Goal: Contribute content: Contribute content

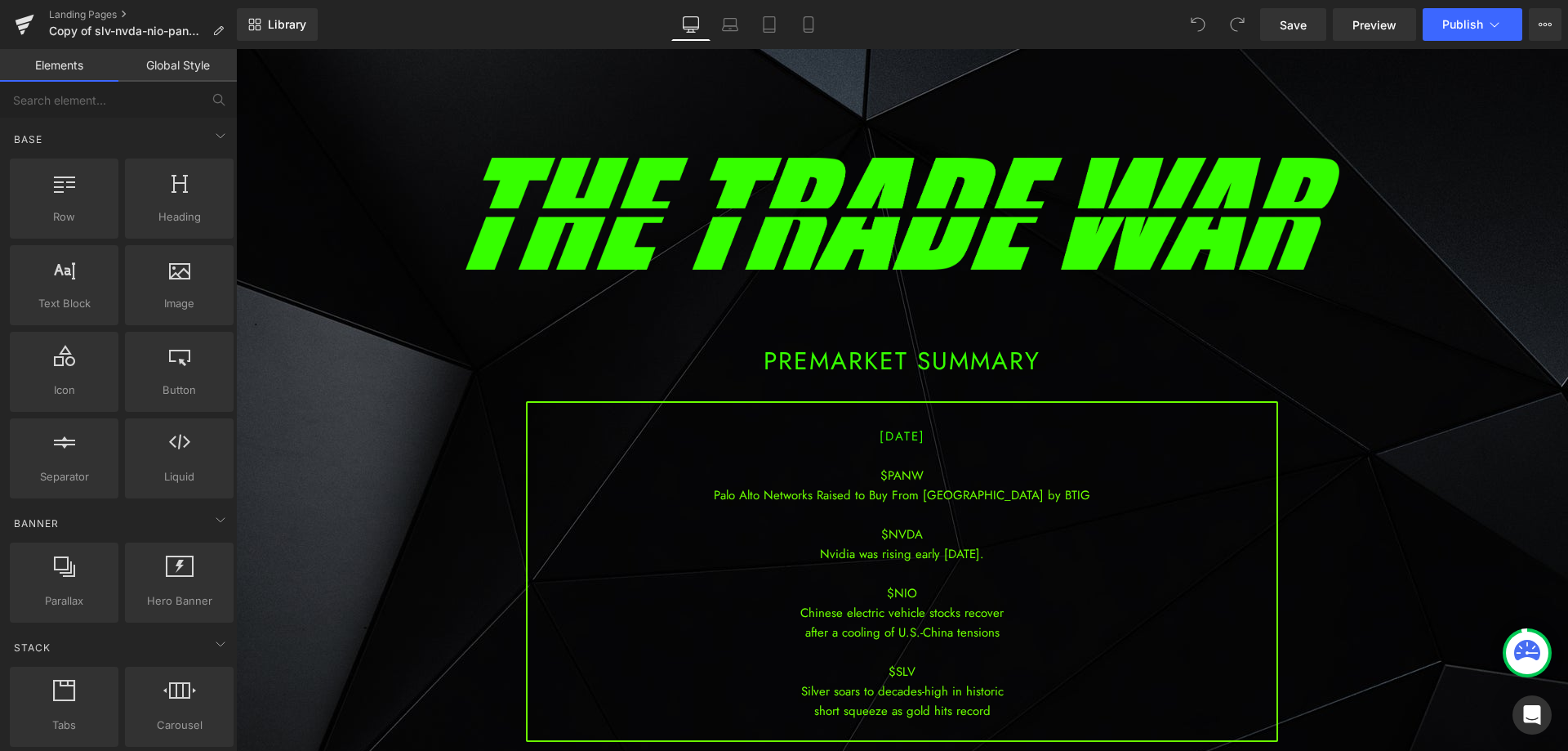
click at [909, 530] on div "$NVDA" at bounding box center [902, 534] width 749 height 20
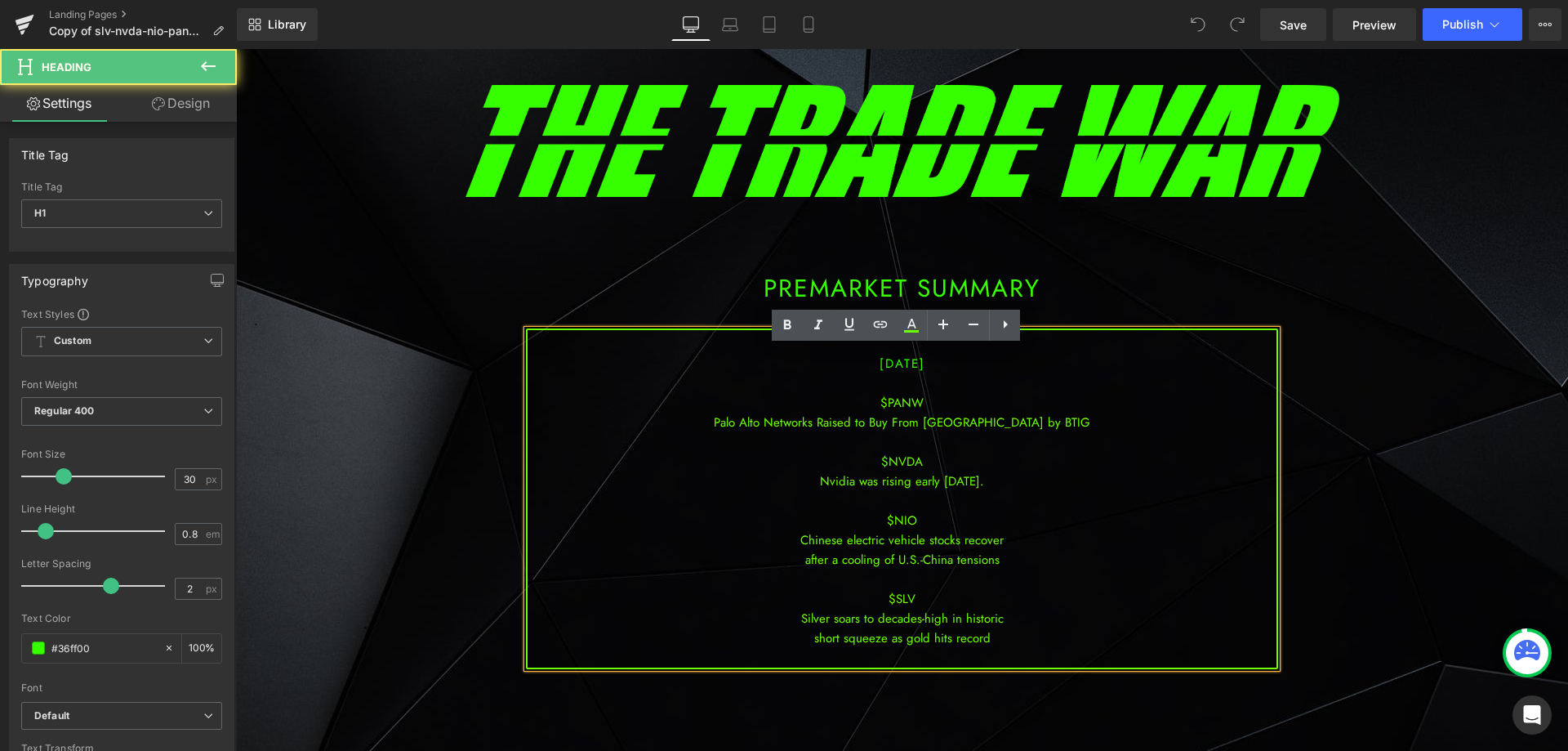
scroll to position [81, 0]
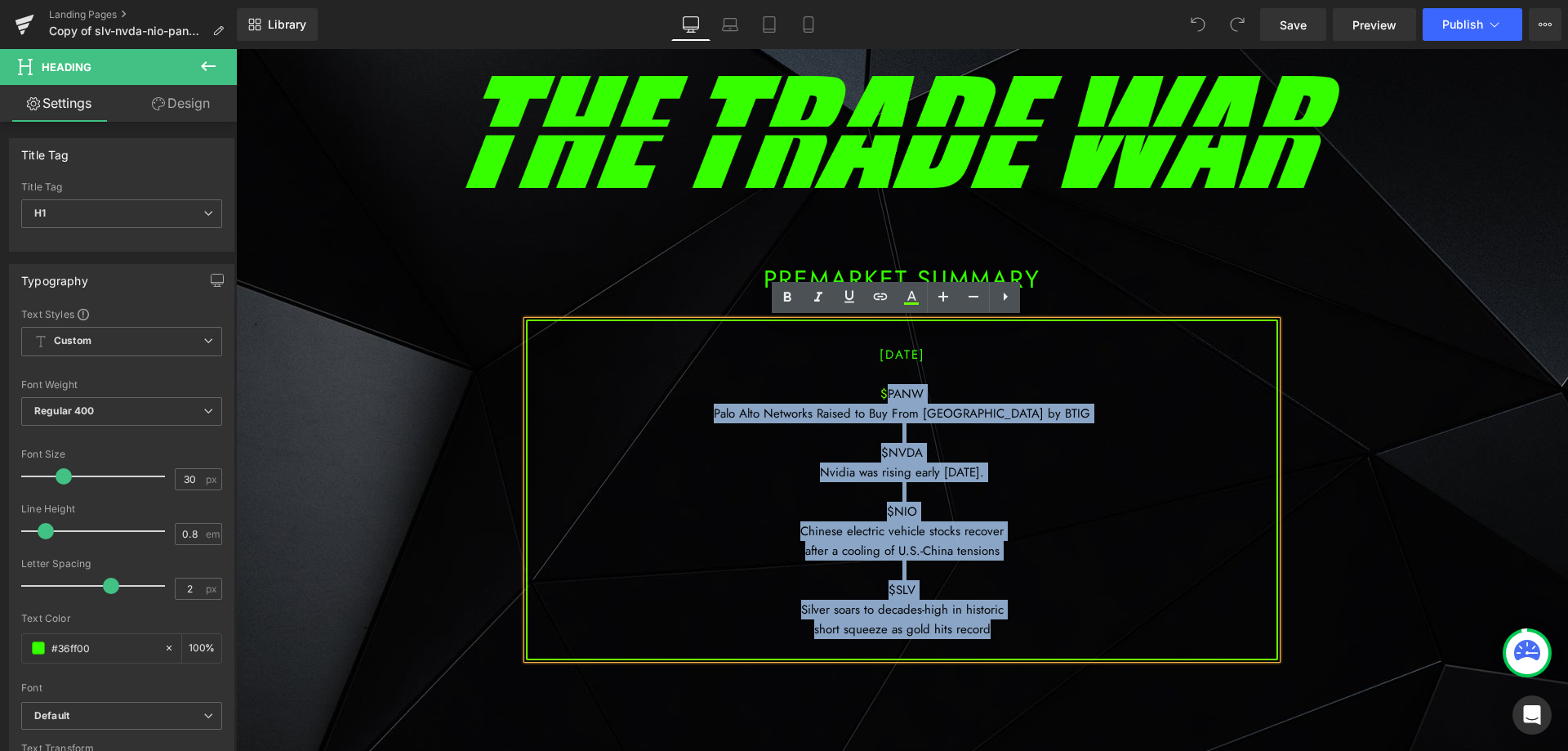
drag, startPoint x: 994, startPoint y: 635, endPoint x: 882, endPoint y: 399, distance: 261.2
click at [882, 399] on div "[DATE] $PANW Palo Alto Networks Raised to Buy From [GEOGRAPHIC_DATA] by BTIG $N…" at bounding box center [902, 489] width 753 height 340
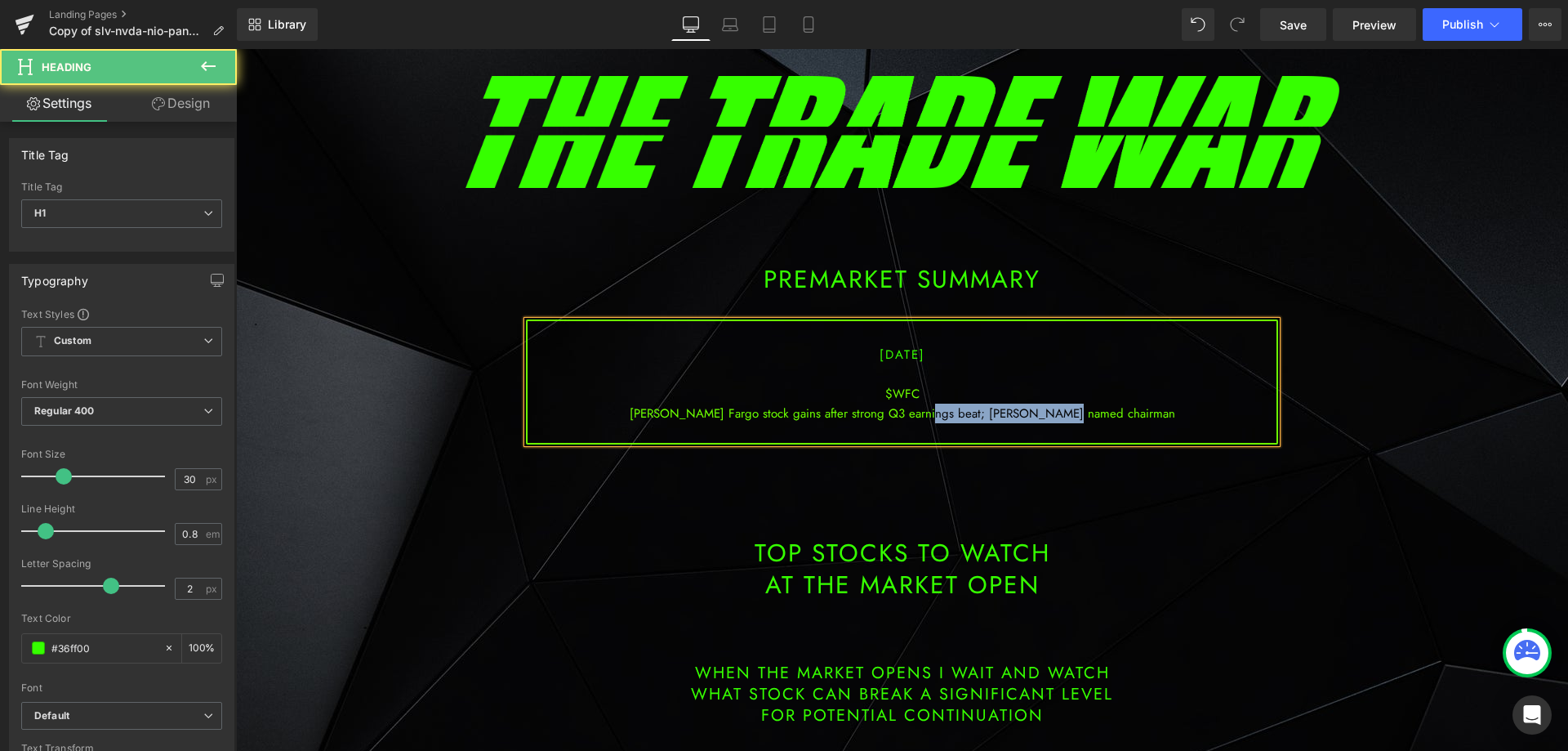
drag, startPoint x: 1113, startPoint y: 410, endPoint x: 972, endPoint y: 420, distance: 141.4
click at [972, 420] on div "[PERSON_NAME] Fargo stock gains after strong Q3 earnings beat; [PERSON_NAME] na…" at bounding box center [902, 413] width 749 height 20
drag, startPoint x: 896, startPoint y: 350, endPoint x: 888, endPoint y: 355, distance: 9.4
click at [888, 355] on span "[DATE]" at bounding box center [903, 354] width 46 height 18
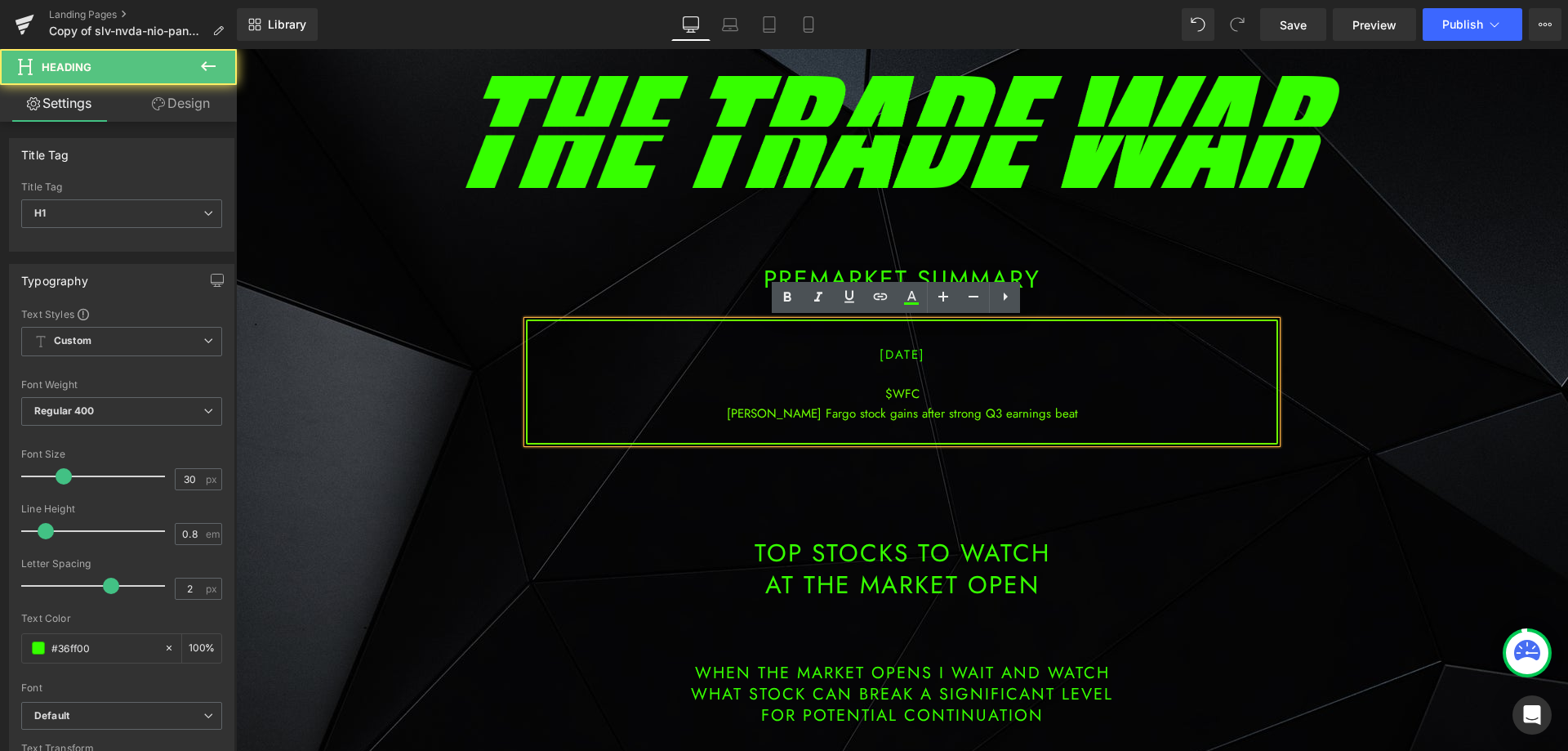
click at [883, 407] on div "[PERSON_NAME] Fargo stock gains after strong Q3 earnings beat" at bounding box center [902, 413] width 749 height 20
click at [1050, 409] on div "[PERSON_NAME] Fargo stock gains after strong Q3 earnings beat" at bounding box center [902, 413] width 749 height 20
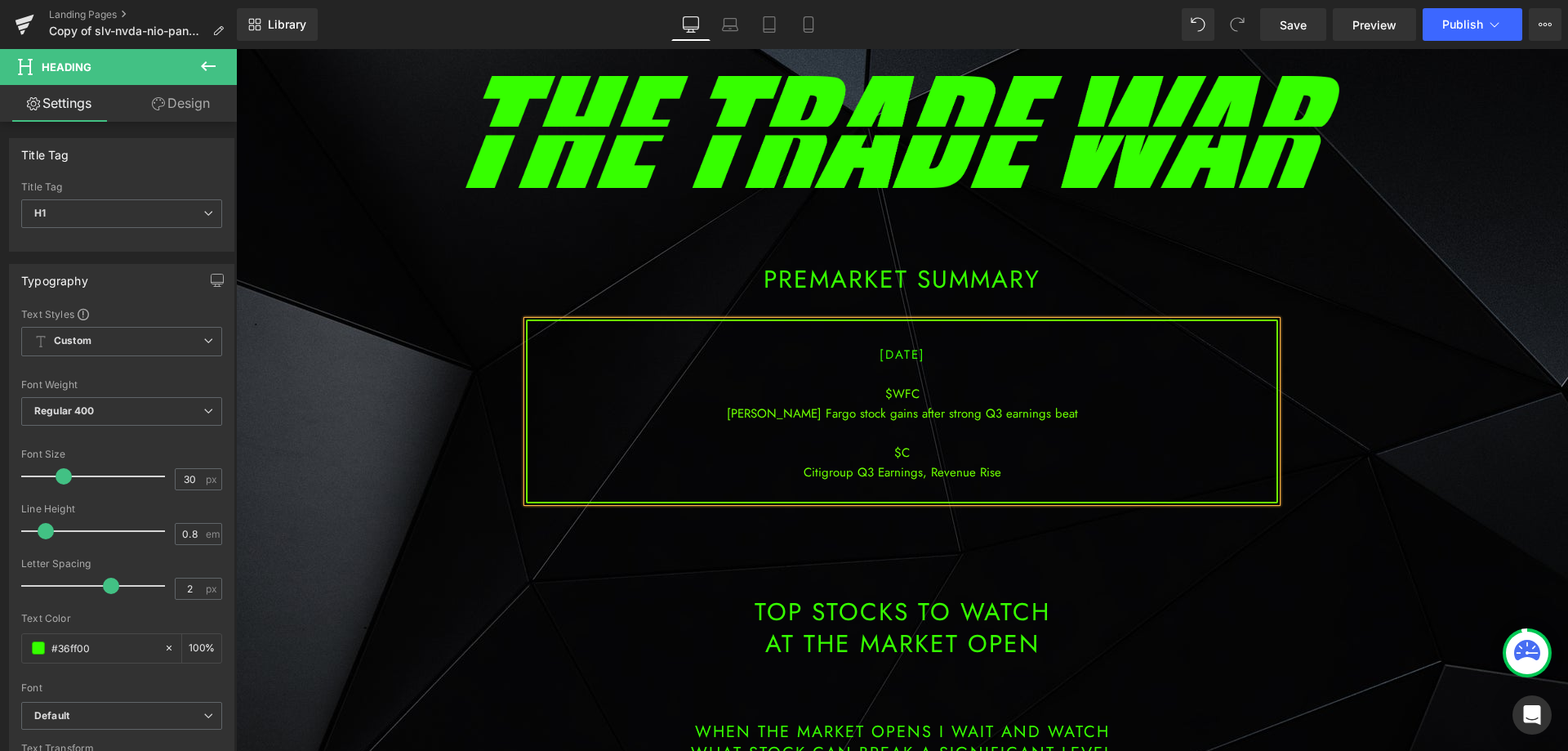
click at [1049, 412] on div "[PERSON_NAME] Fargo stock gains after strong Q3 earnings beat" at bounding box center [902, 413] width 749 height 20
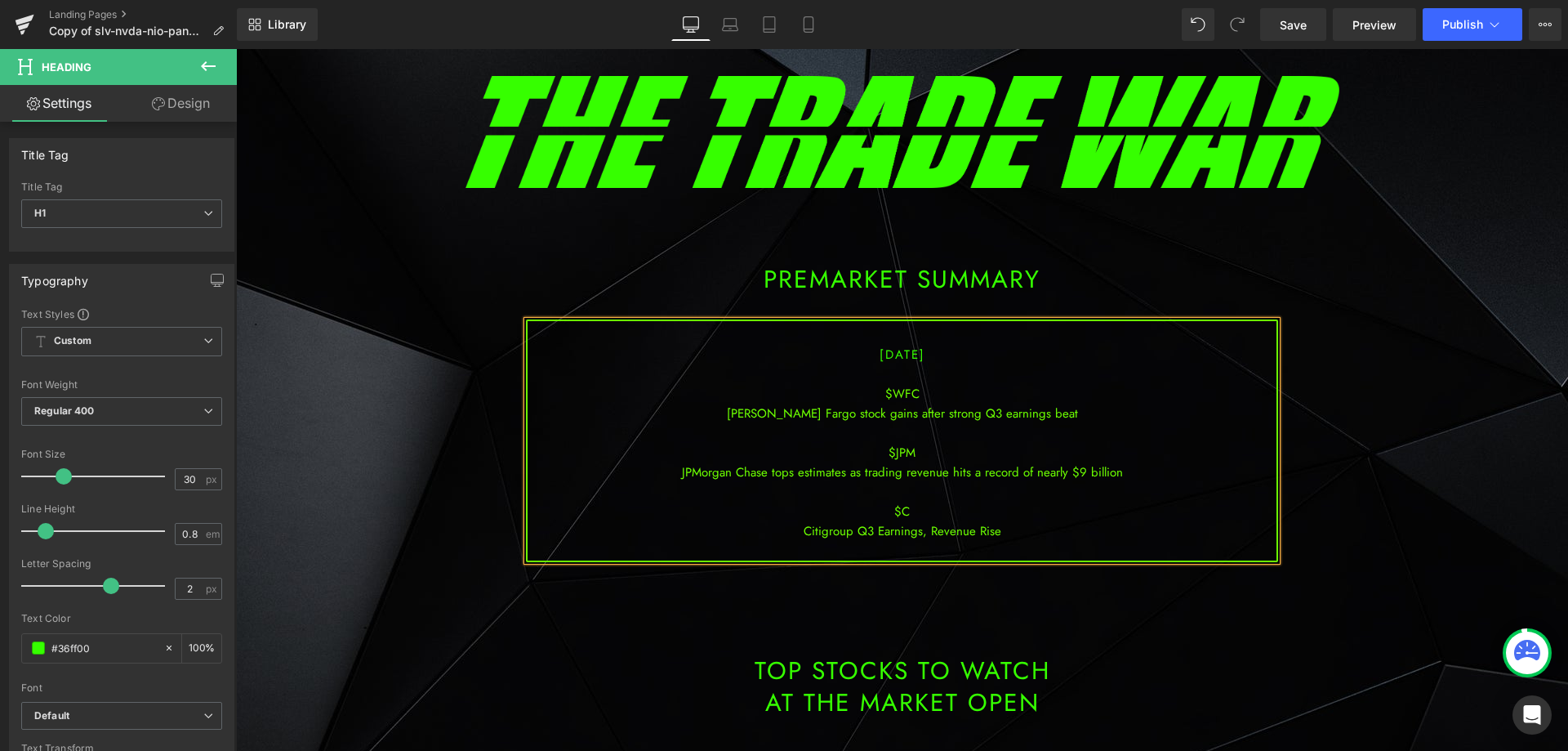
click at [904, 474] on div "JPMorgan Chase tops estimates as trading revenue hits a record of nearly $9 bil…" at bounding box center [902, 472] width 749 height 20
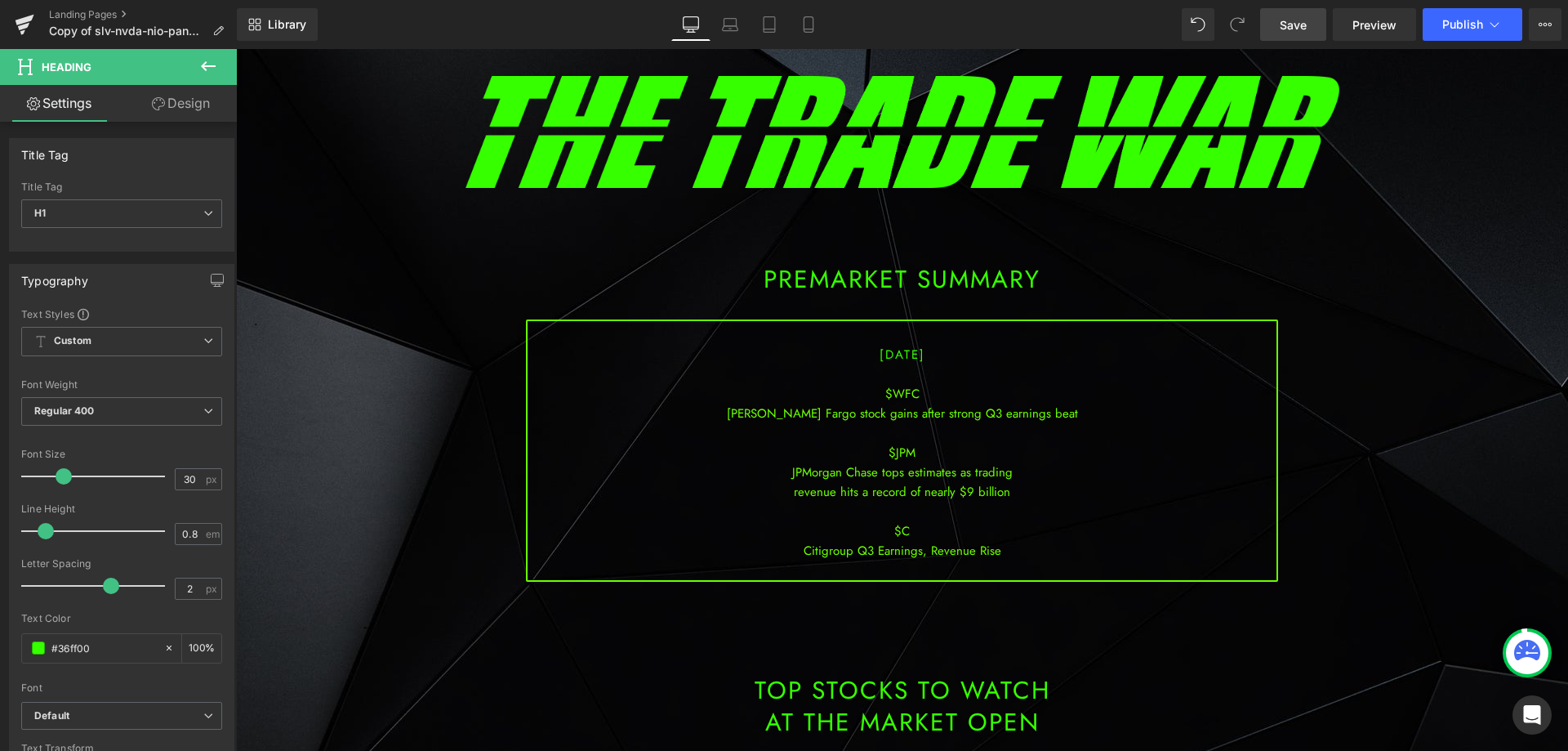
click at [1292, 25] on span "Save" at bounding box center [1294, 25] width 27 height 17
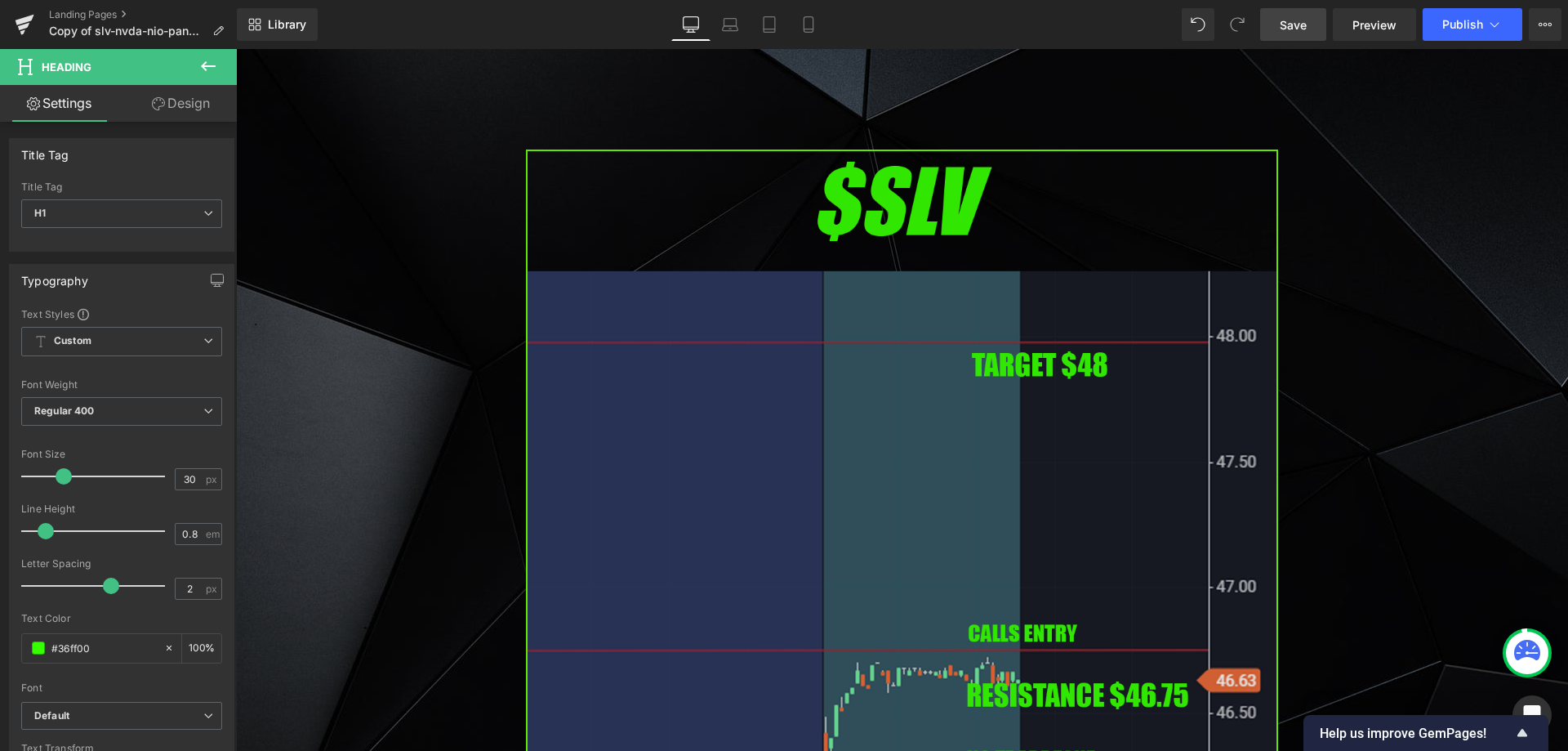
scroll to position [899, 0]
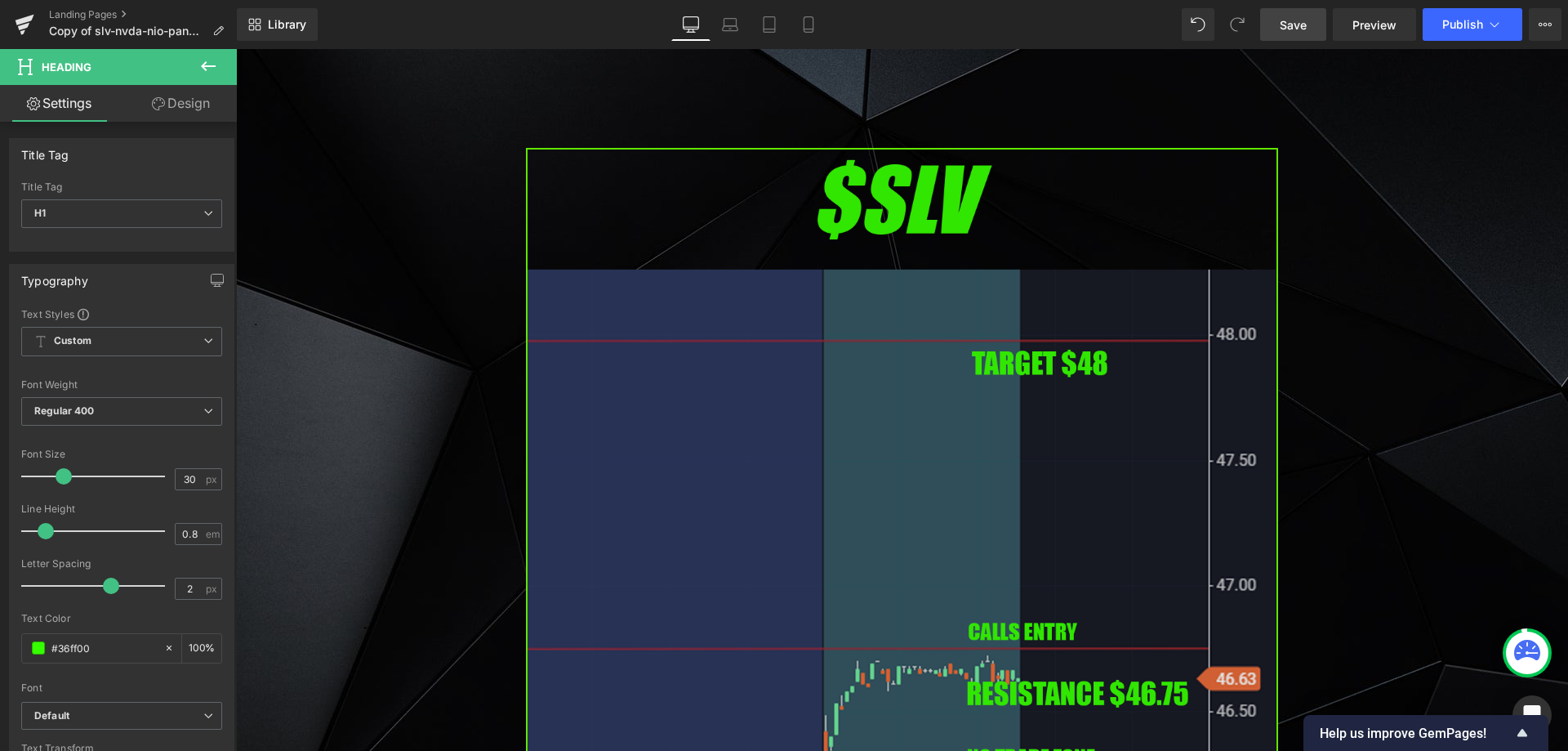
click at [810, 552] on img at bounding box center [902, 576] width 753 height 858
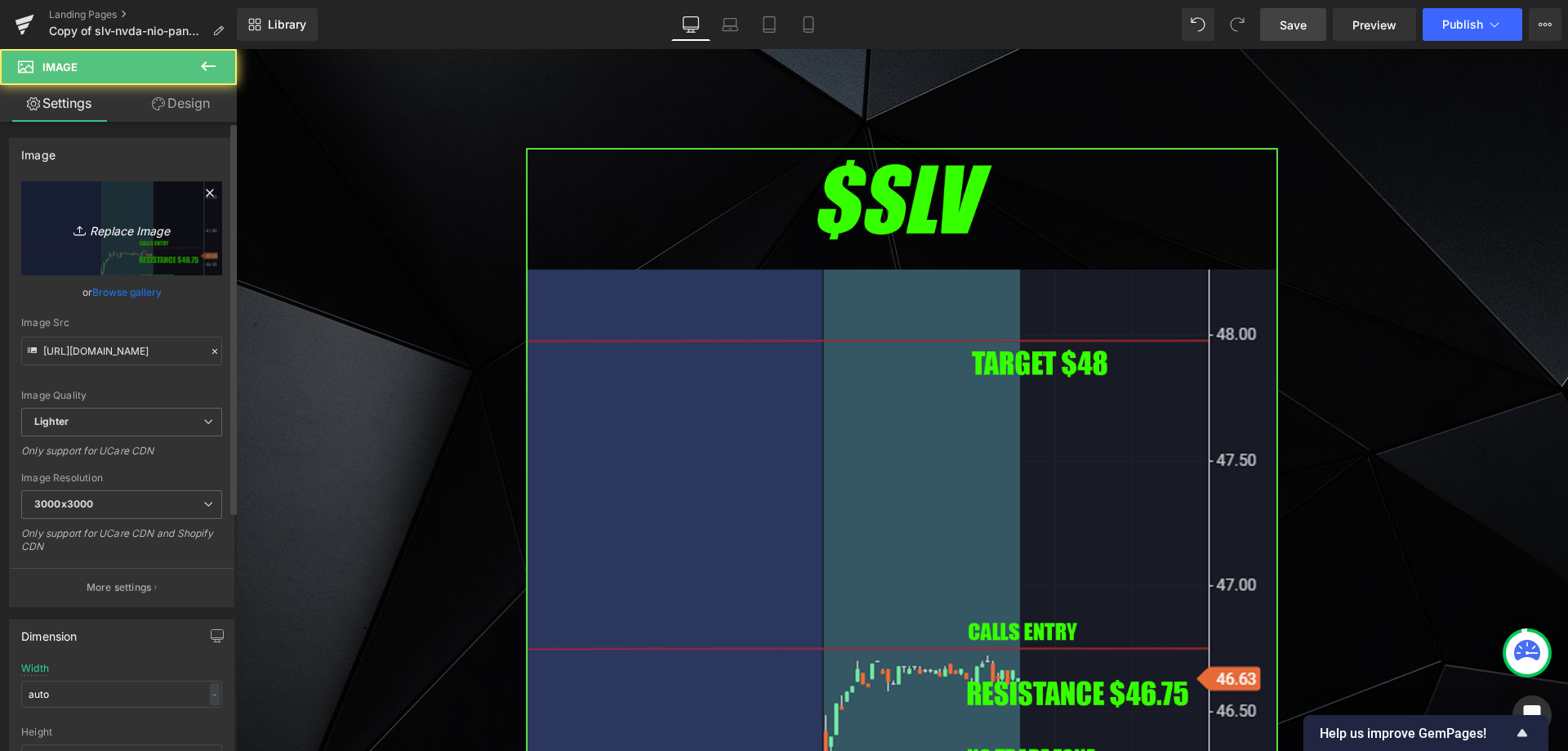
click at [137, 259] on link "Replace Image" at bounding box center [121, 228] width 201 height 94
type input "C:\fakepath\wfc.png"
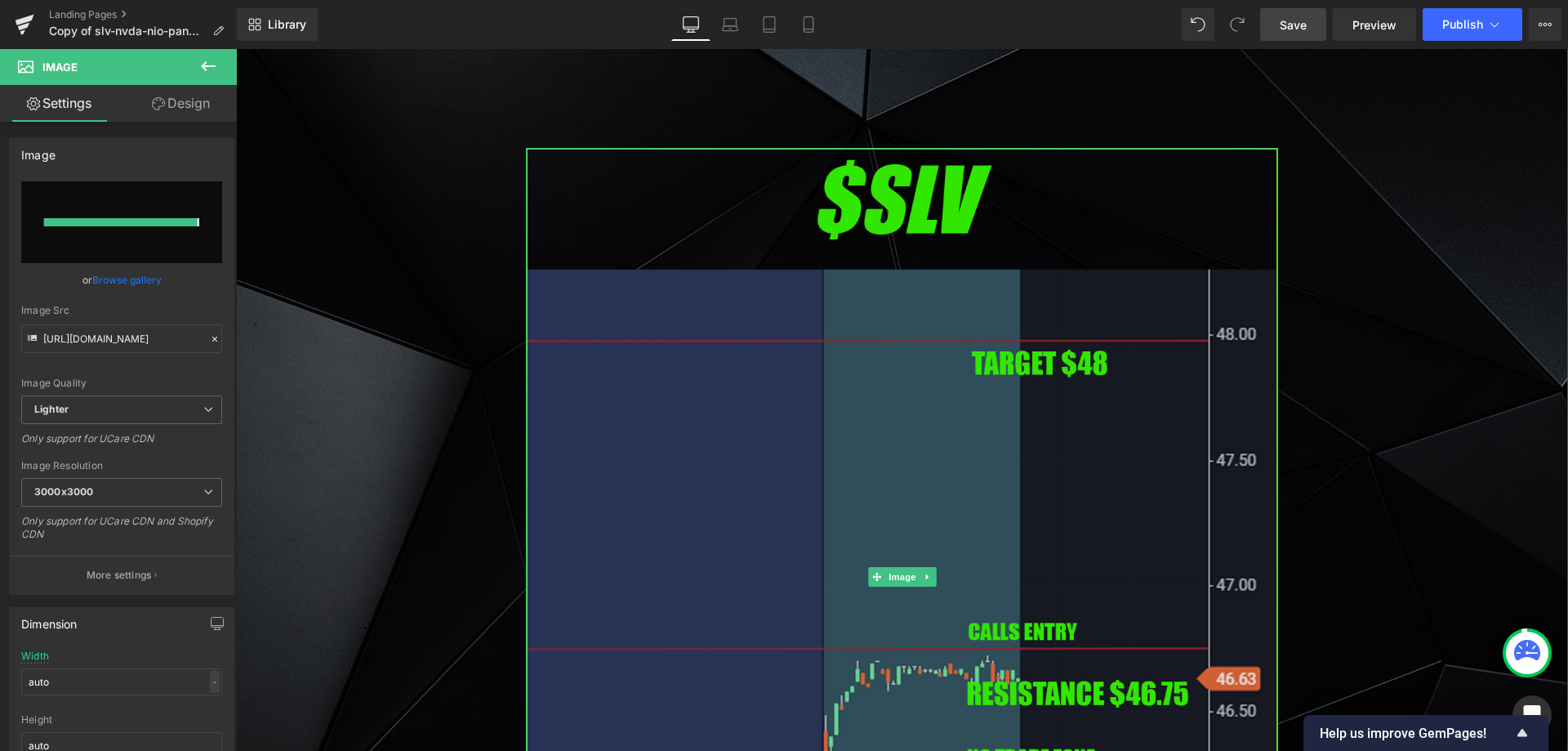
type input "[URL][DOMAIN_NAME]"
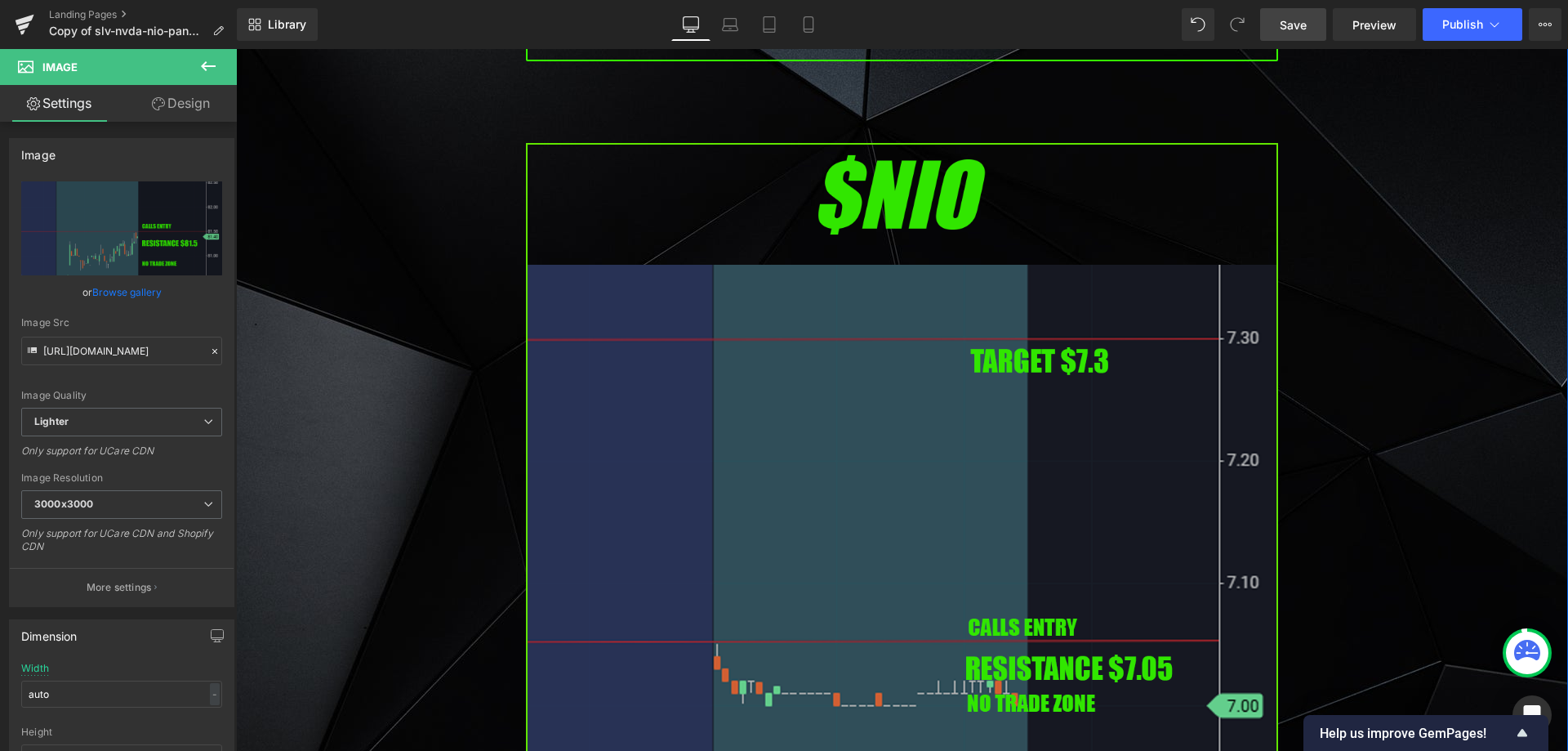
scroll to position [2124, 0]
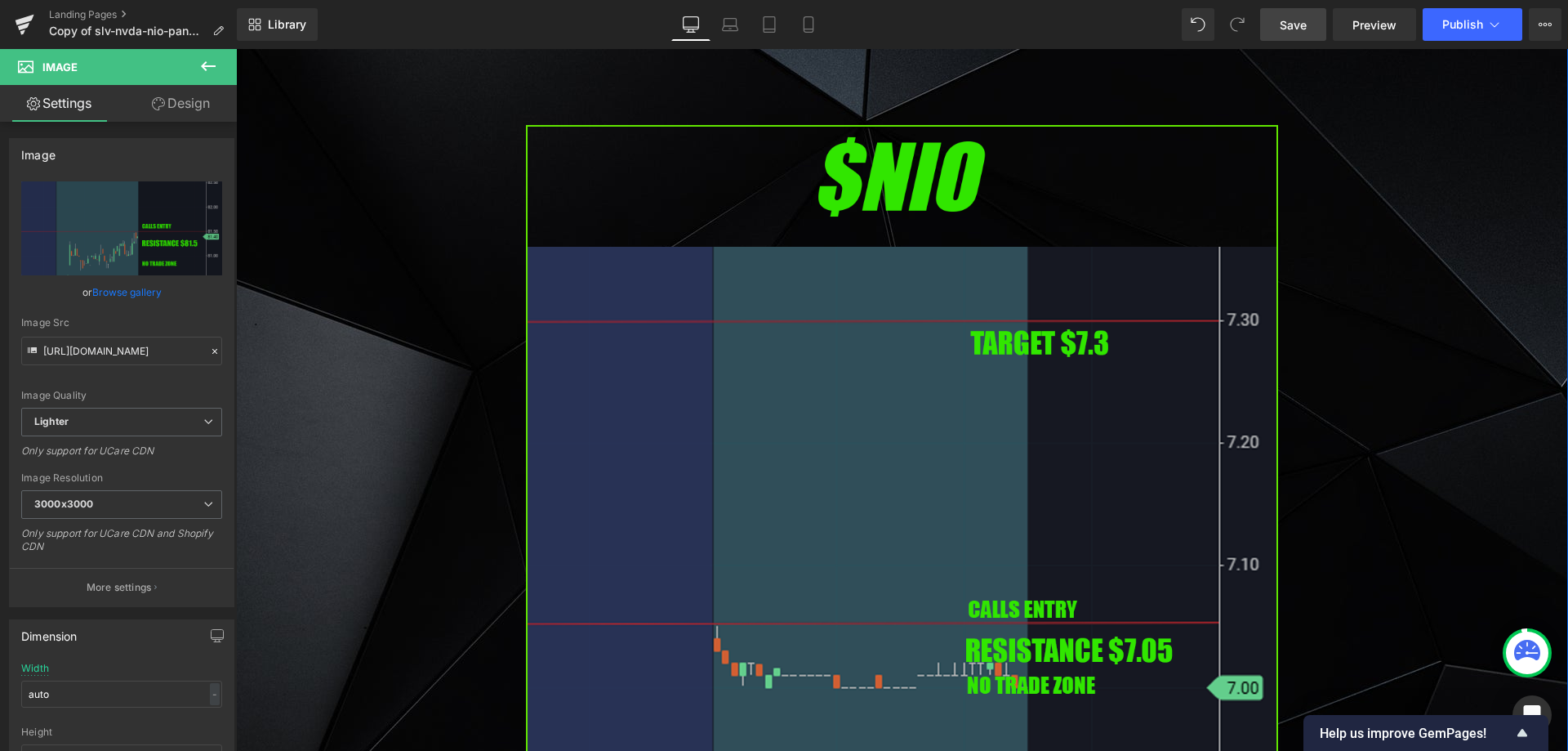
click at [713, 421] on img at bounding box center [902, 553] width 753 height 858
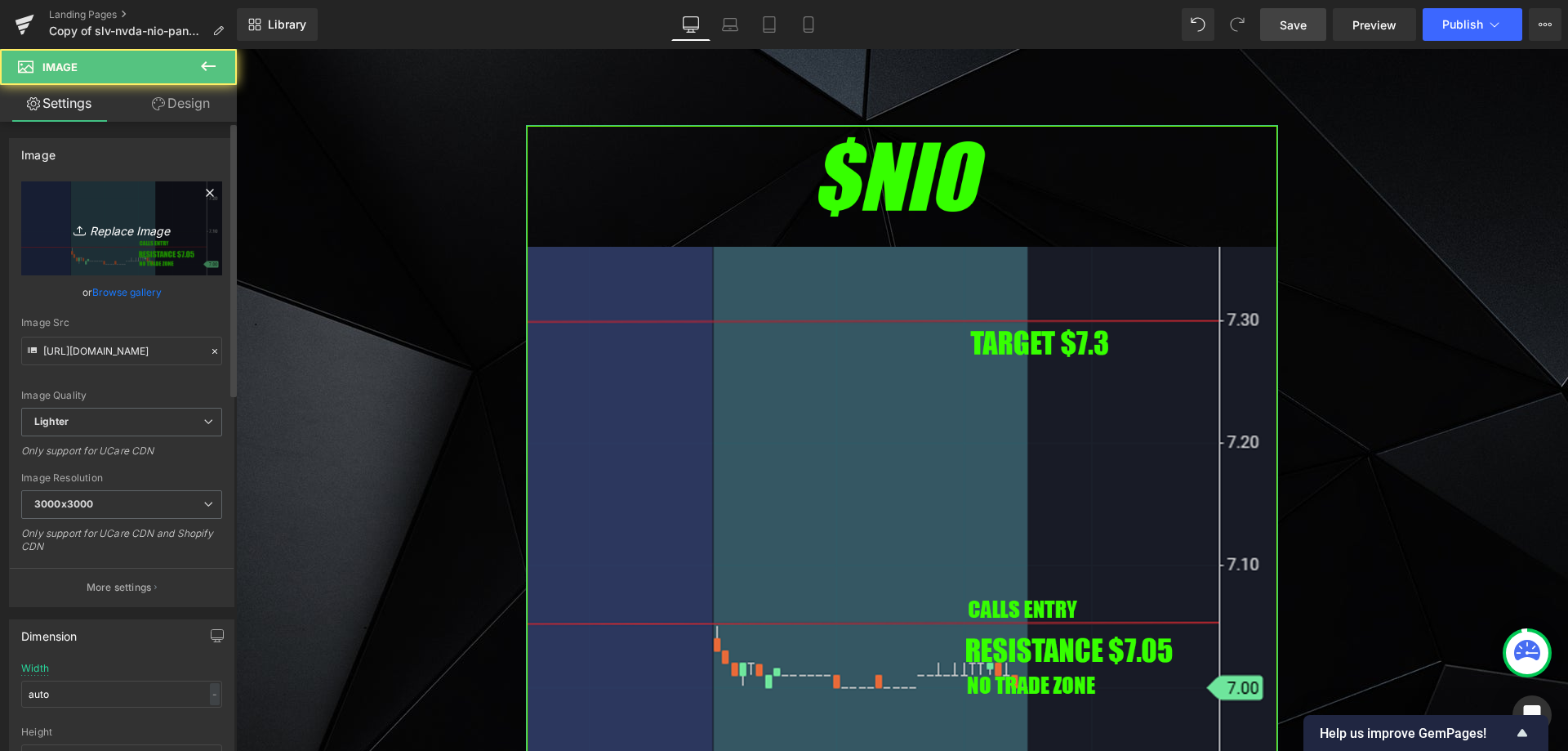
click at [98, 228] on icon "Replace Image" at bounding box center [121, 228] width 131 height 20
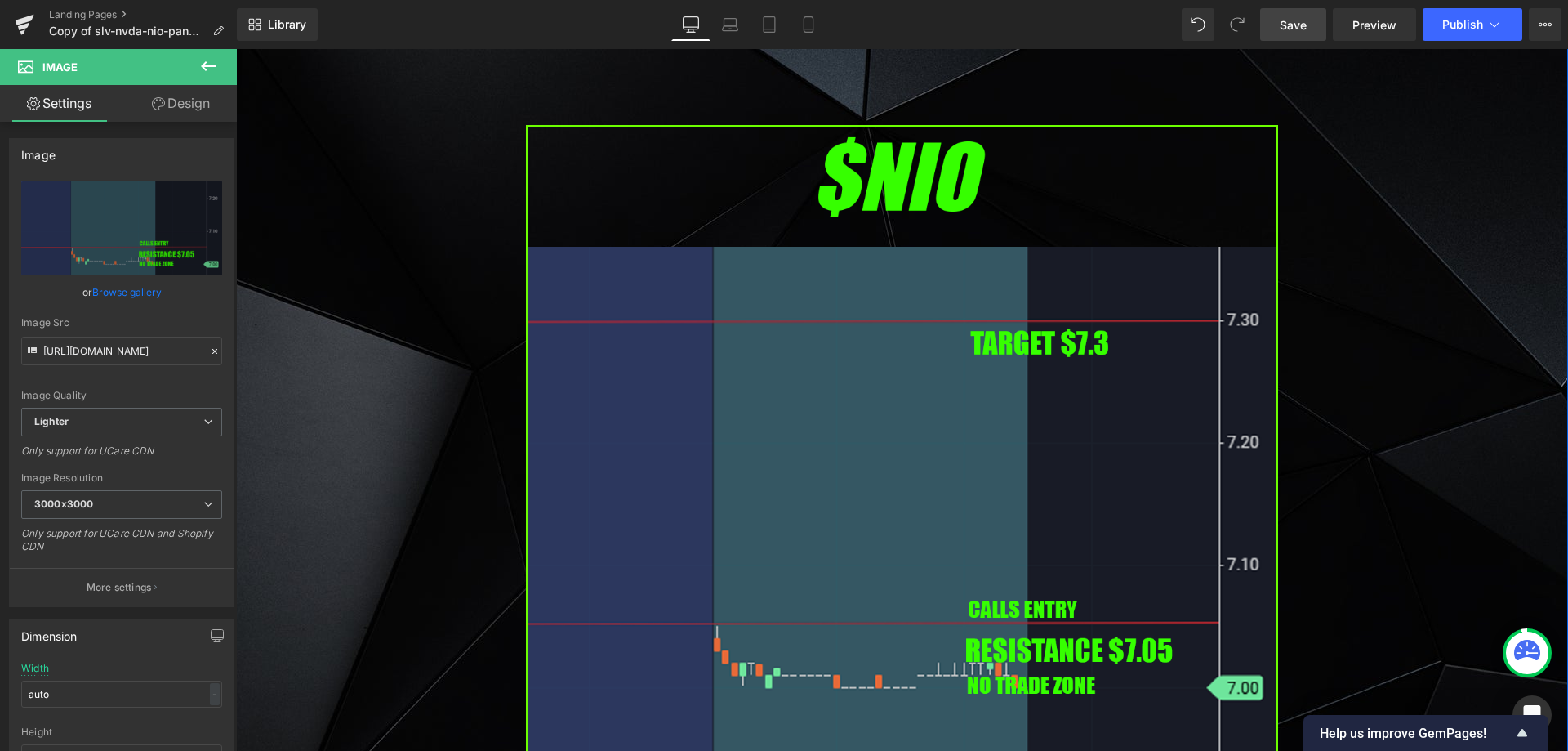
type input "C:\fakepath\c.png"
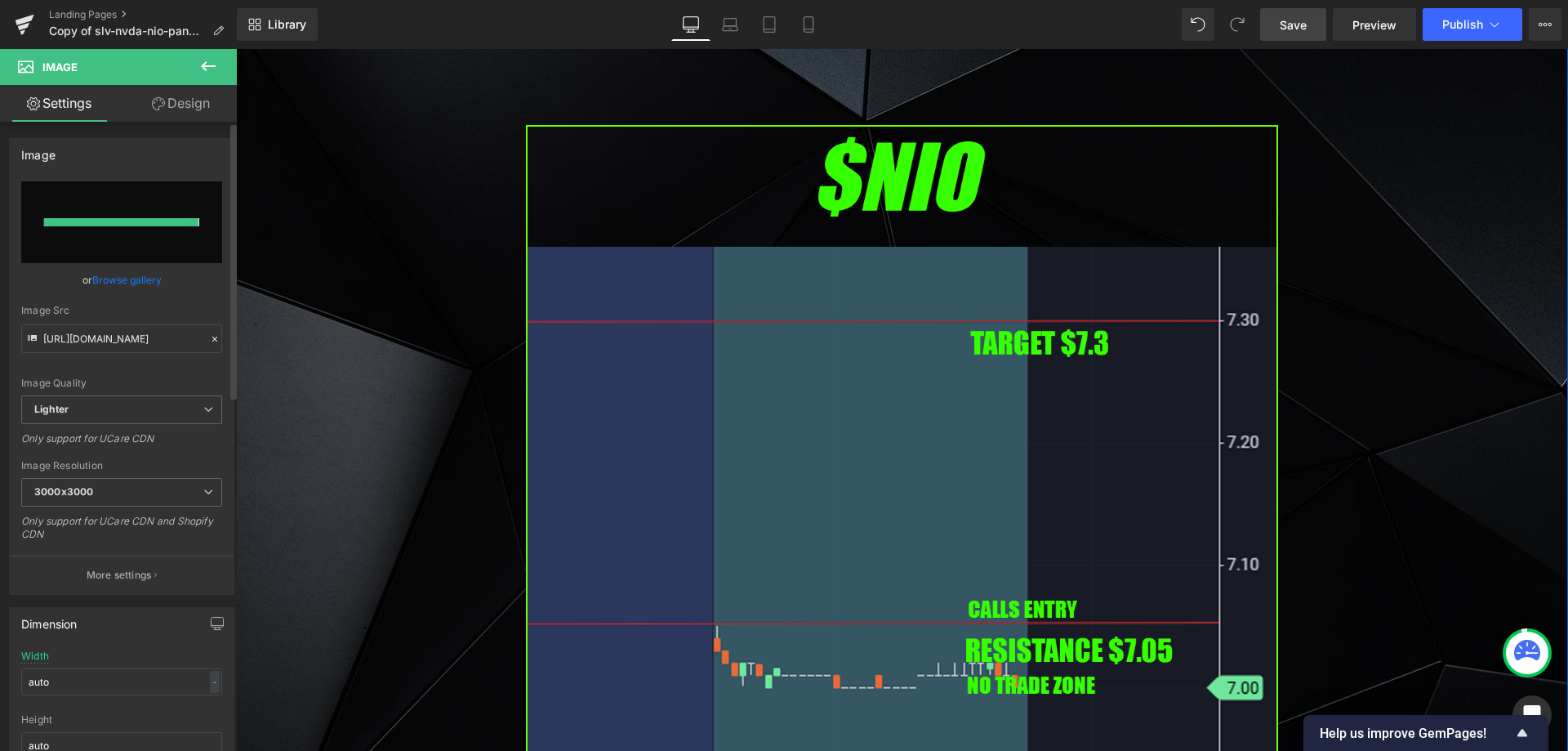
type input "[URL][DOMAIN_NAME]"
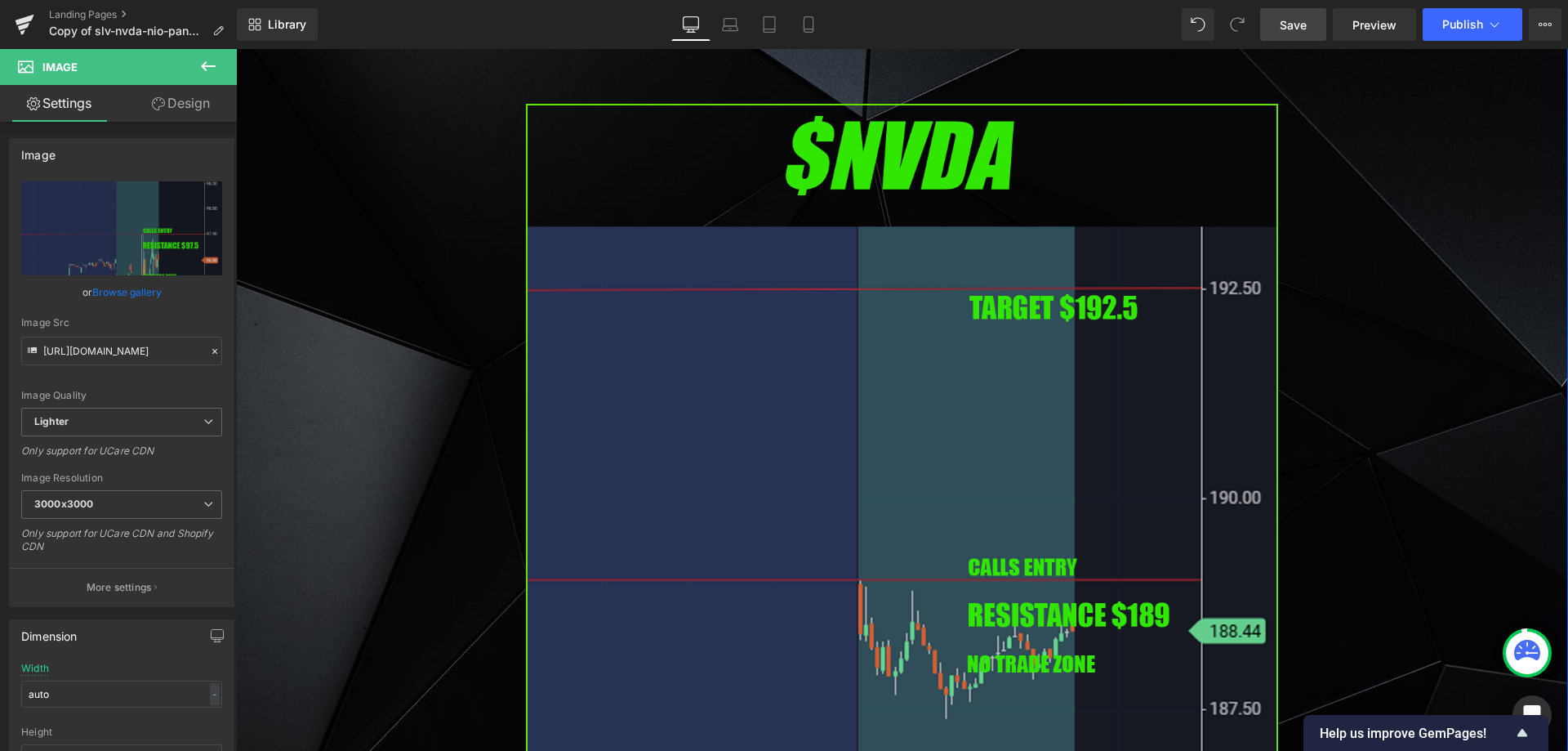
scroll to position [3349, 0]
click at [708, 410] on img at bounding box center [902, 531] width 753 height 858
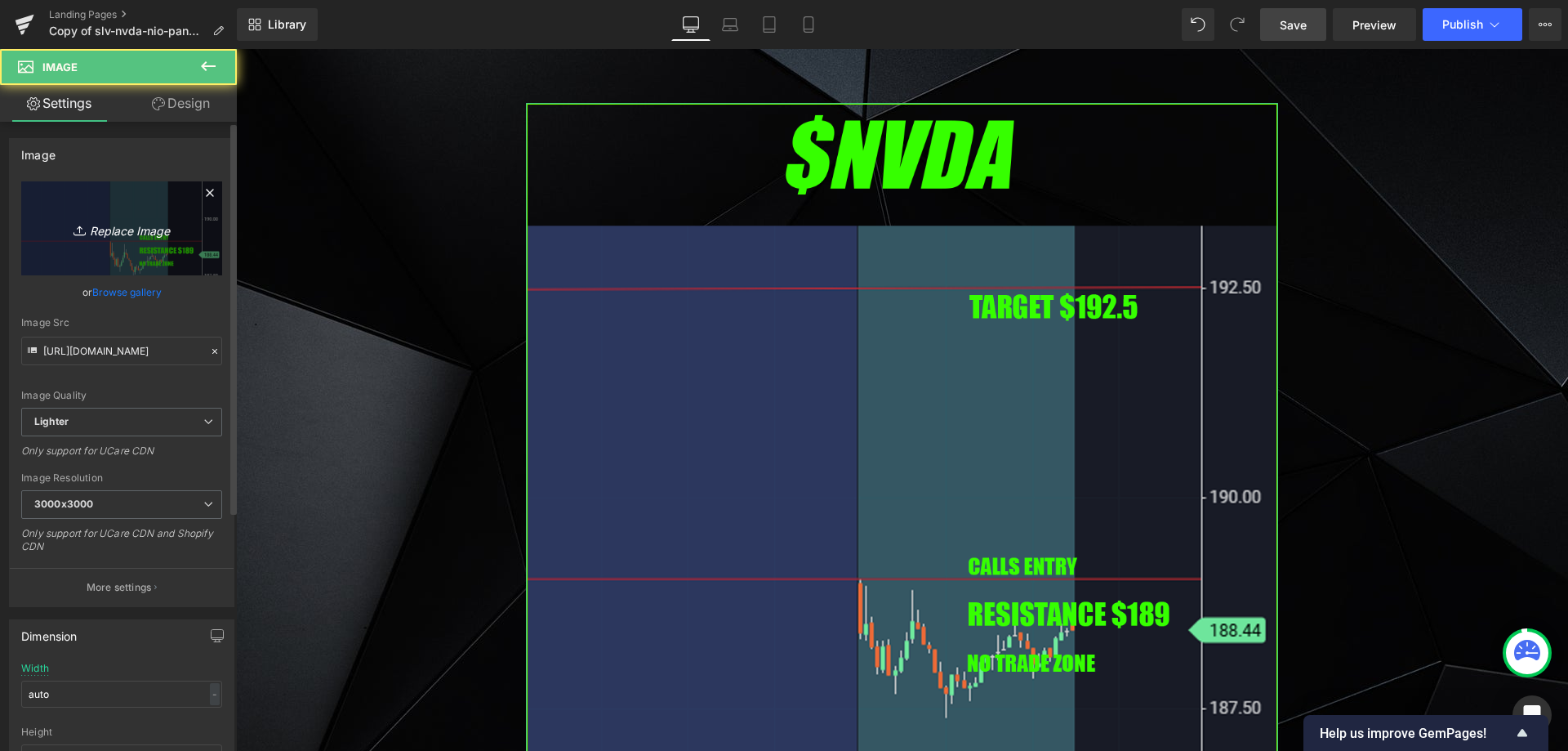
click at [98, 201] on link "Replace Image" at bounding box center [121, 228] width 201 height 94
type input "C:\fakepath\jpm.png"
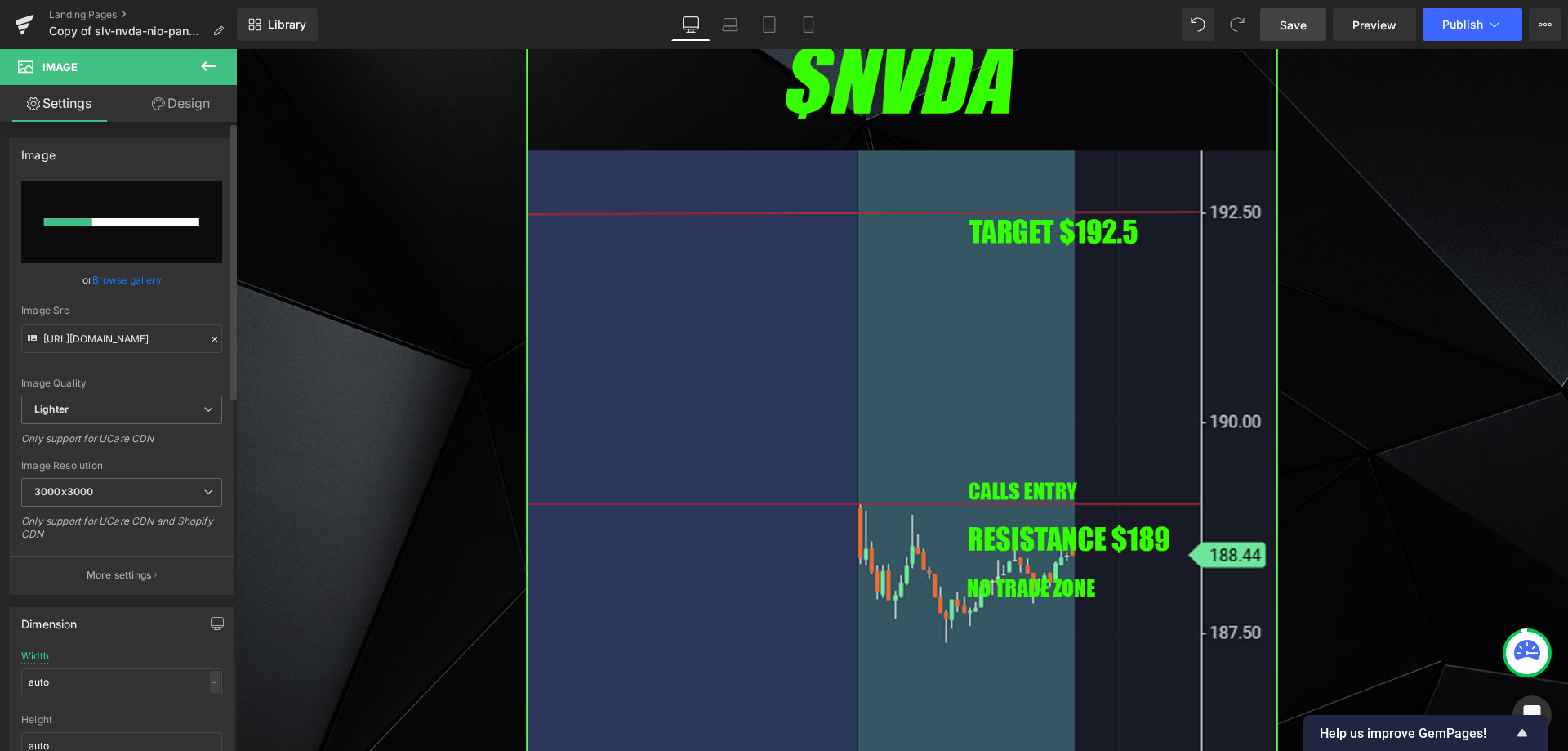
scroll to position [3432, 0]
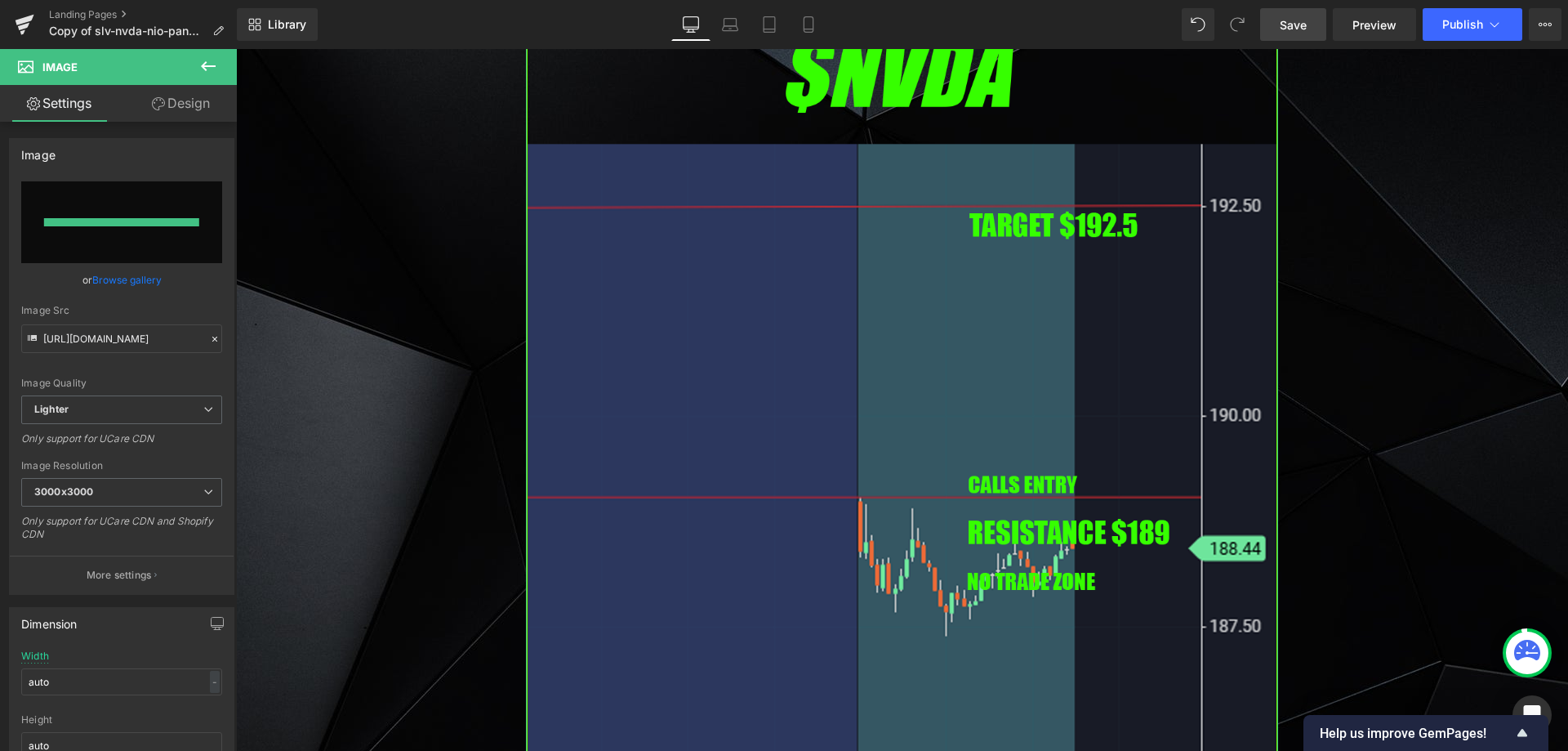
type input "[URL][DOMAIN_NAME]"
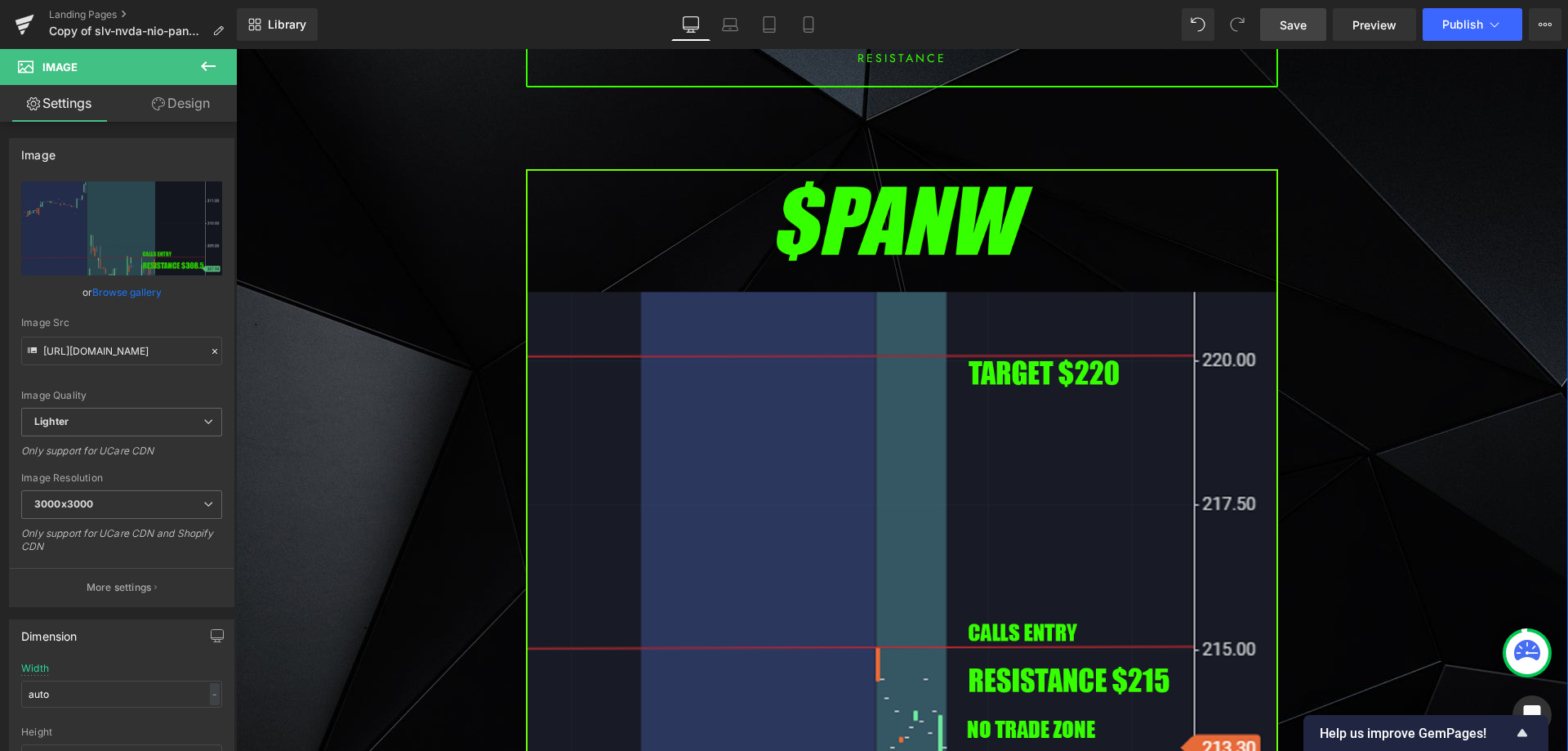
scroll to position [4493, 0]
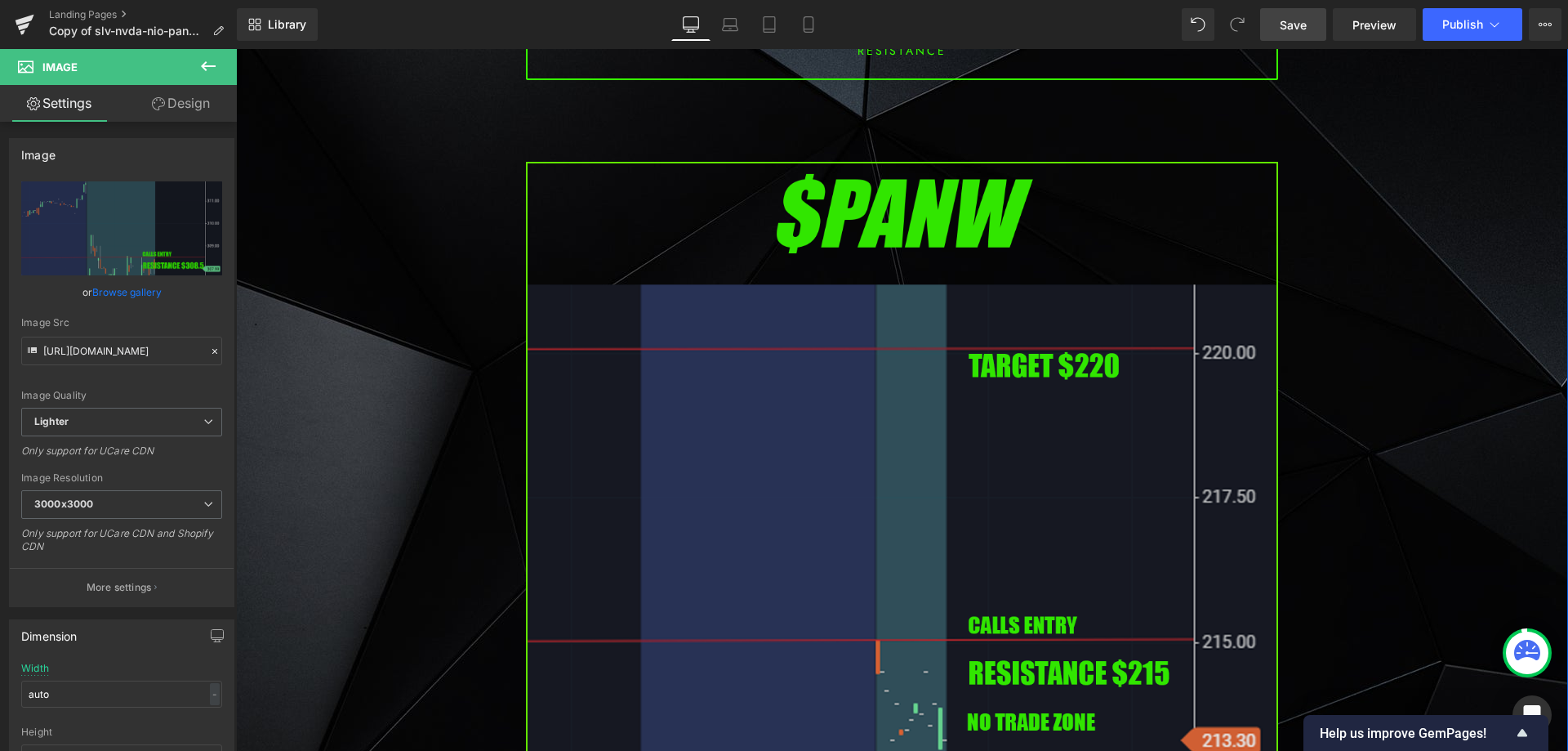
click at [743, 370] on img at bounding box center [902, 591] width 753 height 858
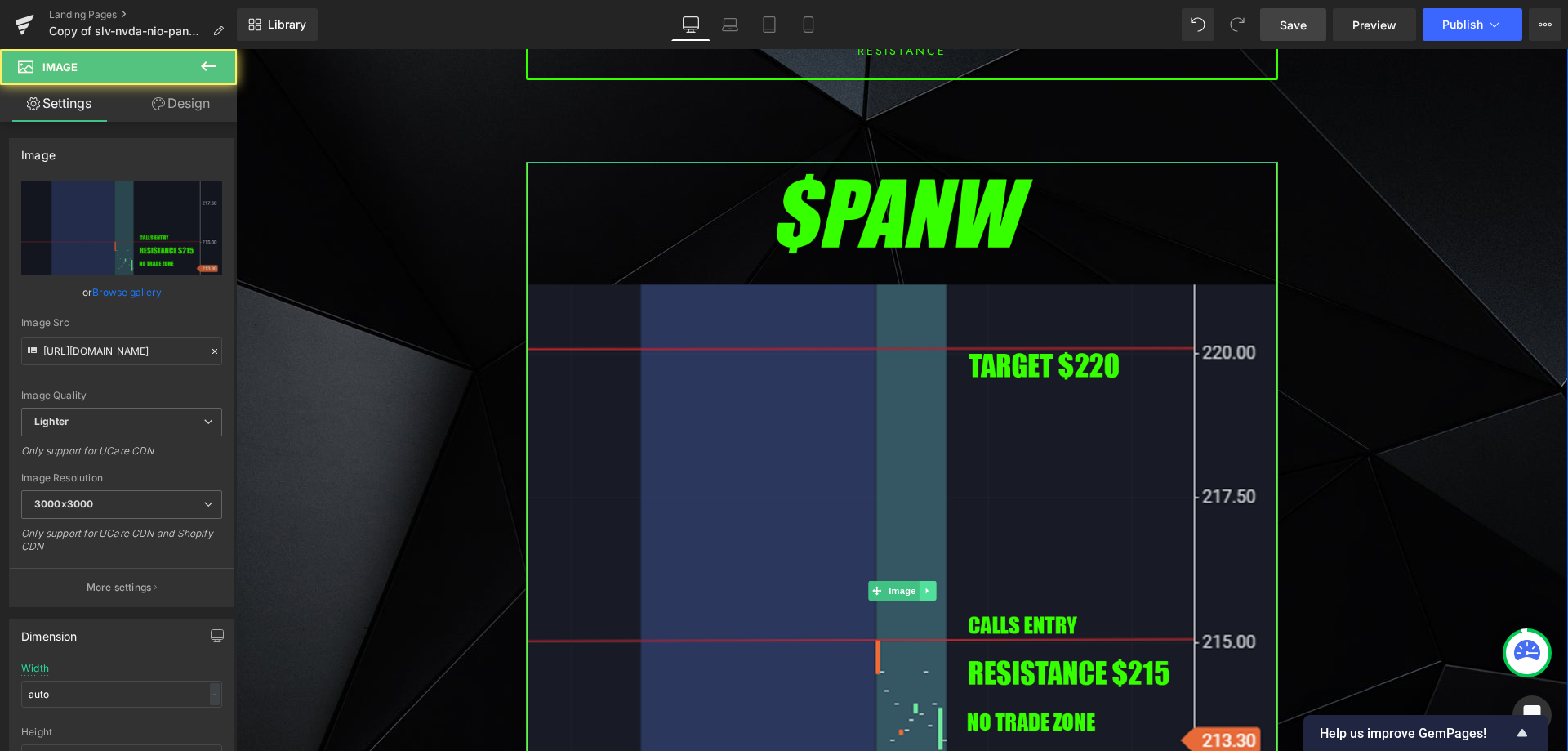
click at [925, 585] on link at bounding box center [927, 591] width 17 height 20
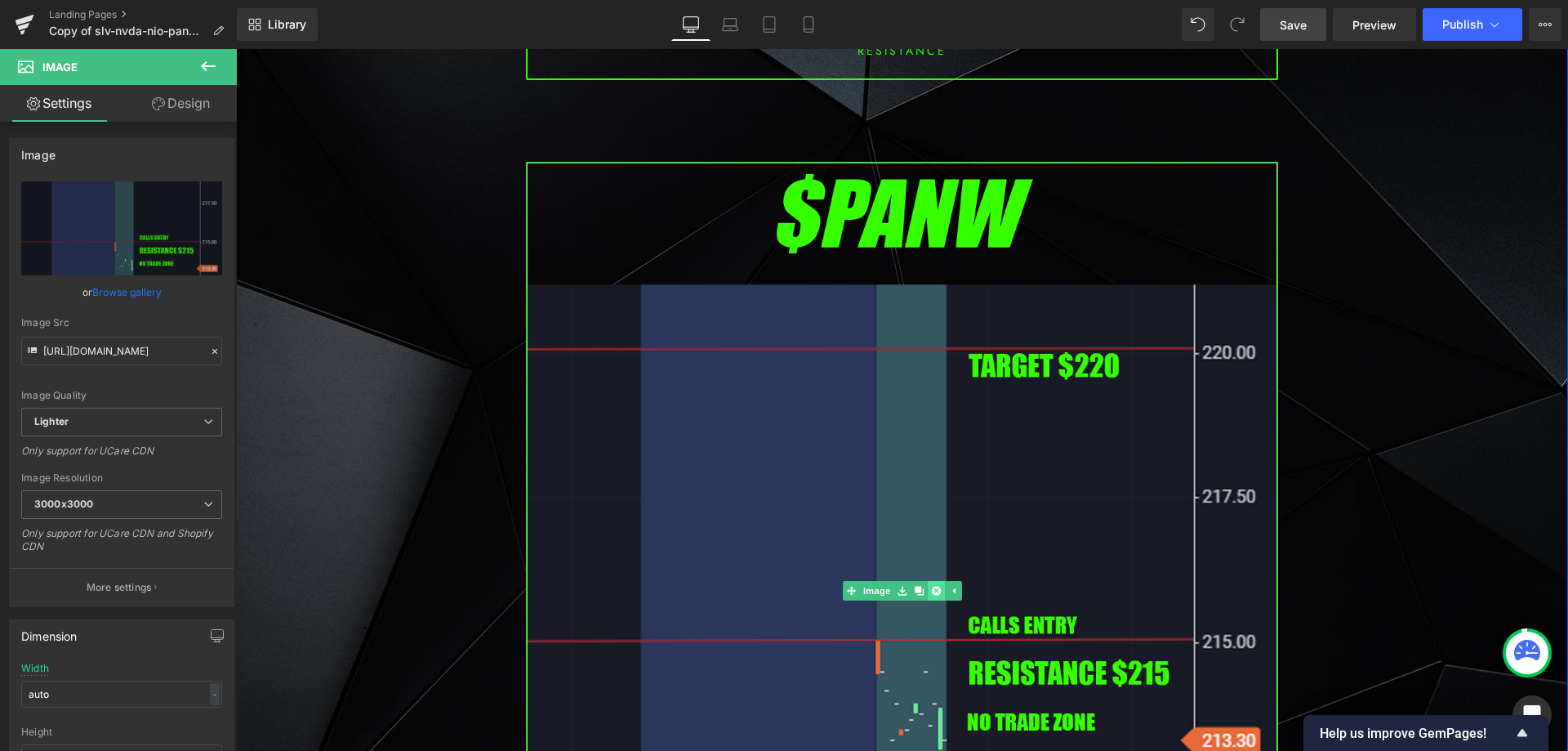
click at [932, 586] on icon at bounding box center [936, 591] width 9 height 10
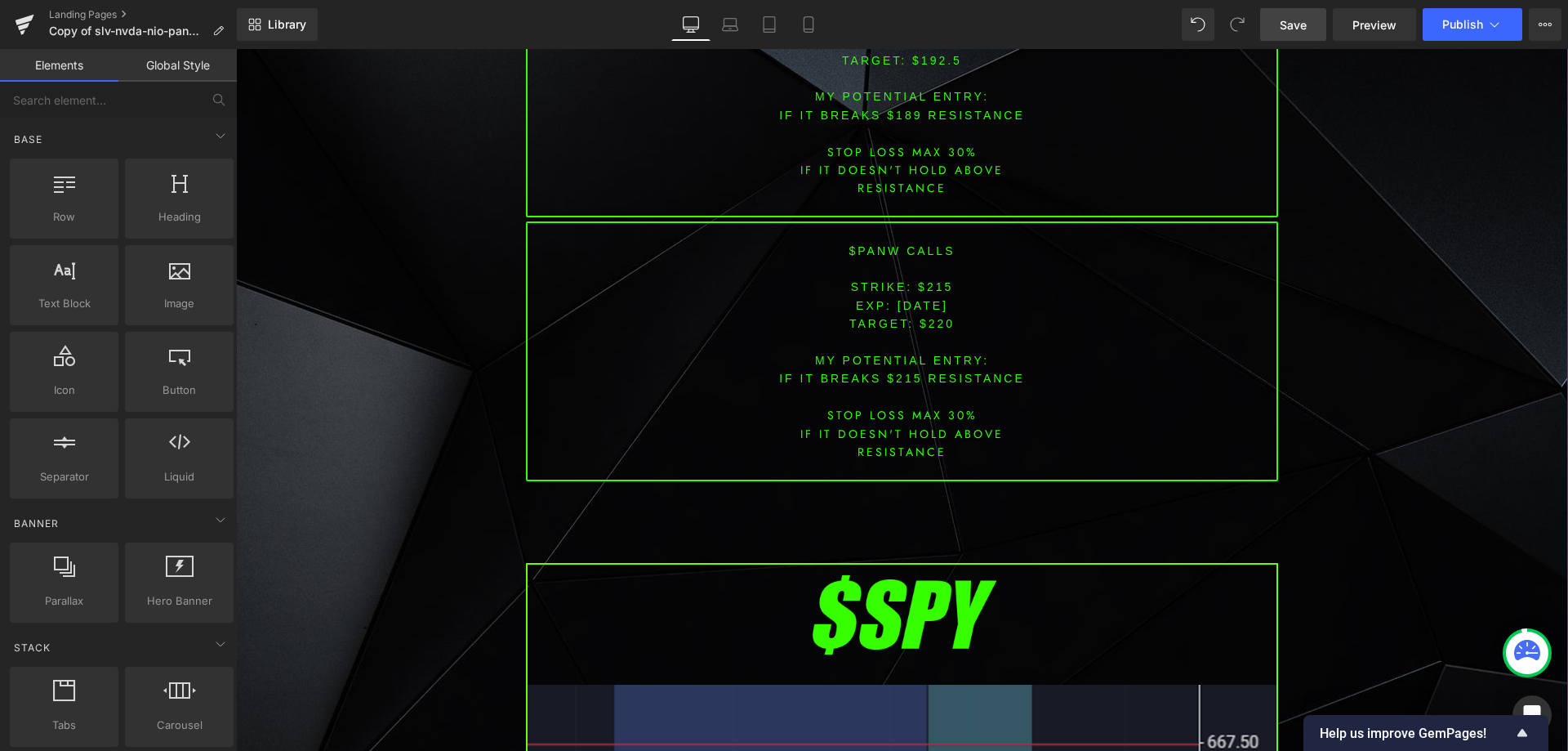
click at [1338, 442] on div "Image PREMARKET SUMMARY Heading Row 37px [DATE] $WFC [PERSON_NAME] Fargo stock …" at bounding box center [902, 23] width 1332 height 8574
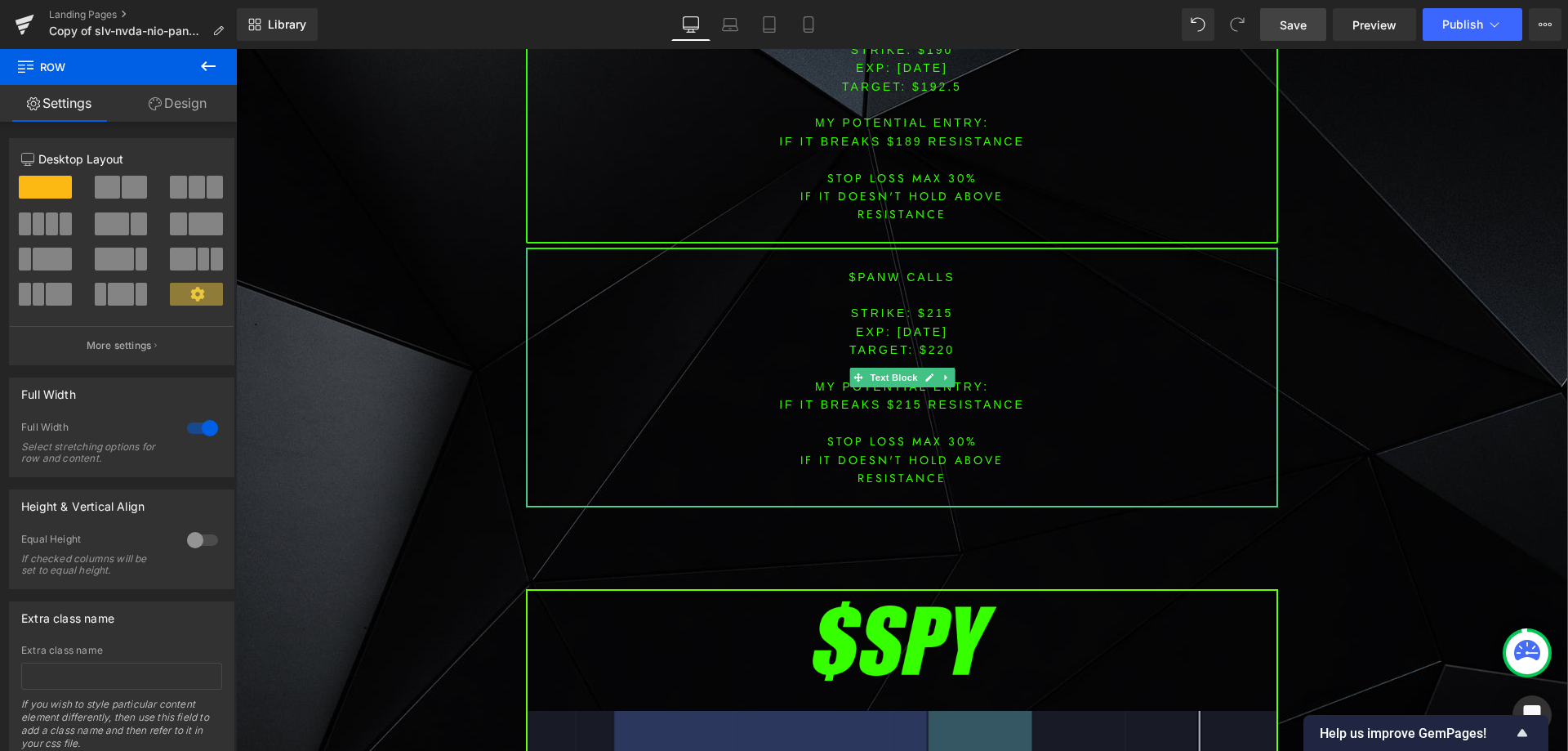
click at [938, 382] on link at bounding box center [946, 377] width 17 height 20
click at [950, 381] on icon at bounding box center [955, 377] width 9 height 9
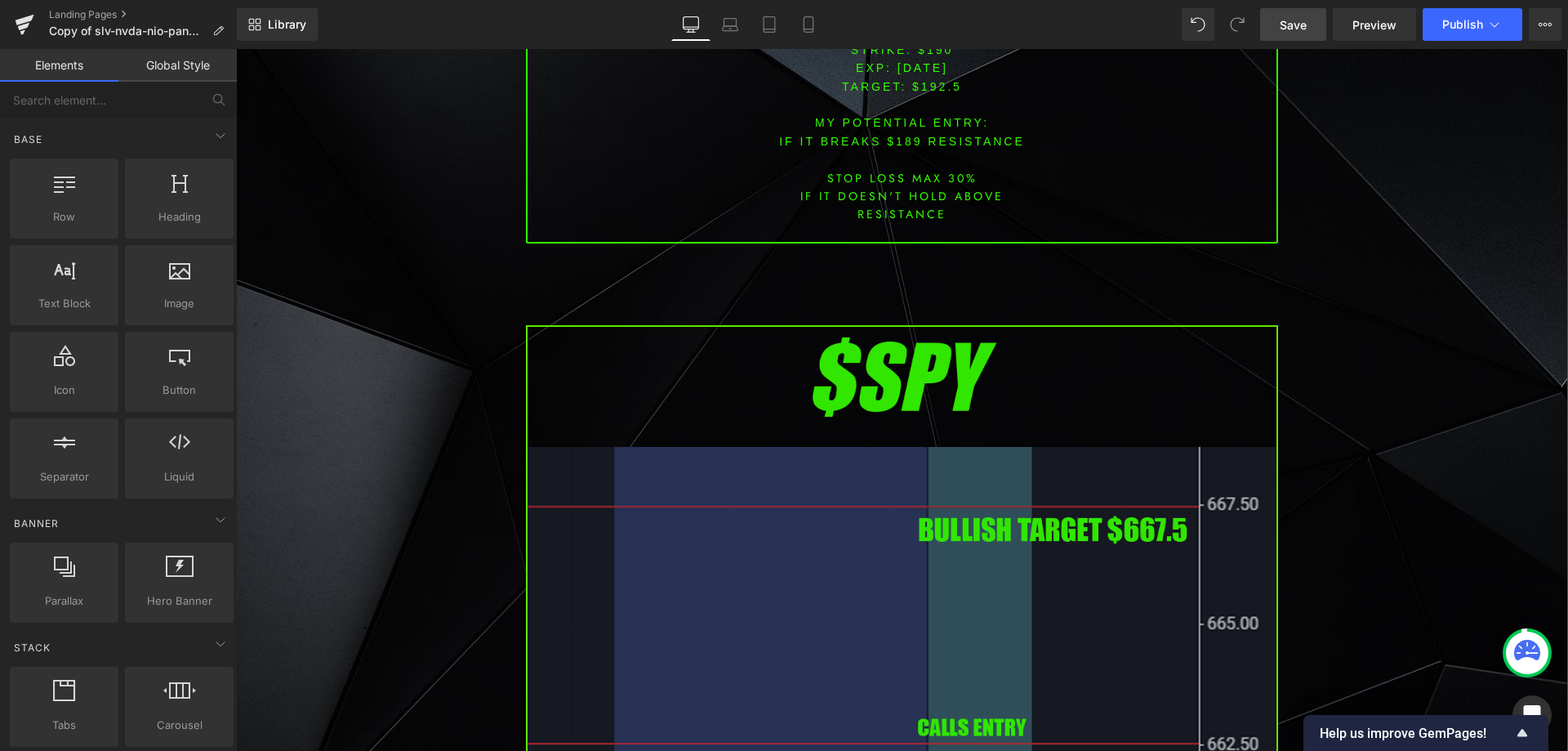
click at [879, 490] on img at bounding box center [902, 754] width 753 height 858
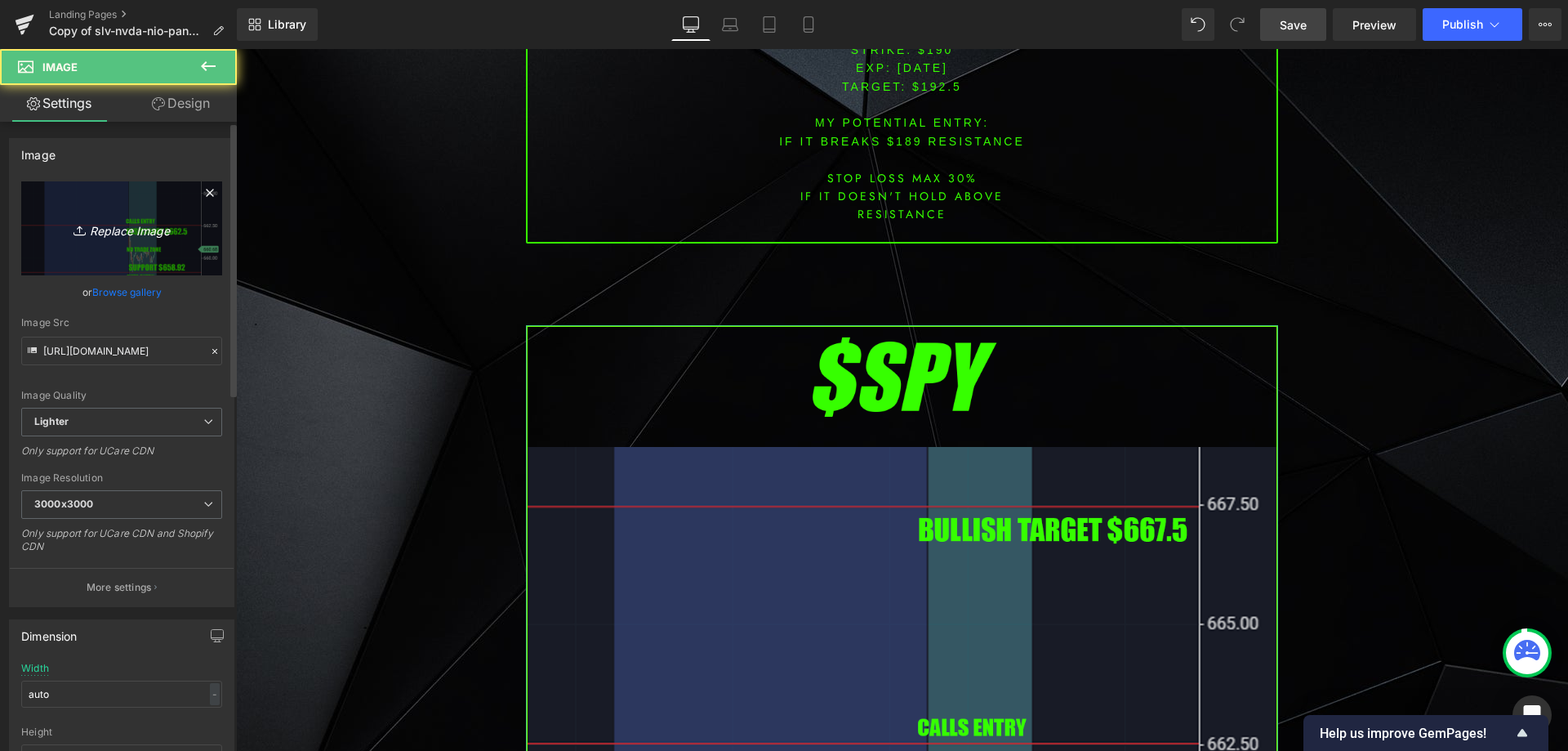
click at [118, 256] on link "Replace Image" at bounding box center [121, 228] width 201 height 94
type input "C:\fakepath\SPY.png"
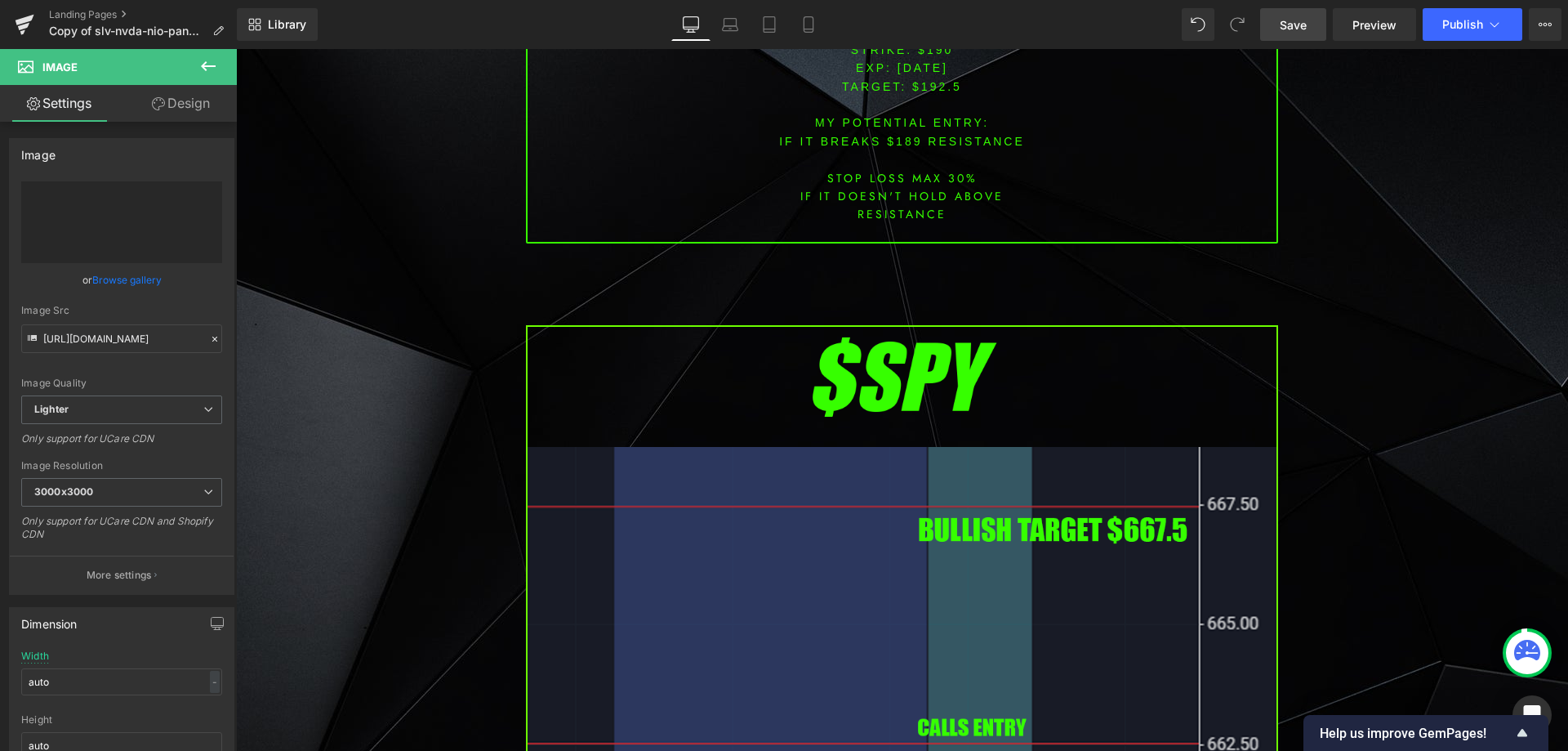
type input "[URL][DOMAIN_NAME]"
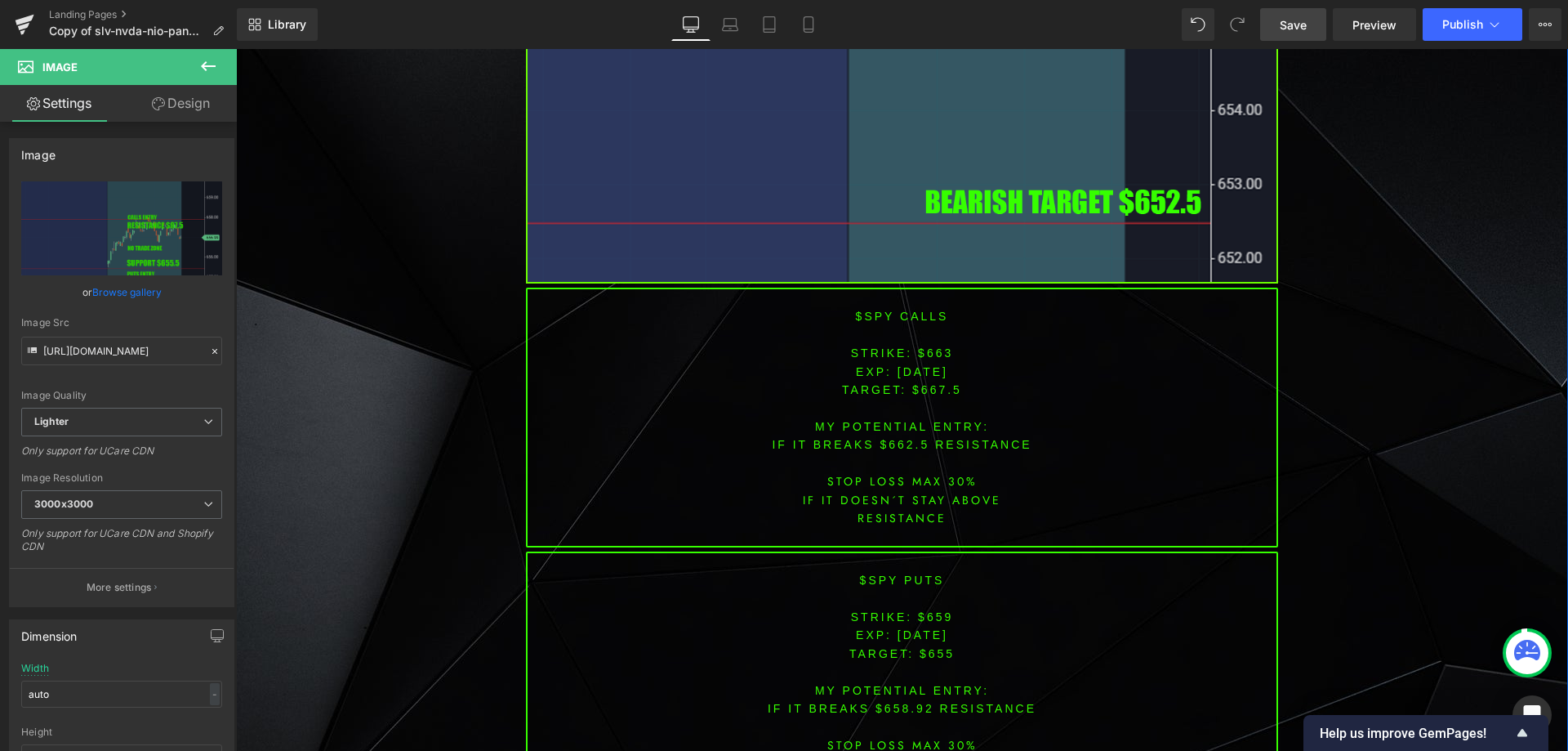
scroll to position [5229, 0]
click at [920, 373] on span "[DATE]" at bounding box center [923, 372] width 51 height 13
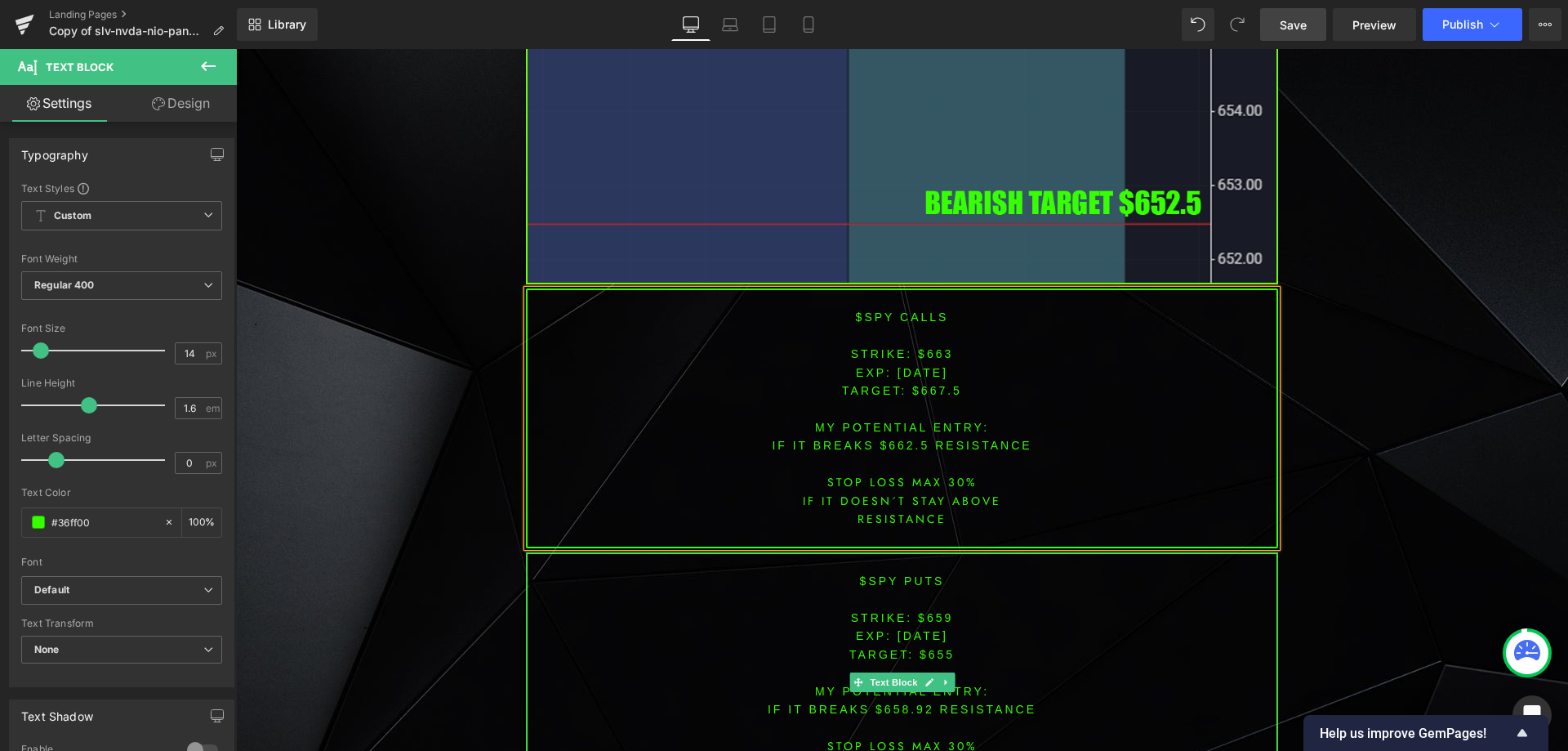
click at [921, 633] on span "[DATE]" at bounding box center [923, 635] width 51 height 13
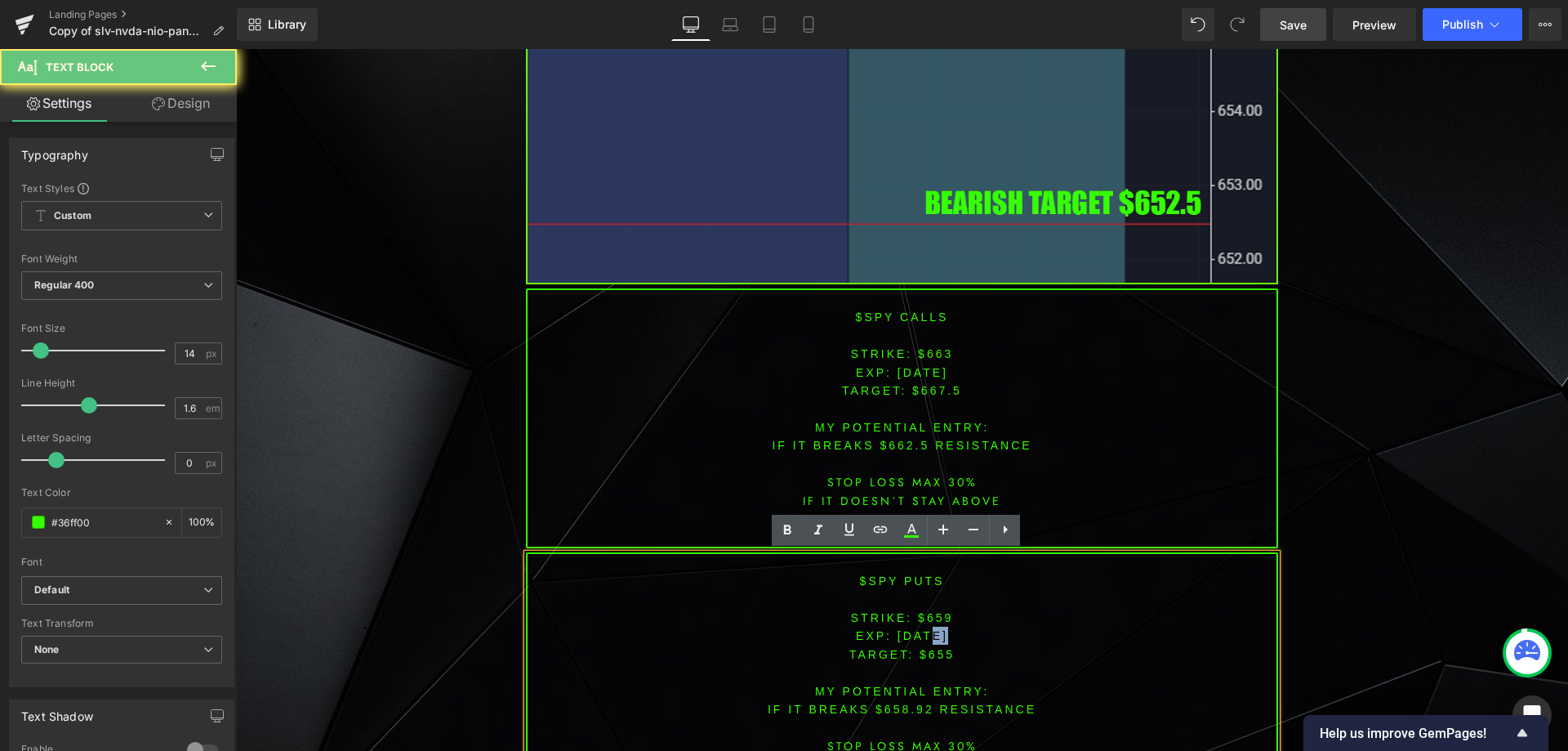
click at [921, 633] on span "[DATE]" at bounding box center [923, 635] width 51 height 13
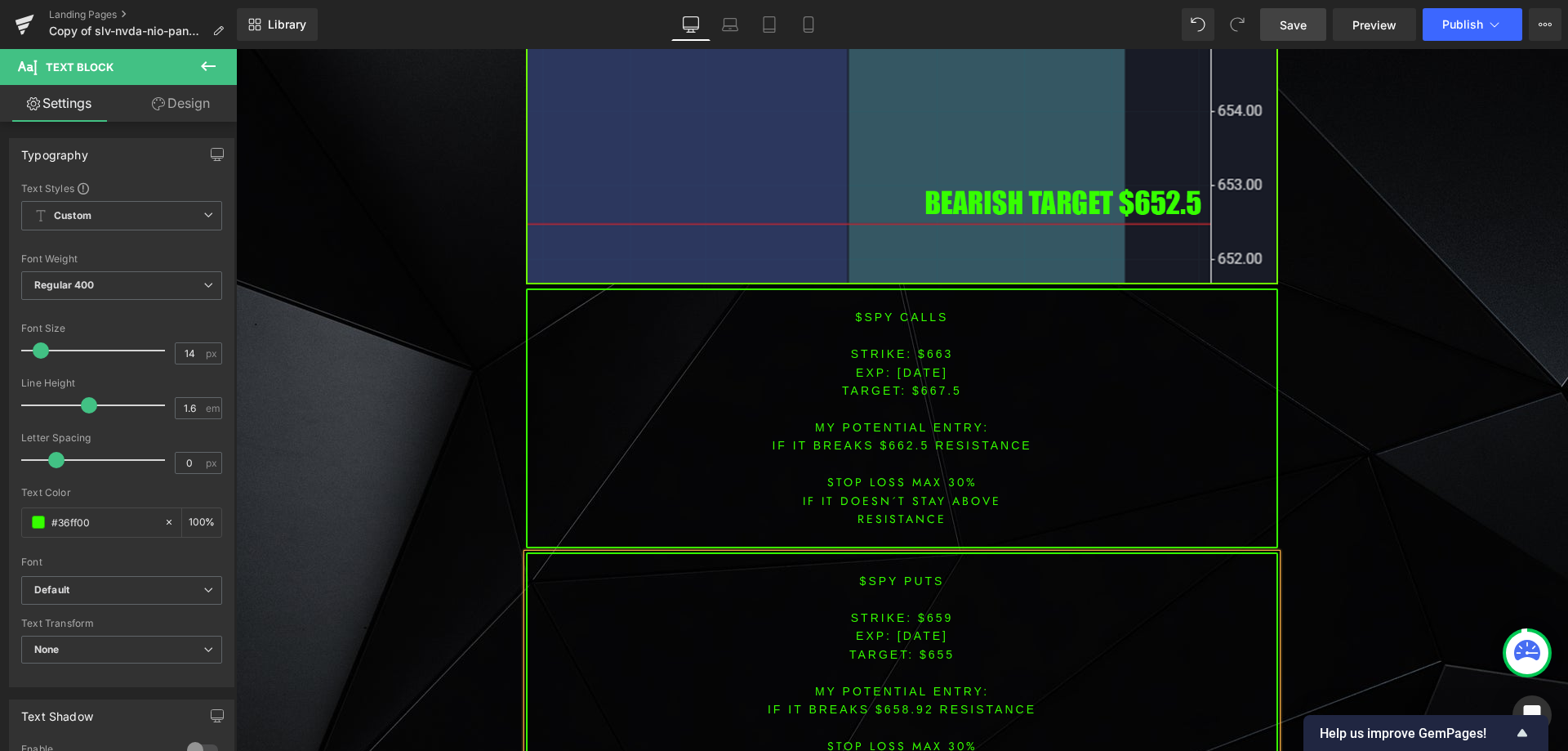
click at [935, 354] on font "STRIKE: $663" at bounding box center [902, 353] width 103 height 13
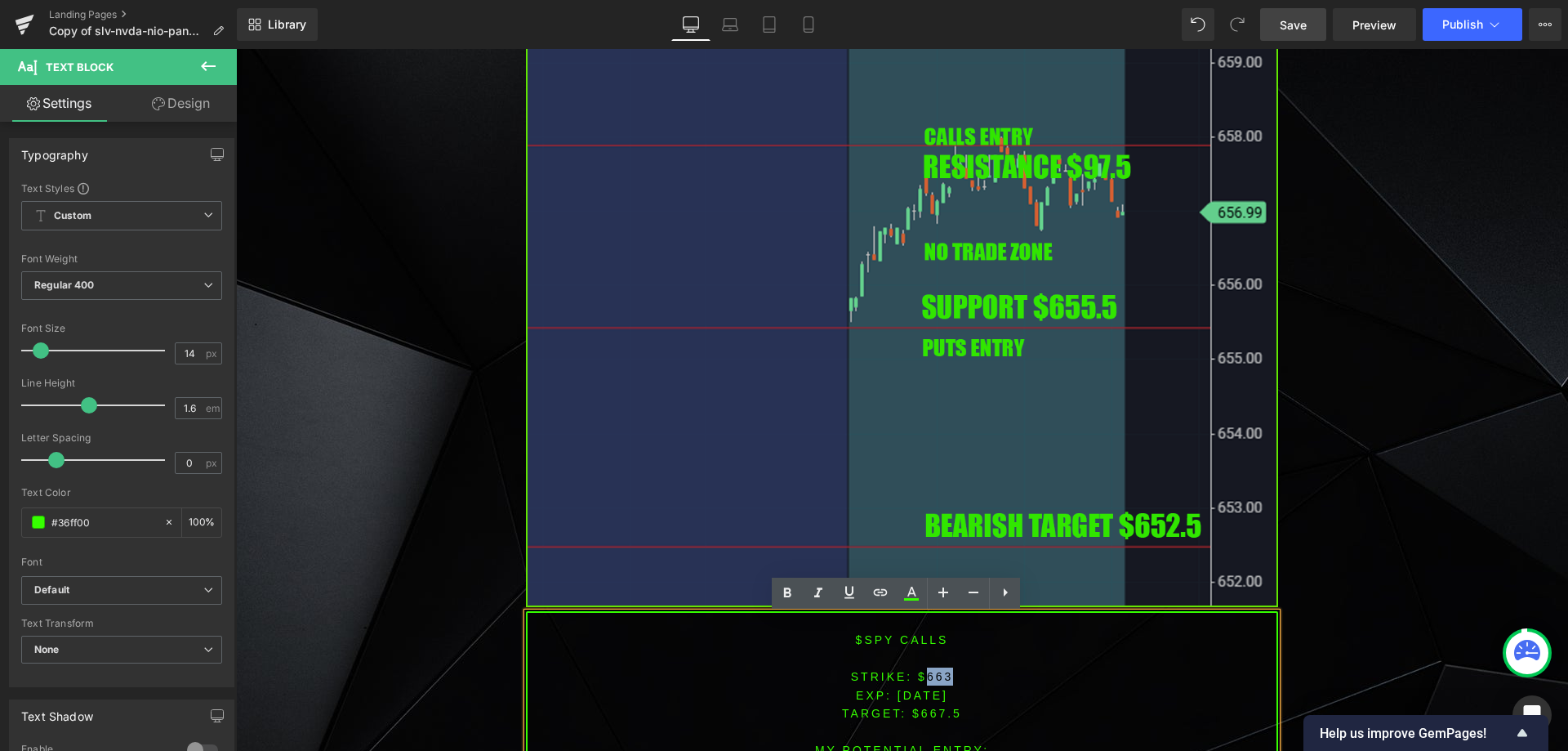
scroll to position [4902, 0]
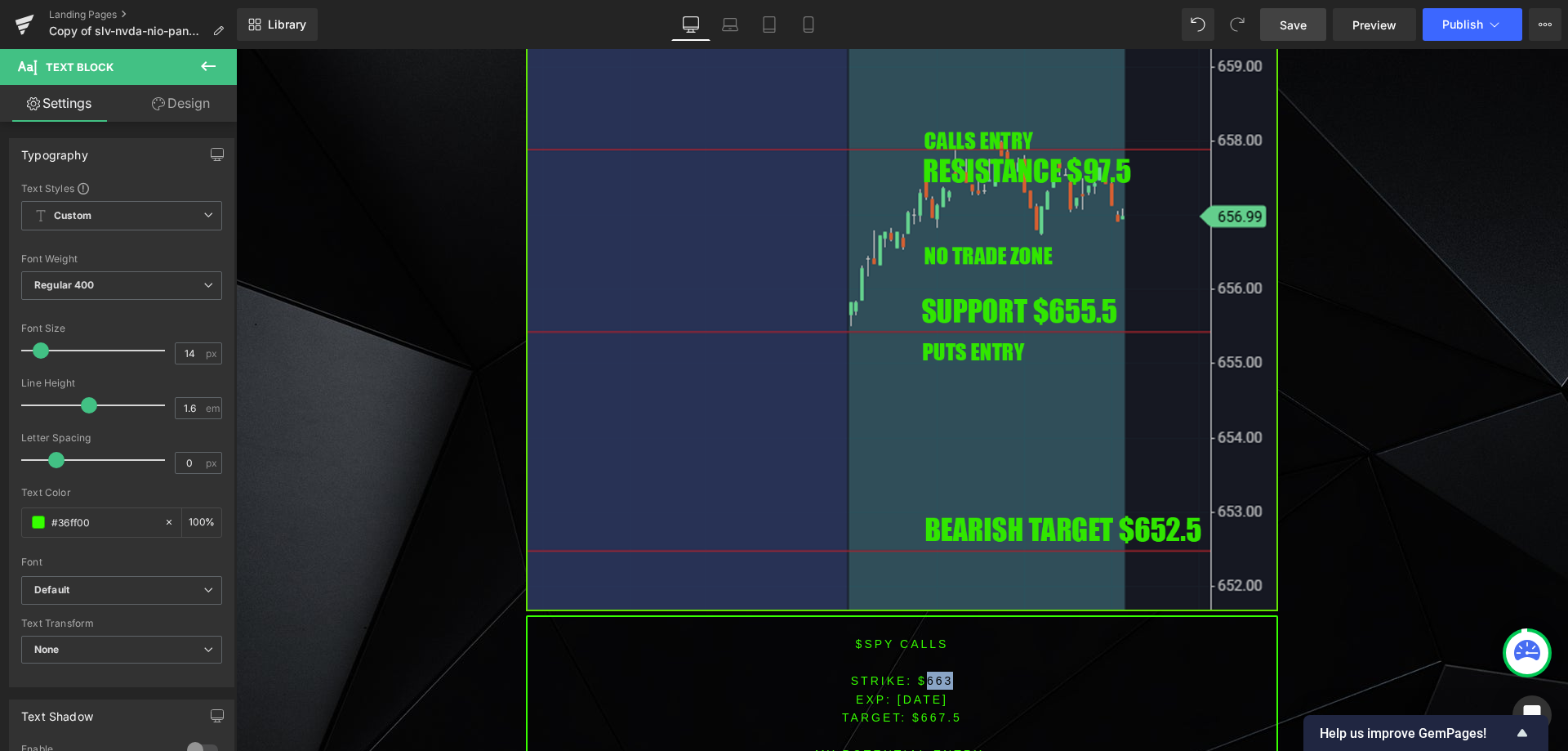
click at [733, 422] on img at bounding box center [902, 182] width 753 height 858
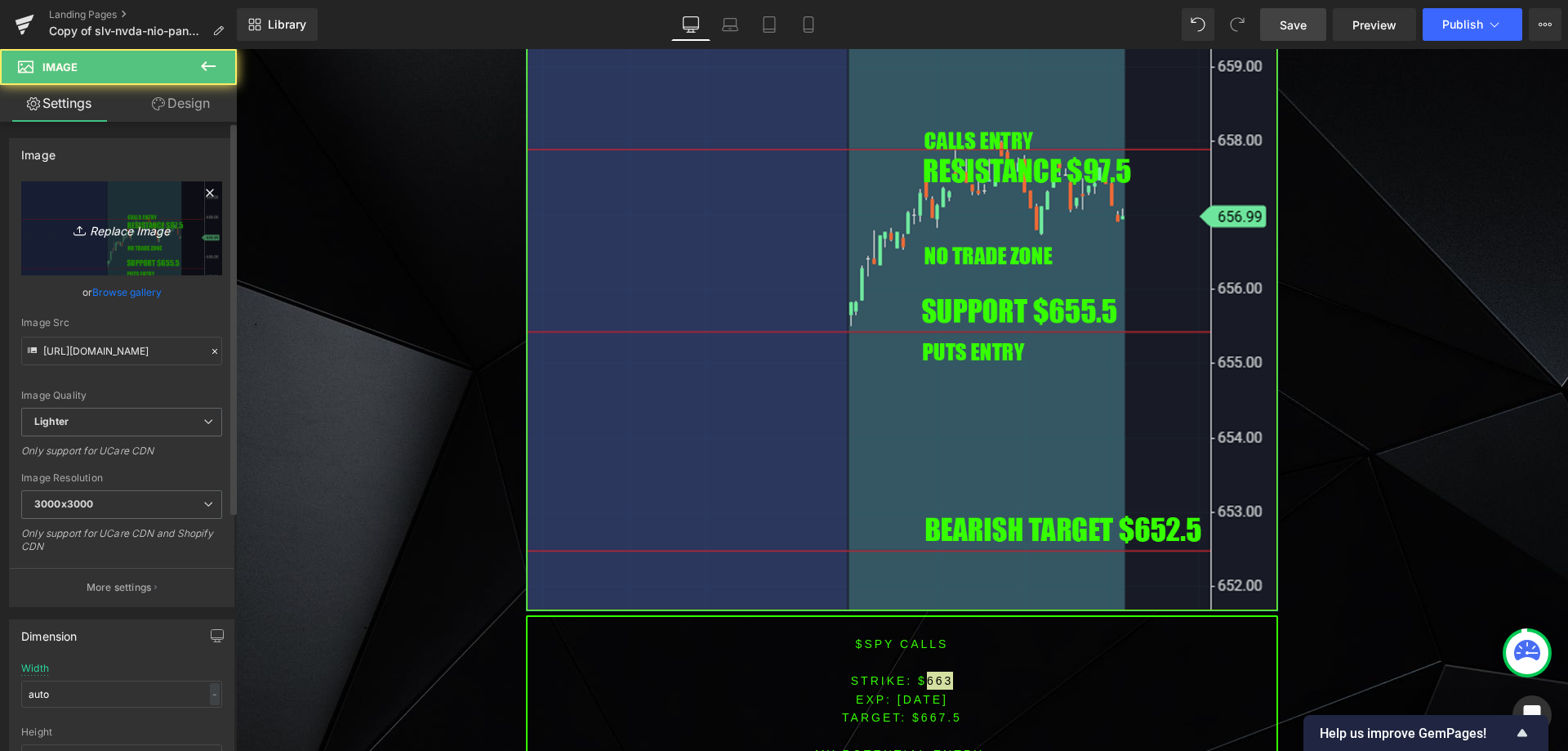
click at [159, 263] on link "Replace Image" at bounding box center [121, 228] width 201 height 94
type input "C:\fakepath\spy1.png"
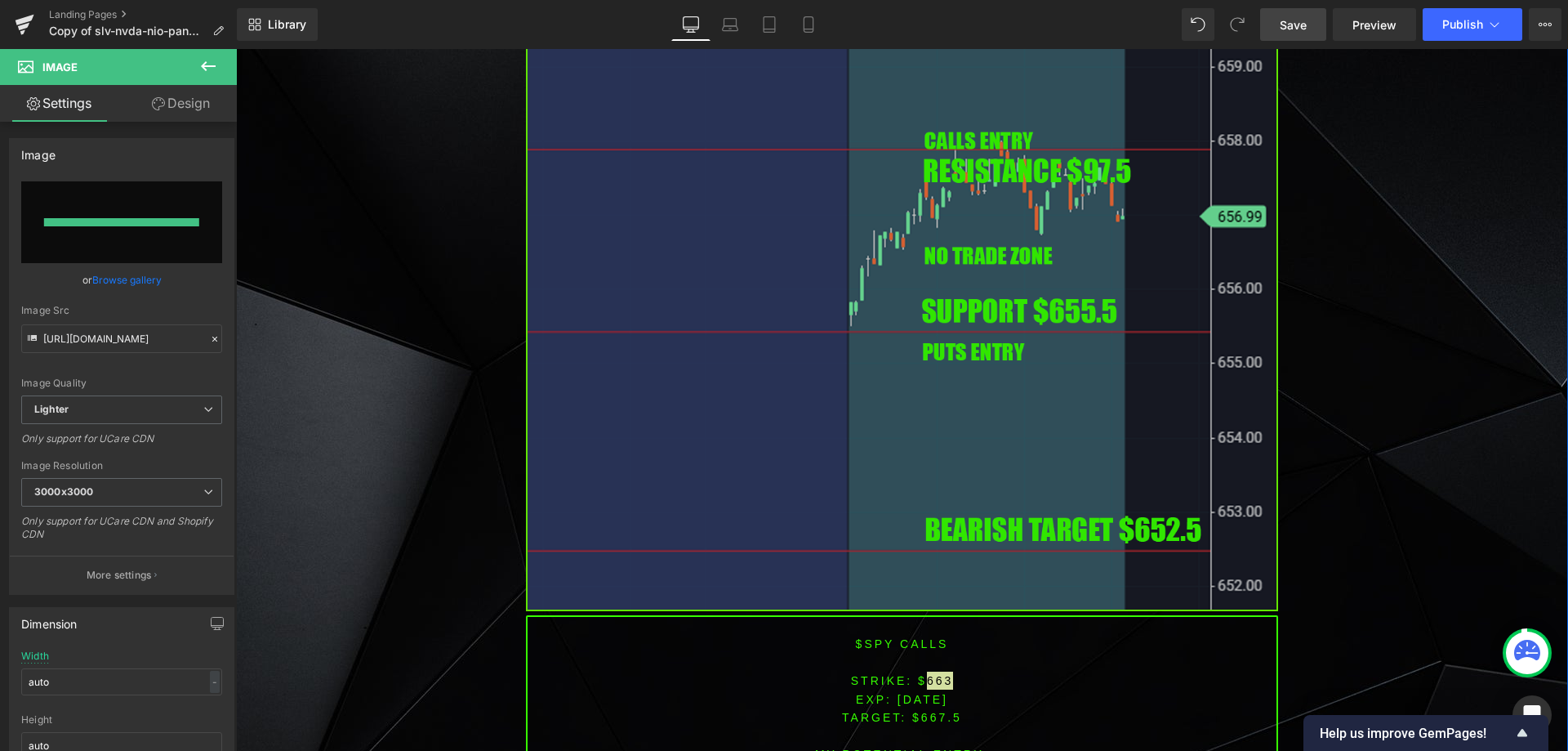
type input "[URL][DOMAIN_NAME]"
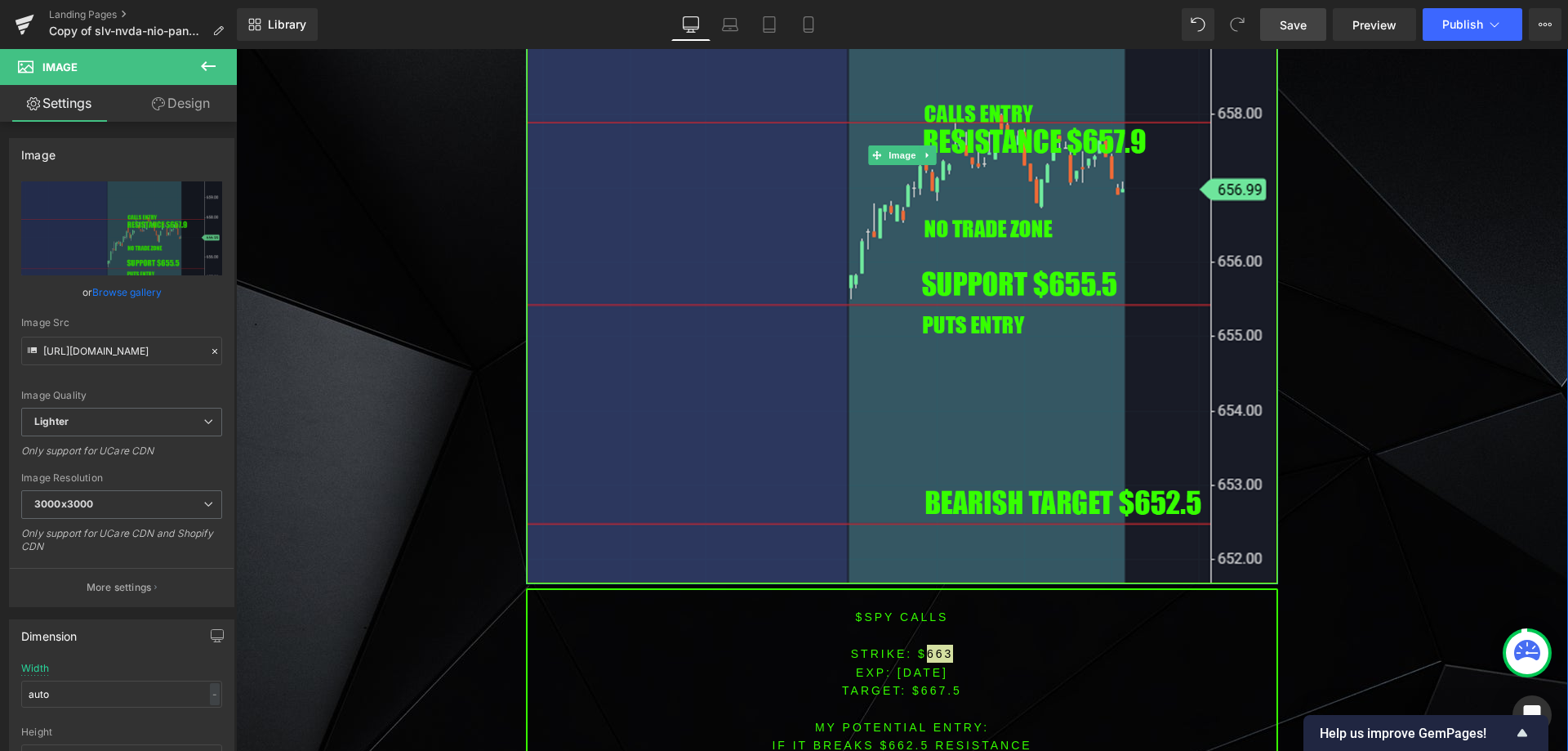
scroll to position [5147, 0]
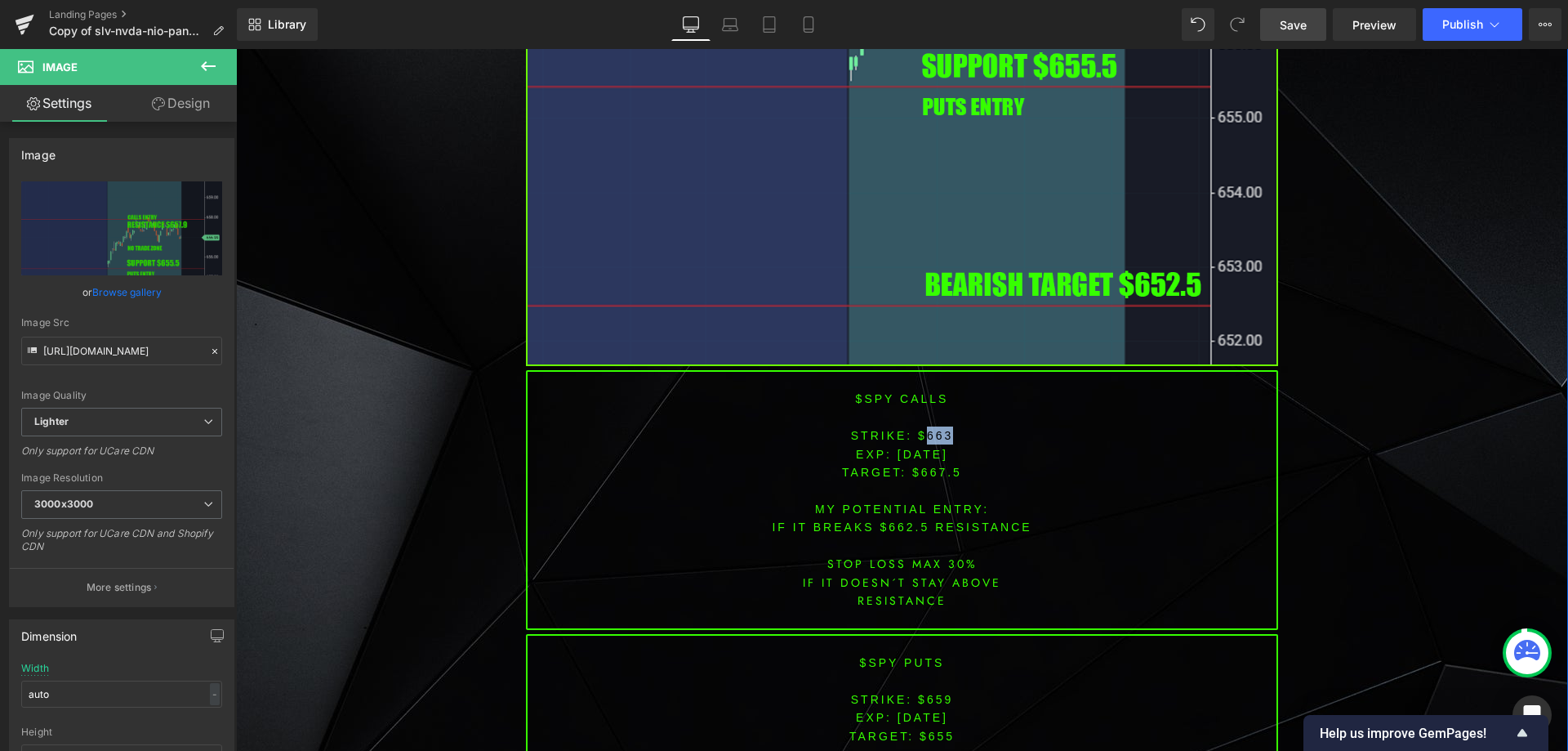
click at [909, 485] on p at bounding box center [902, 490] width 749 height 18
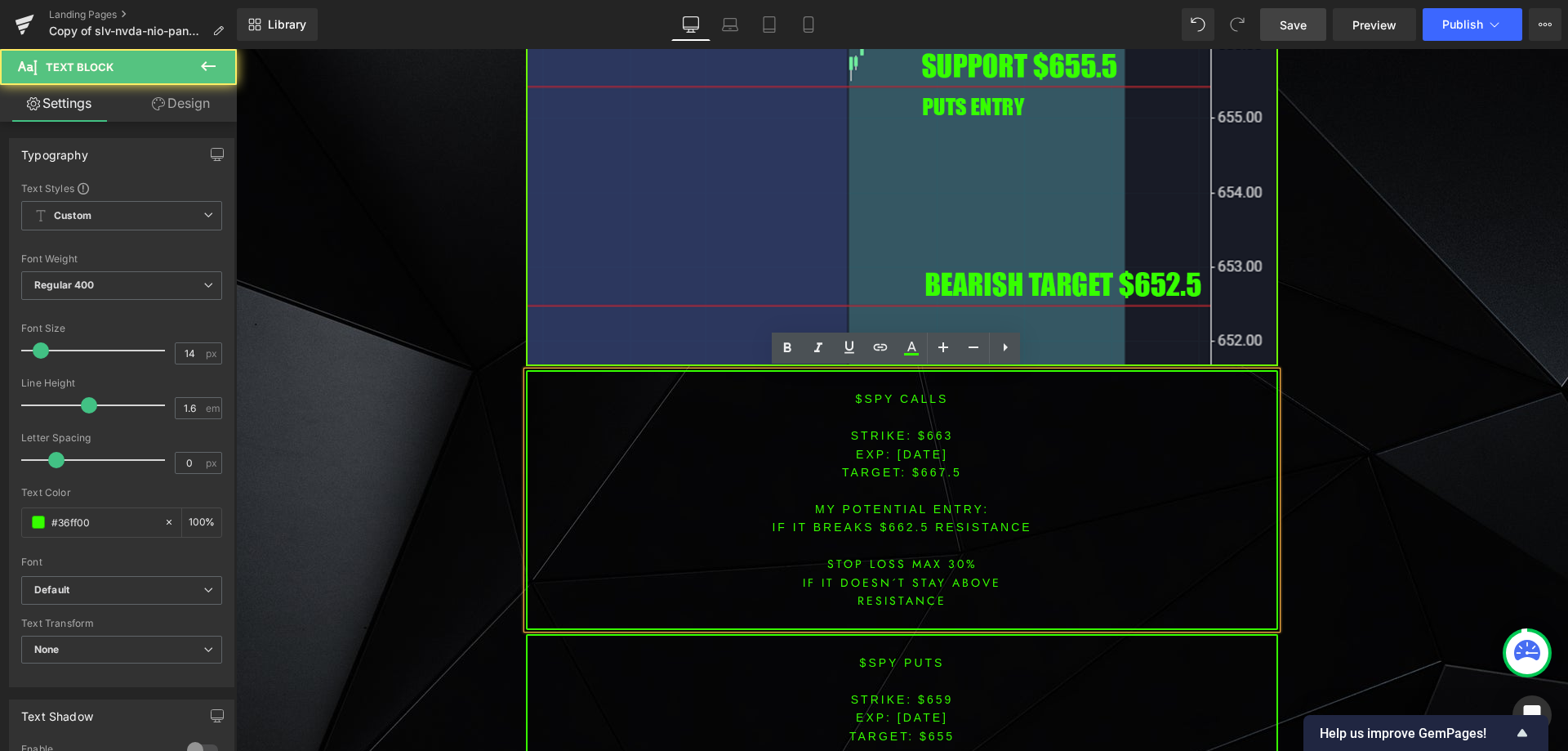
click at [927, 434] on font "STRIKE: $663" at bounding box center [902, 434] width 103 height 13
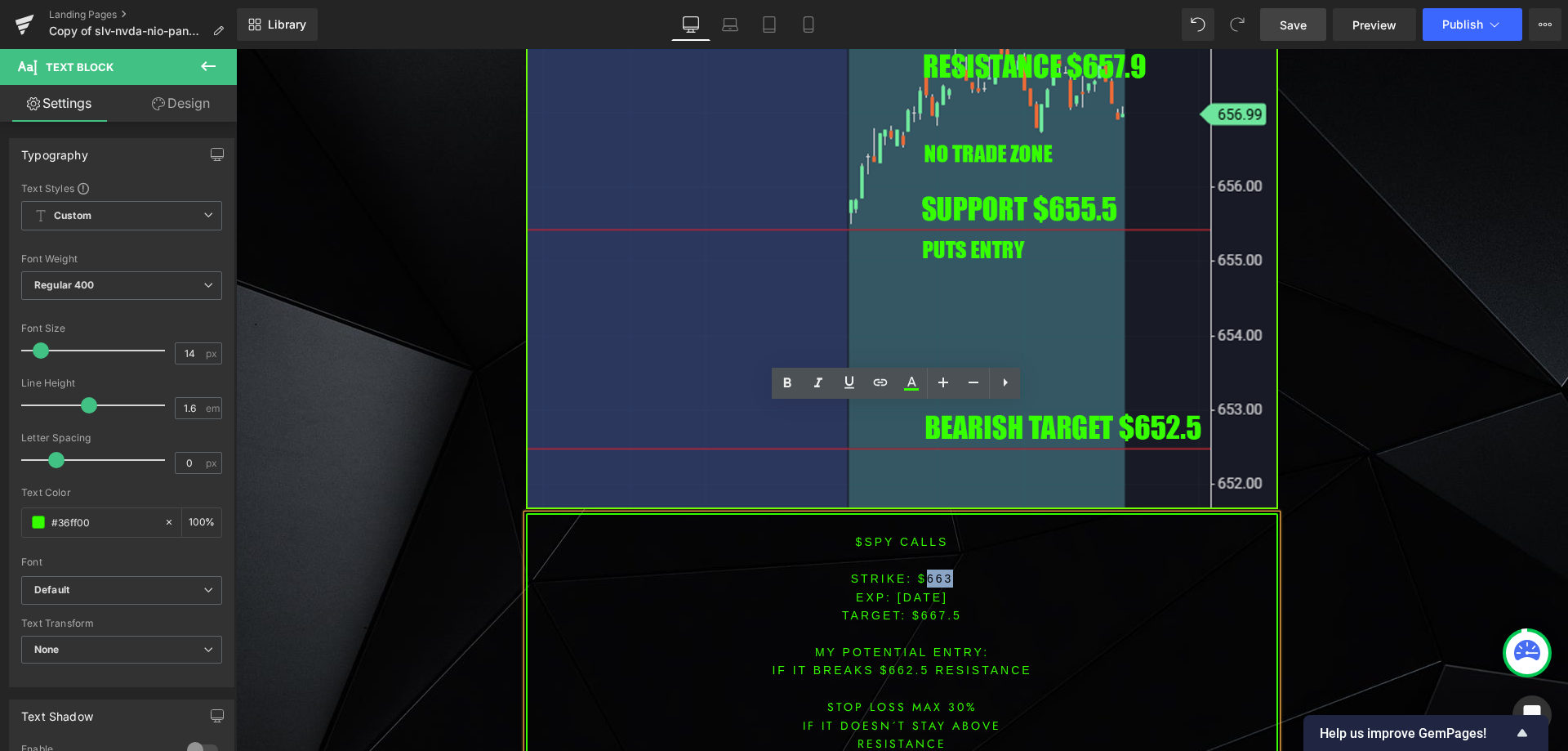
scroll to position [4984, 0]
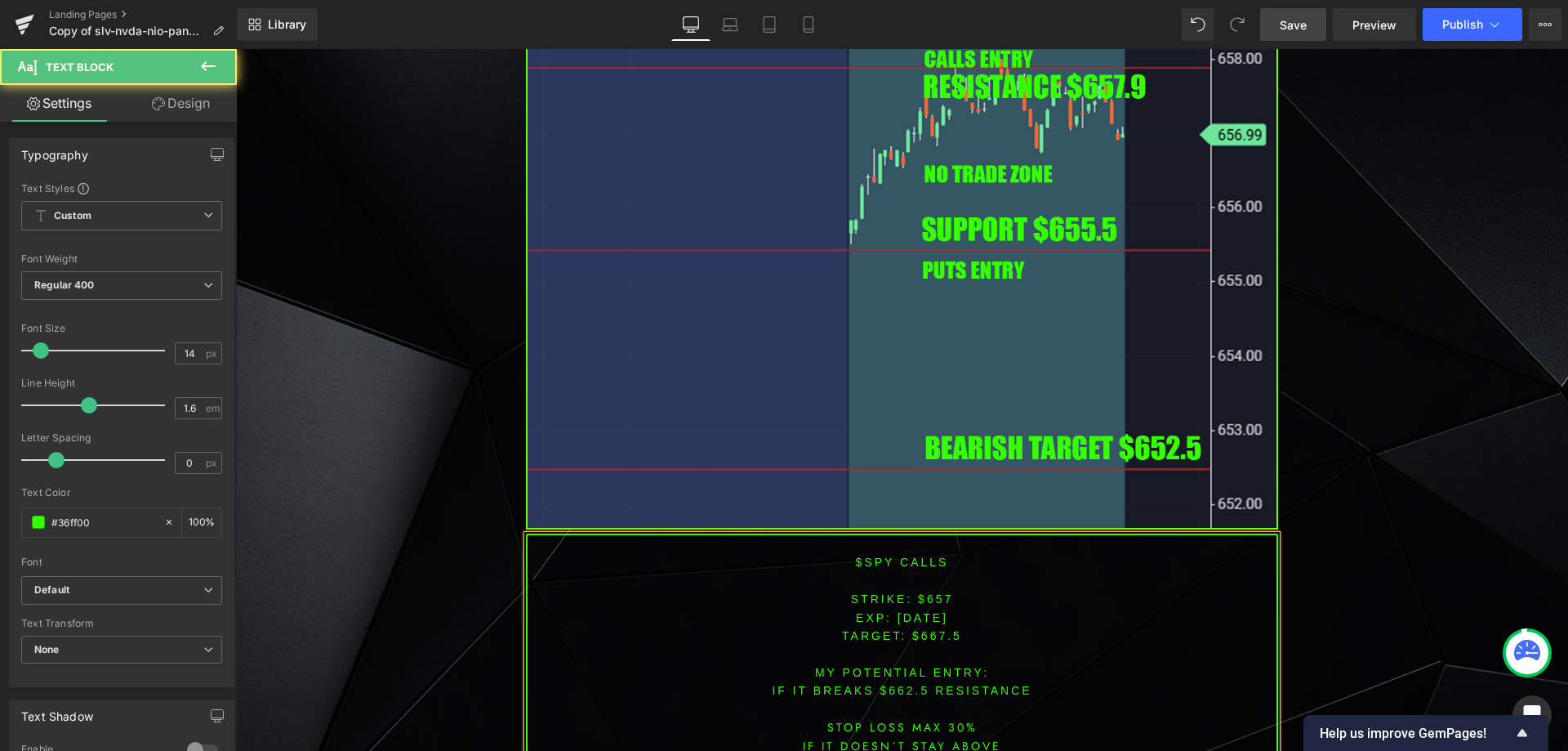
click at [931, 603] on font "STRIKE: $657" at bounding box center [902, 598] width 103 height 13
click at [940, 636] on span "TARGET: $667.5" at bounding box center [903, 635] width 120 height 13
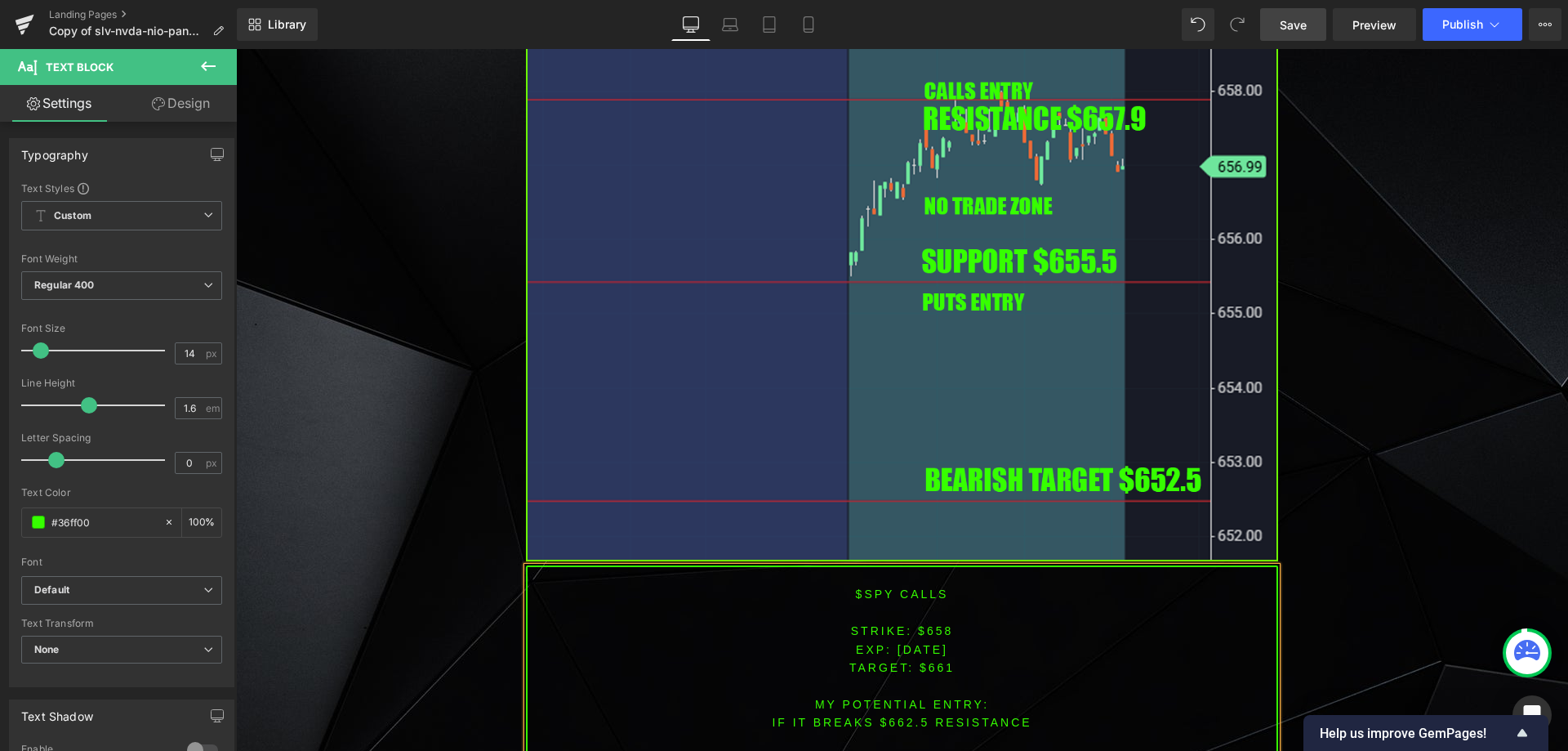
scroll to position [4957, 0]
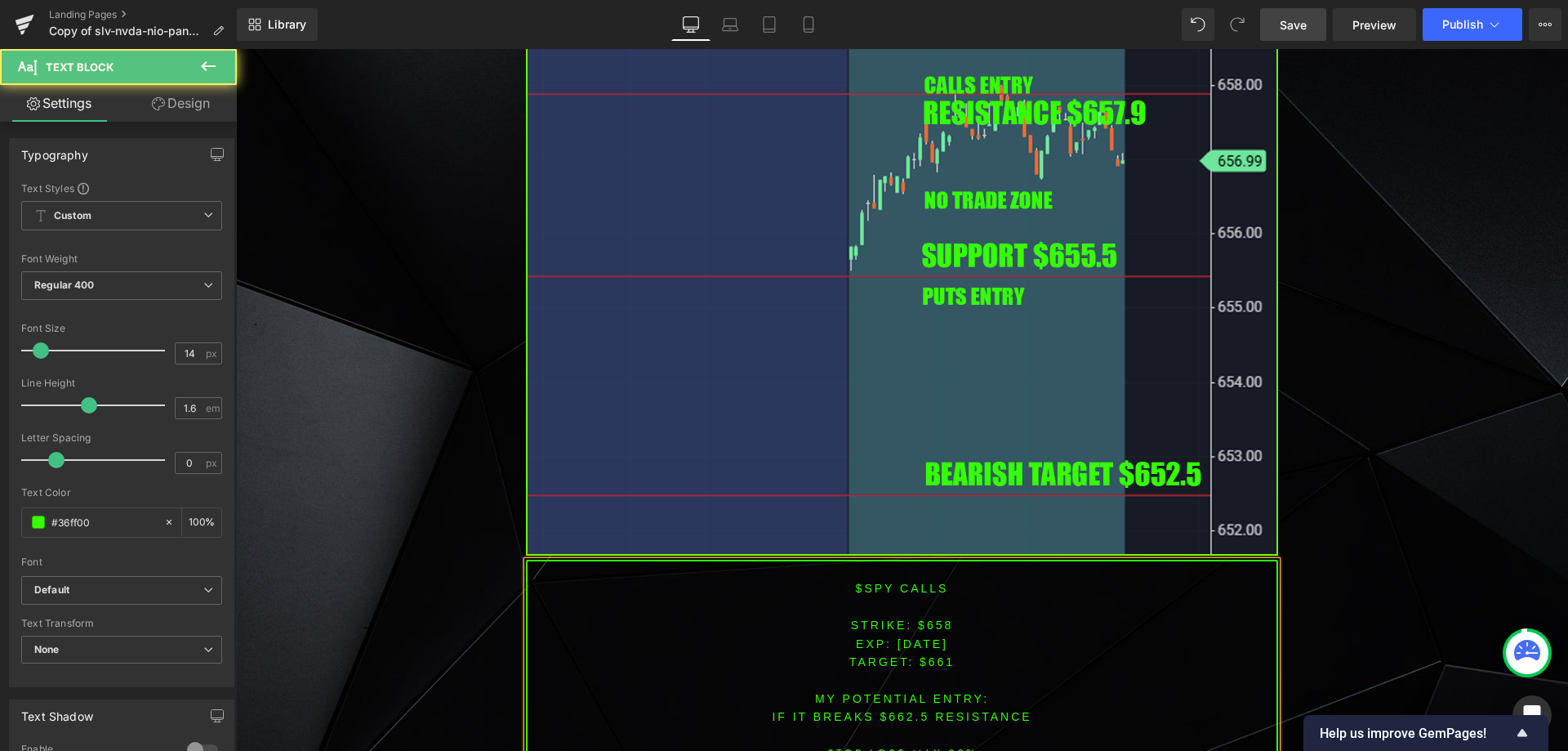
click at [902, 714] on font "IF IT breaks $662.5 resistance" at bounding box center [902, 716] width 260 height 13
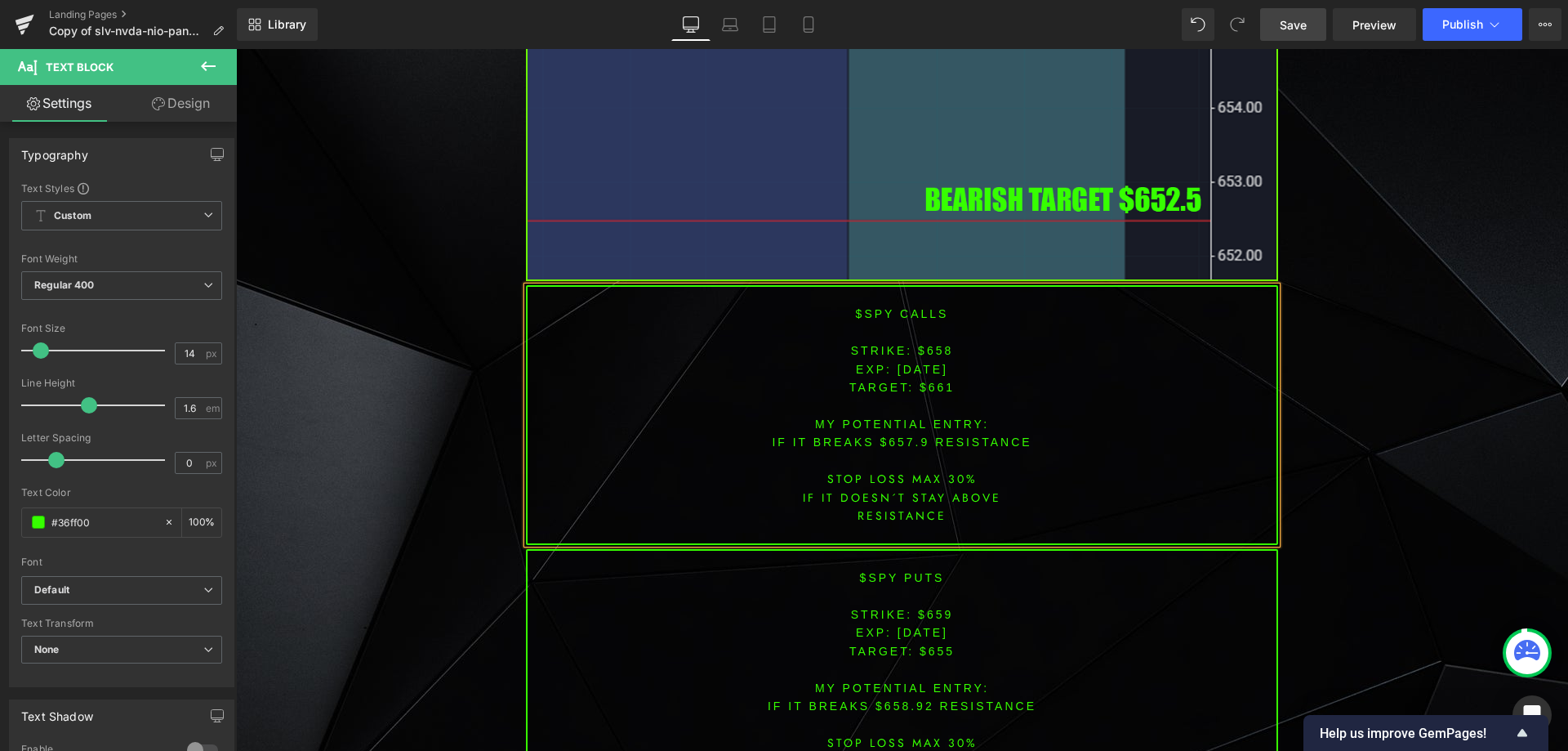
scroll to position [5284, 0]
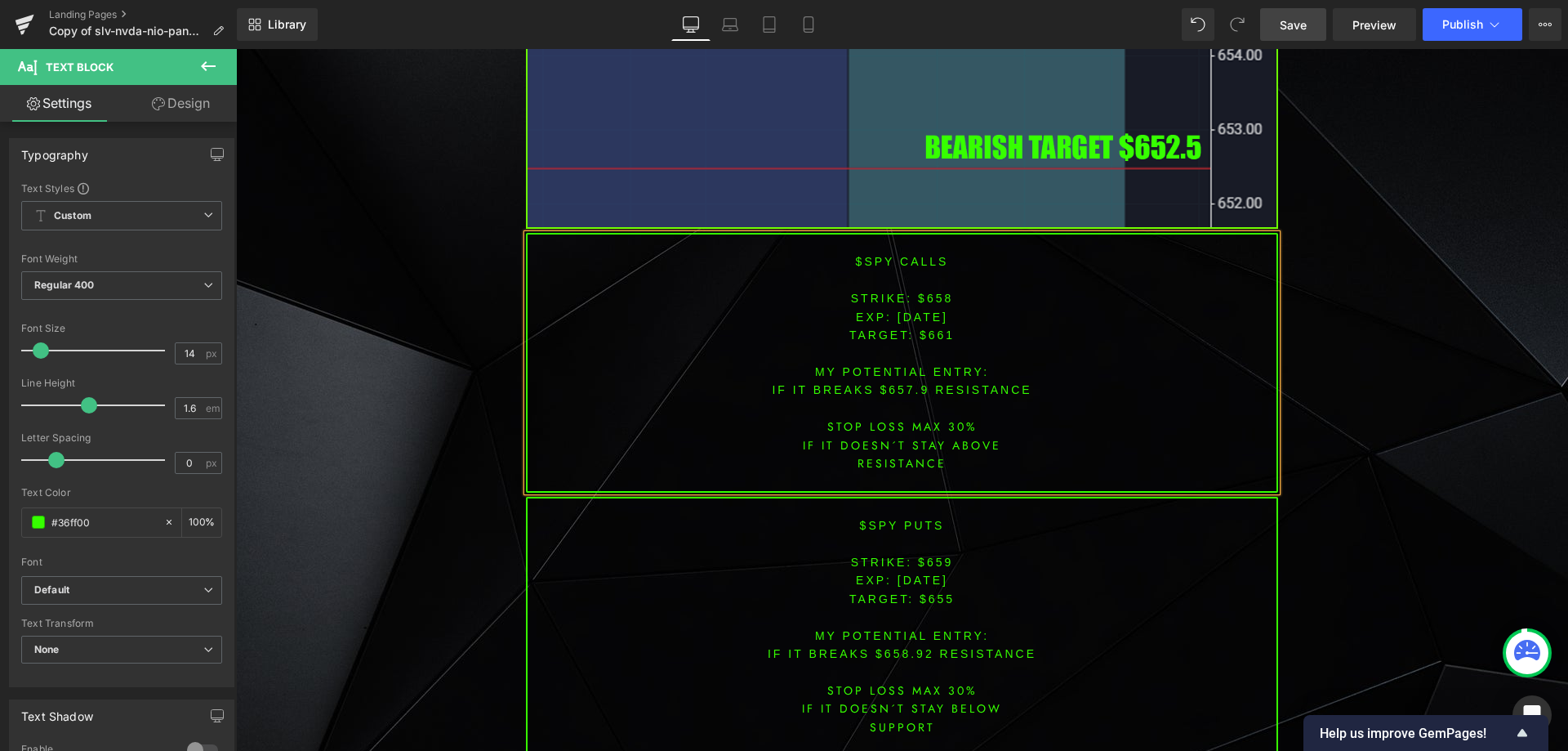
click at [930, 565] on font "STRIKE: $659" at bounding box center [902, 562] width 103 height 13
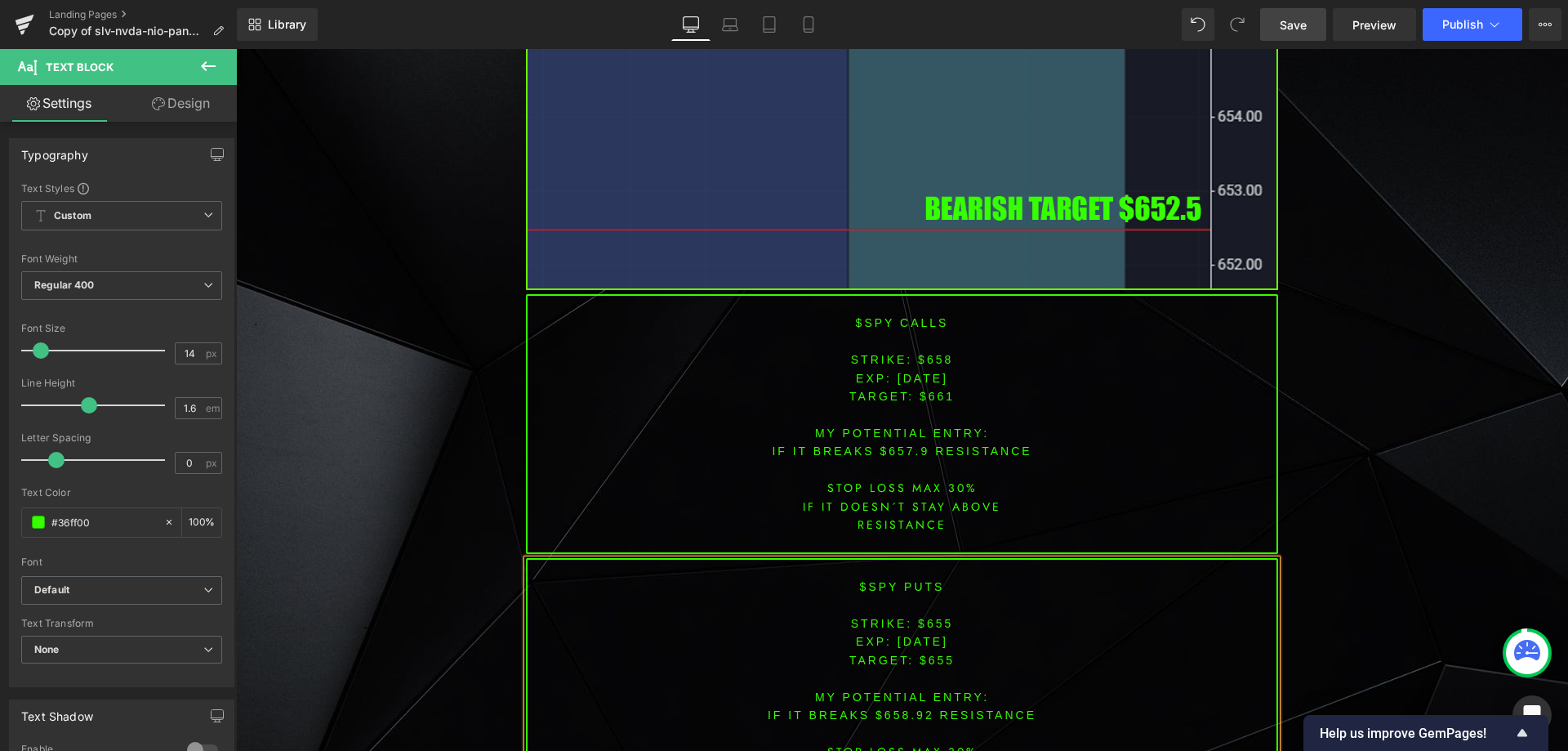
scroll to position [5265, 0]
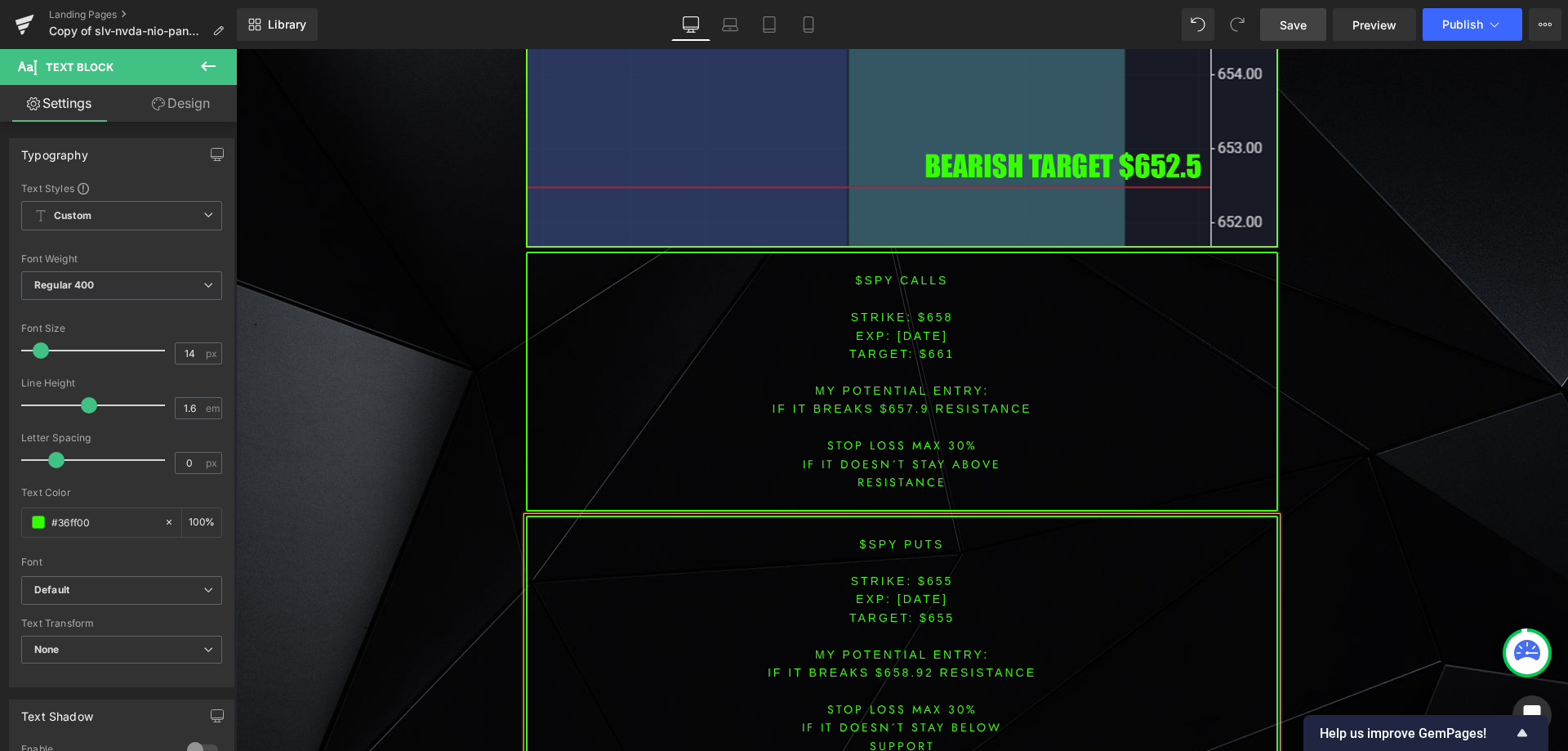
click at [934, 618] on span "TARGET: $655" at bounding box center [902, 617] width 105 height 13
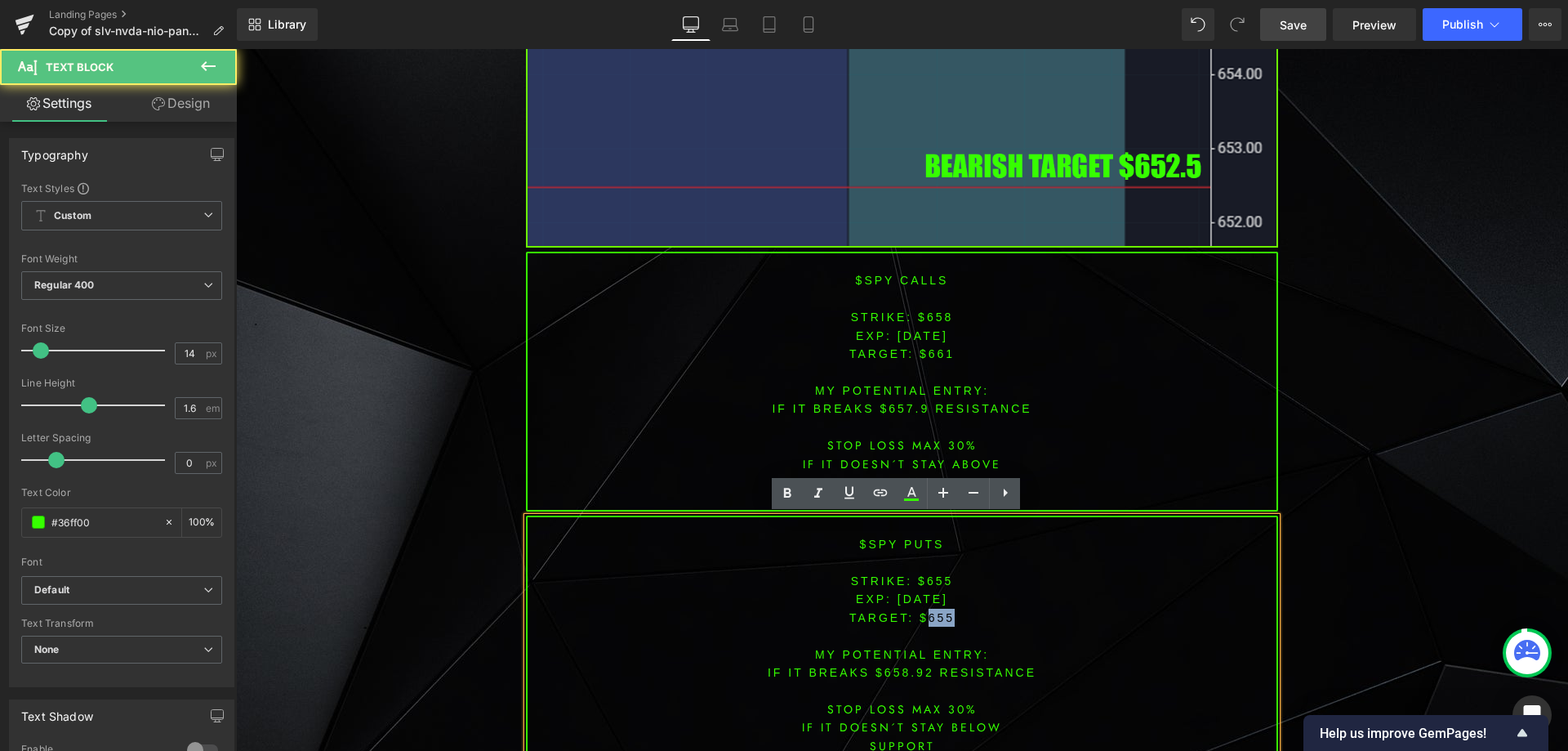
click at [934, 618] on span "TARGET: $655" at bounding box center [902, 617] width 105 height 13
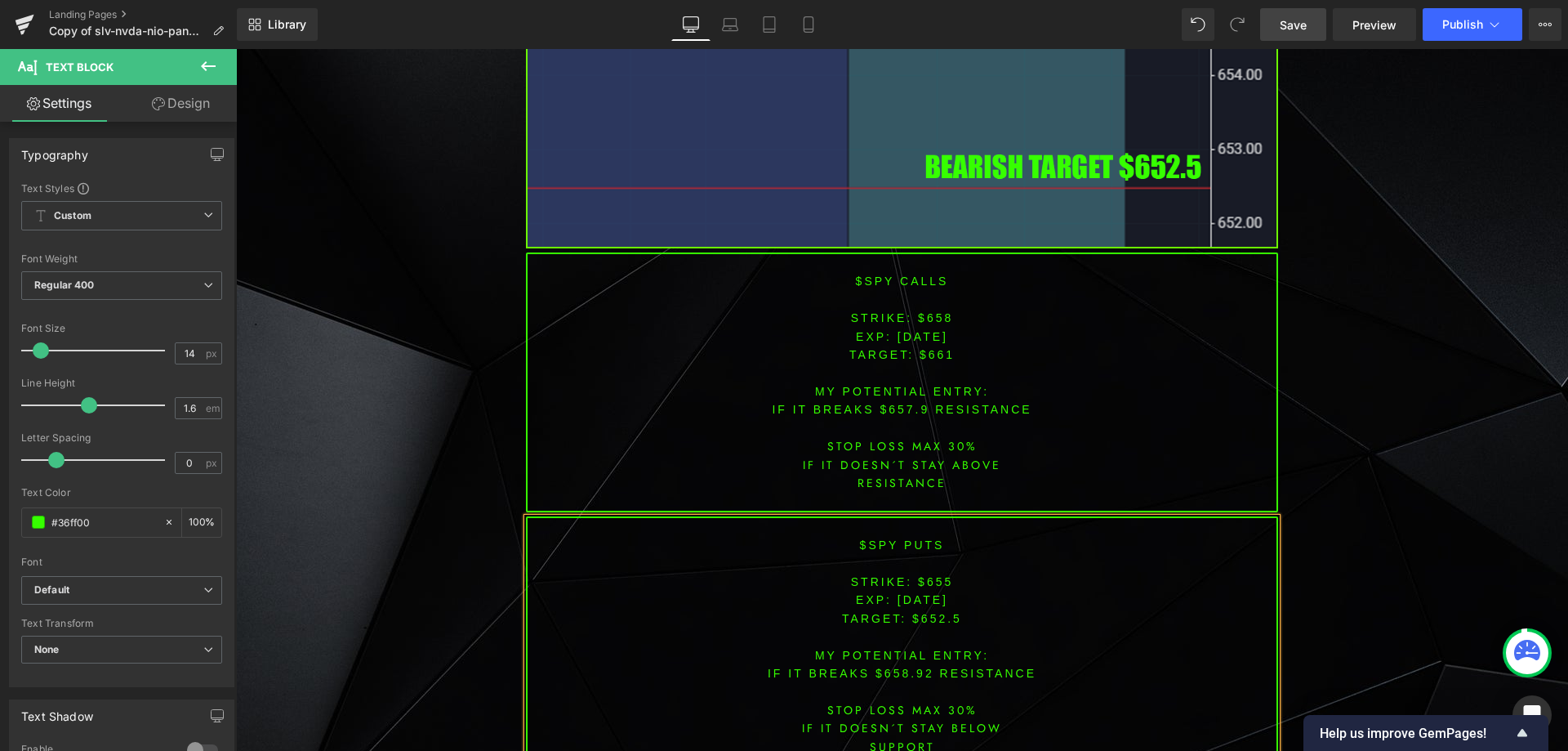
scroll to position [5302, 0]
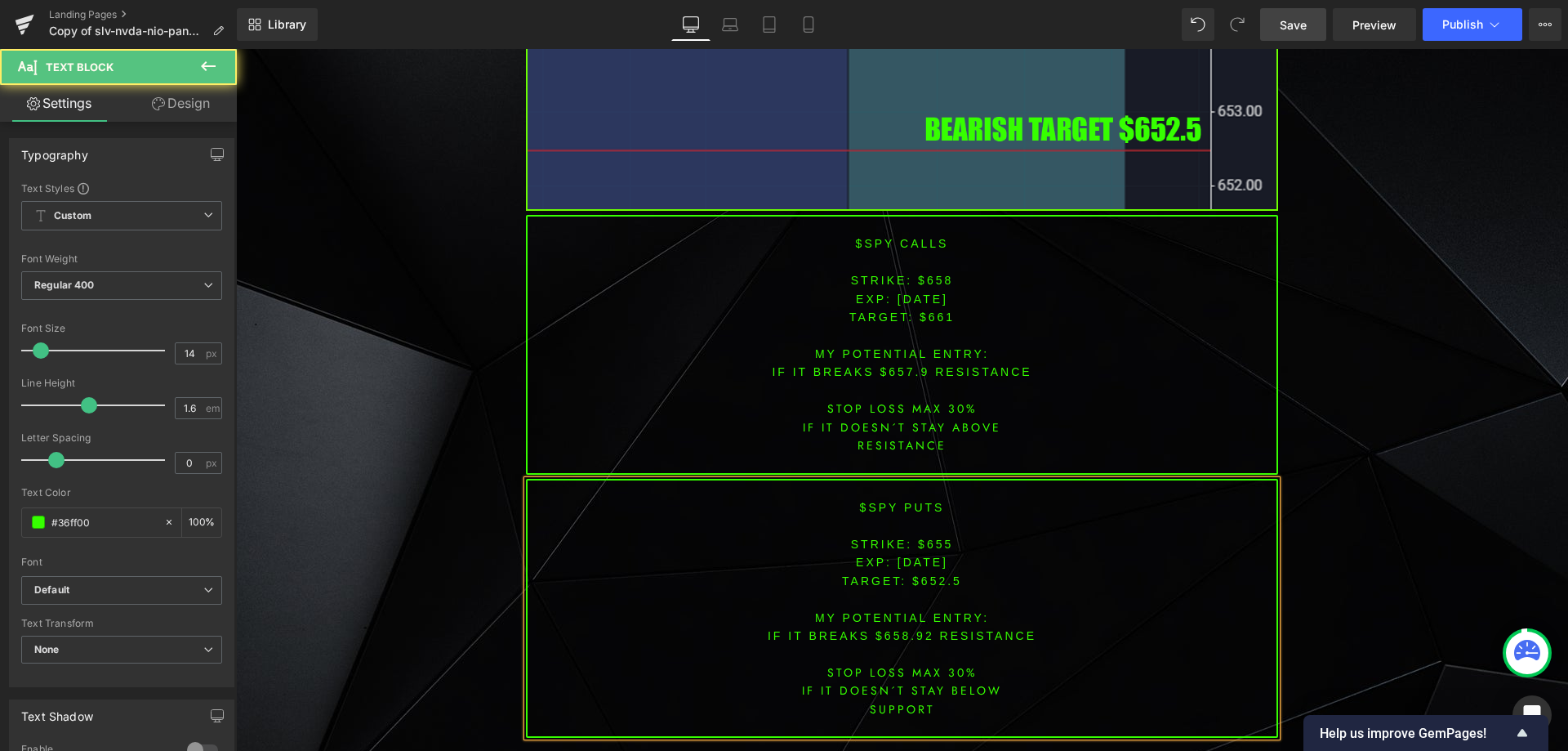
click at [894, 637] on font "IF IT breaks $658.92 resistance" at bounding box center [902, 635] width 269 height 13
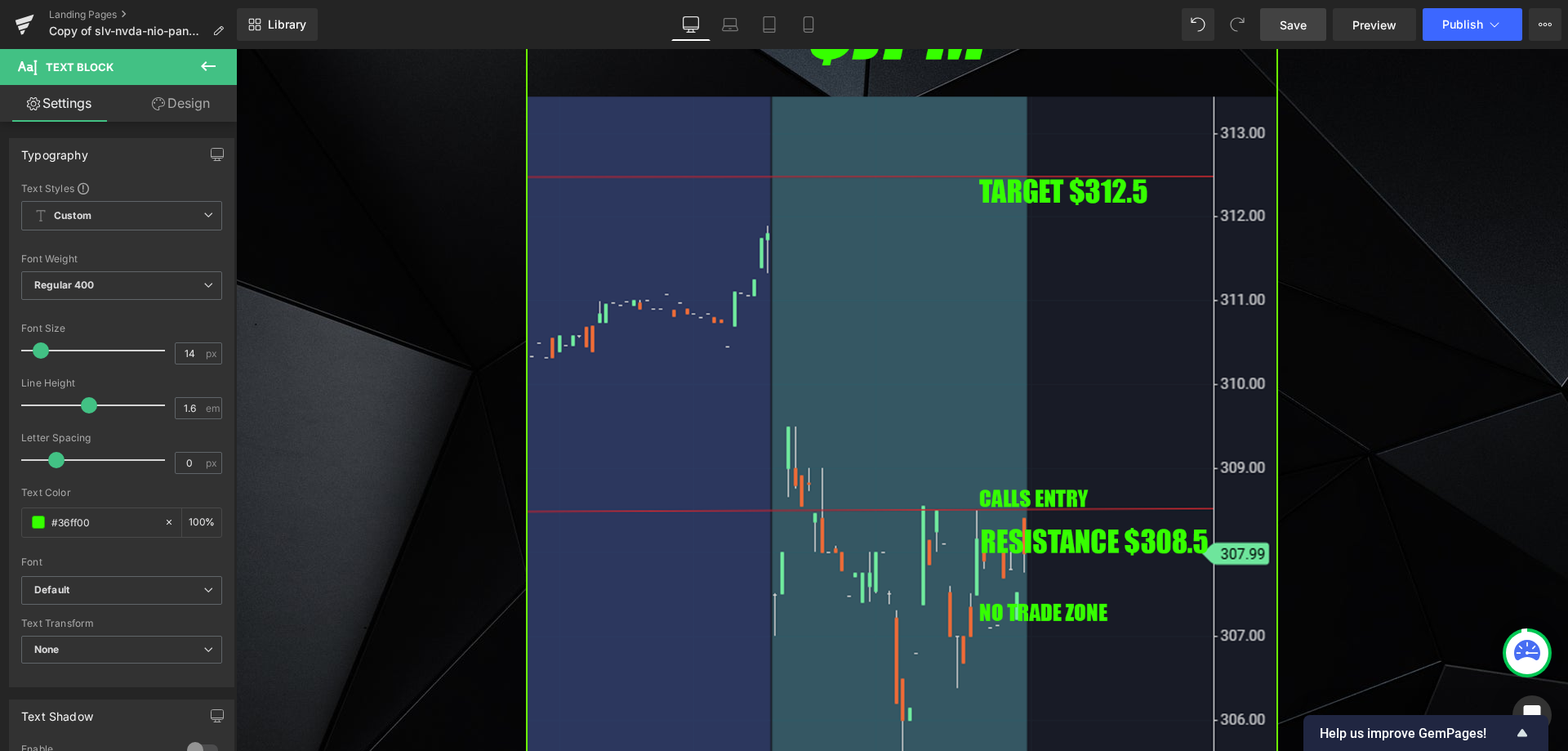
scroll to position [3806, 0]
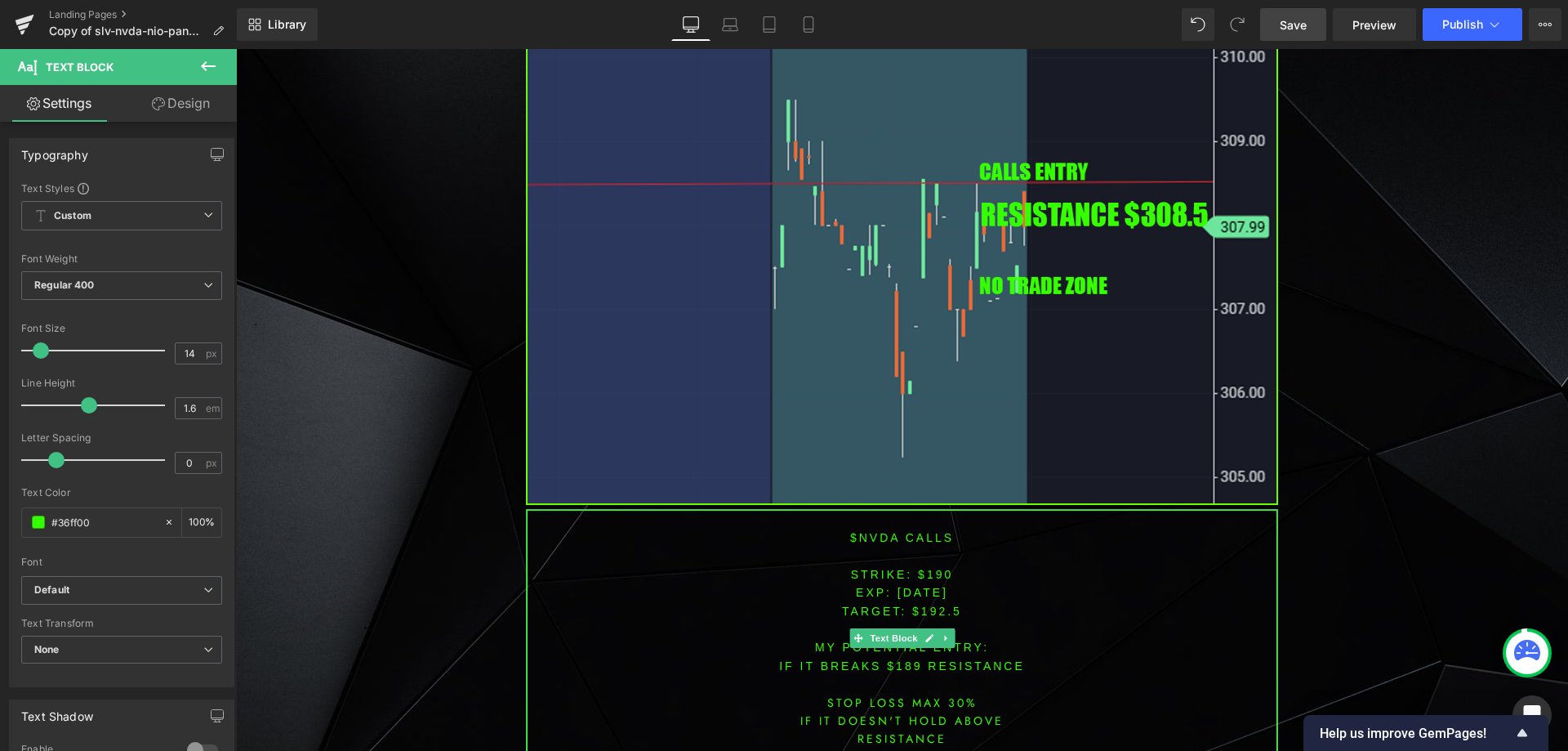
click at [869, 542] on font "$nvda CALLS" at bounding box center [902, 537] width 104 height 13
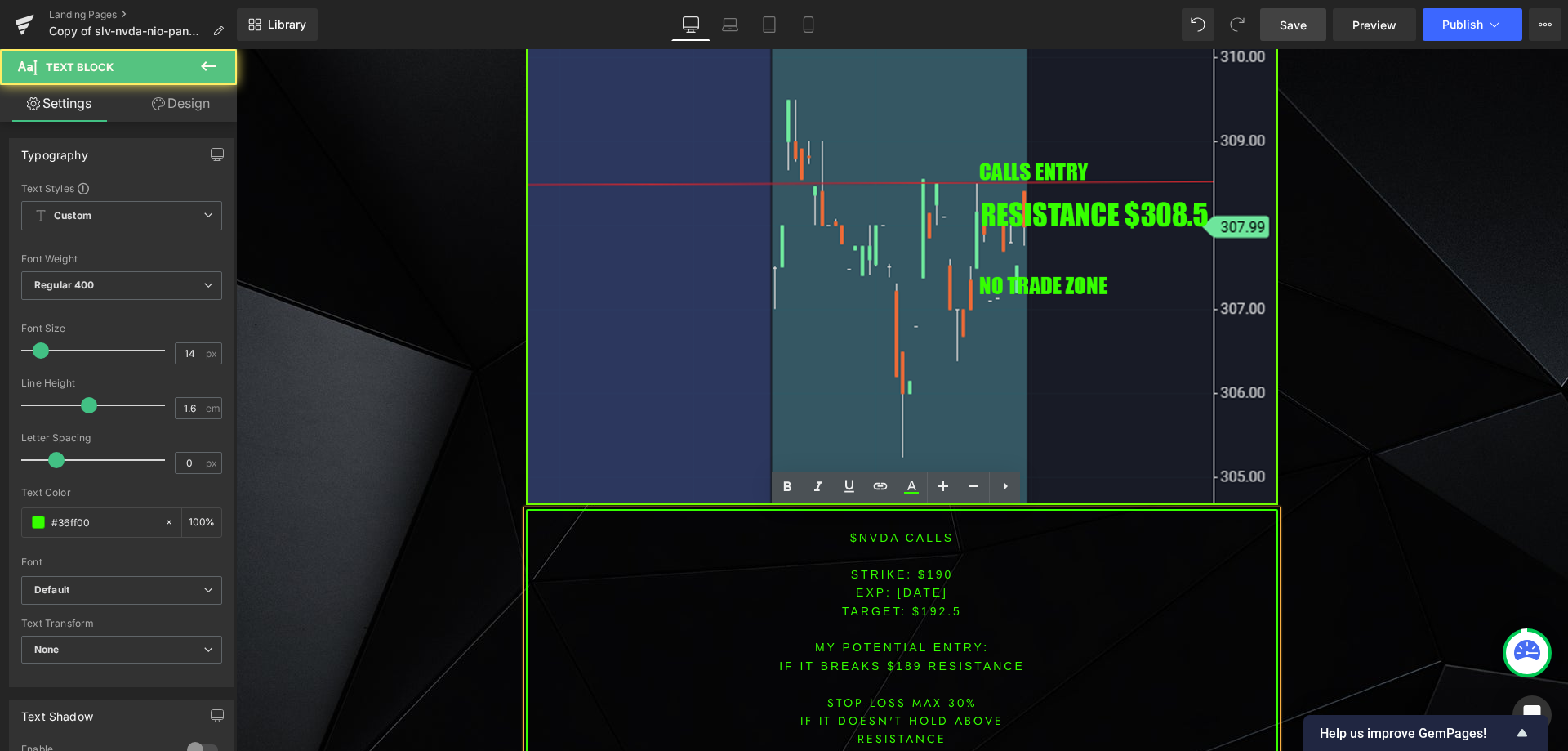
click at [867, 538] on font "$nvda CALLS" at bounding box center [902, 537] width 104 height 13
click at [929, 577] on font "STRIKE: $190" at bounding box center [902, 574] width 103 height 13
click at [948, 596] on span "[DATE]" at bounding box center [923, 591] width 51 height 13
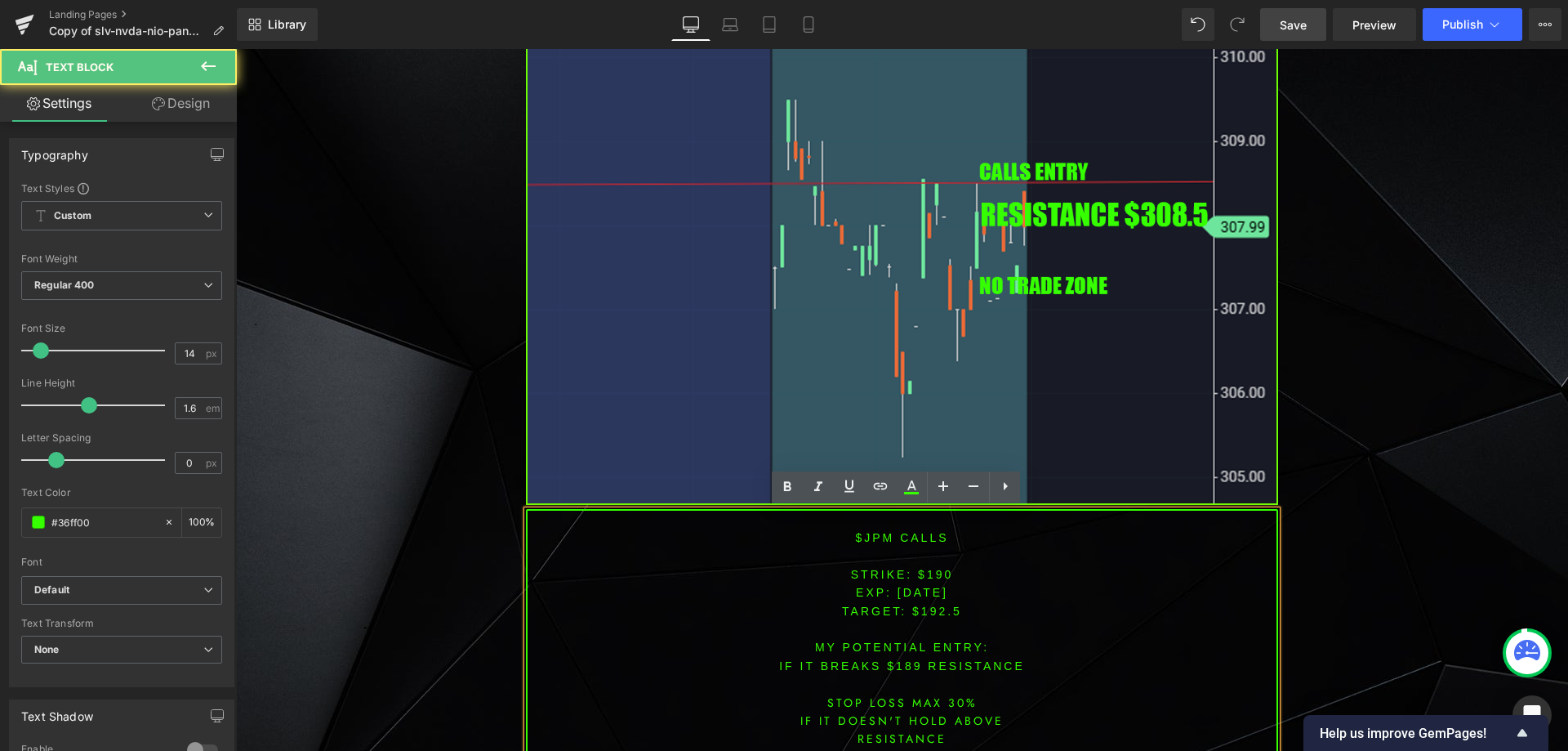
click at [925, 577] on font "STRIKE: $190" at bounding box center [902, 574] width 103 height 13
click at [937, 610] on span "TARGET: $192.5" at bounding box center [903, 610] width 120 height 13
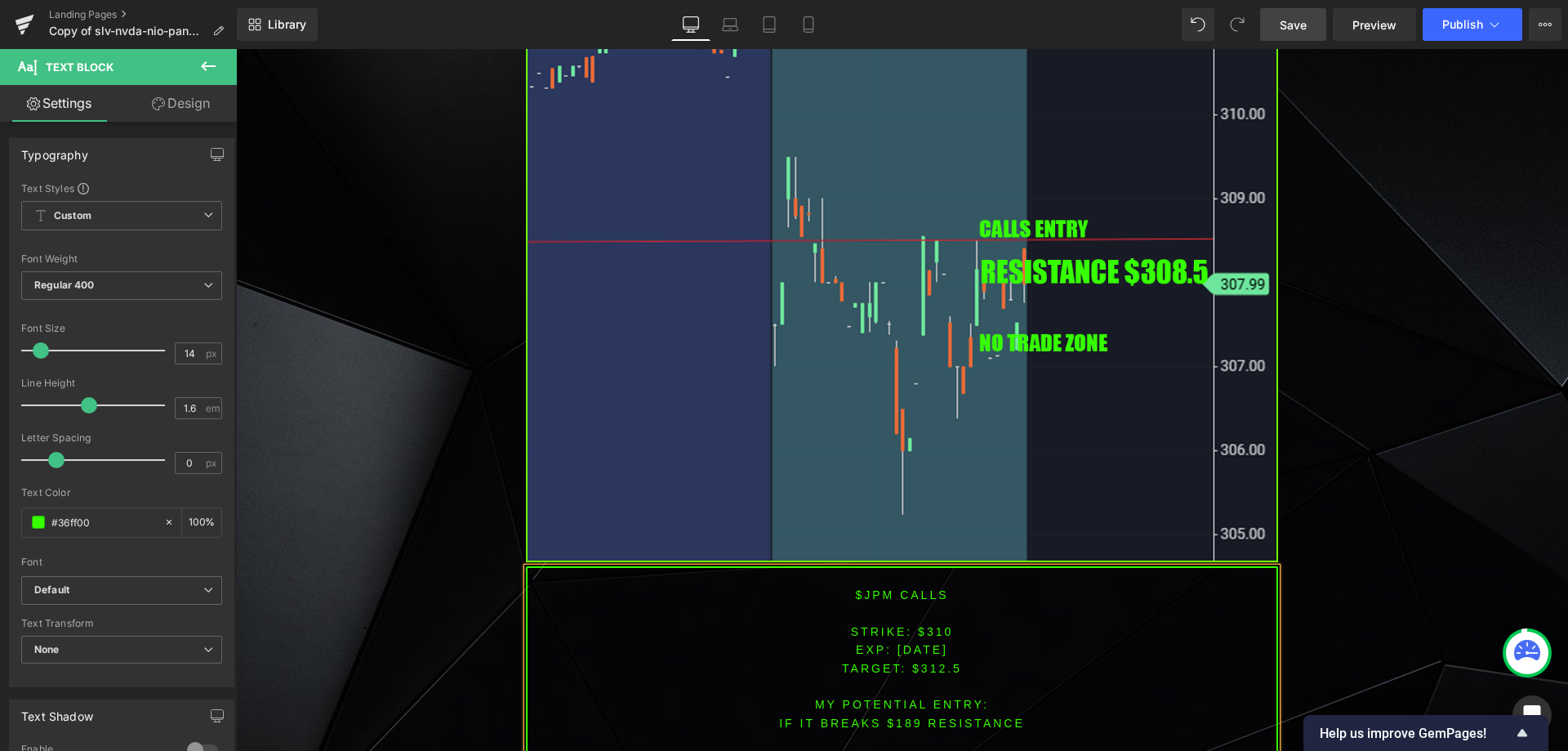
scroll to position [3754, 0]
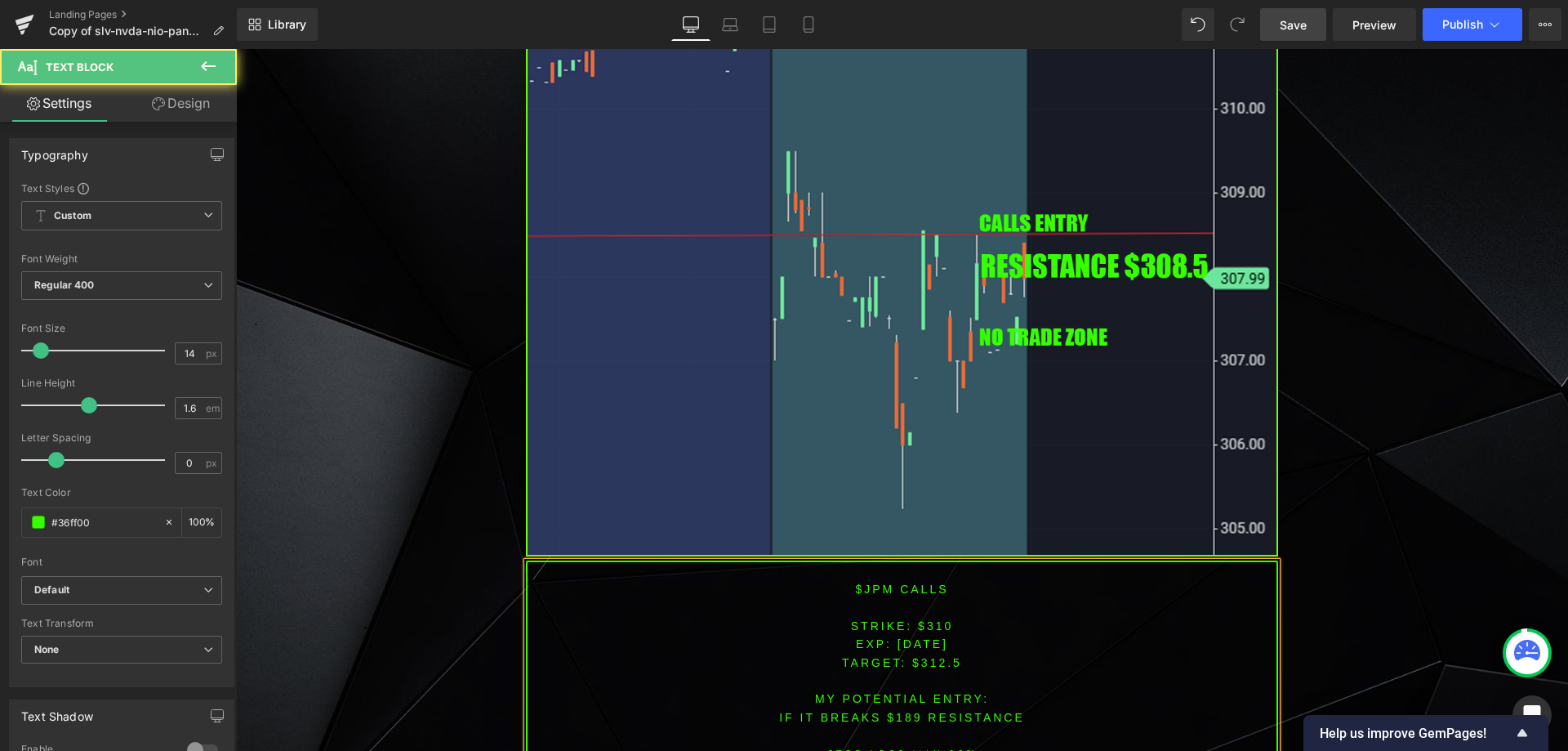
click at [904, 713] on font "IF IT BREAKS $189 resistance" at bounding box center [902, 717] width 246 height 13
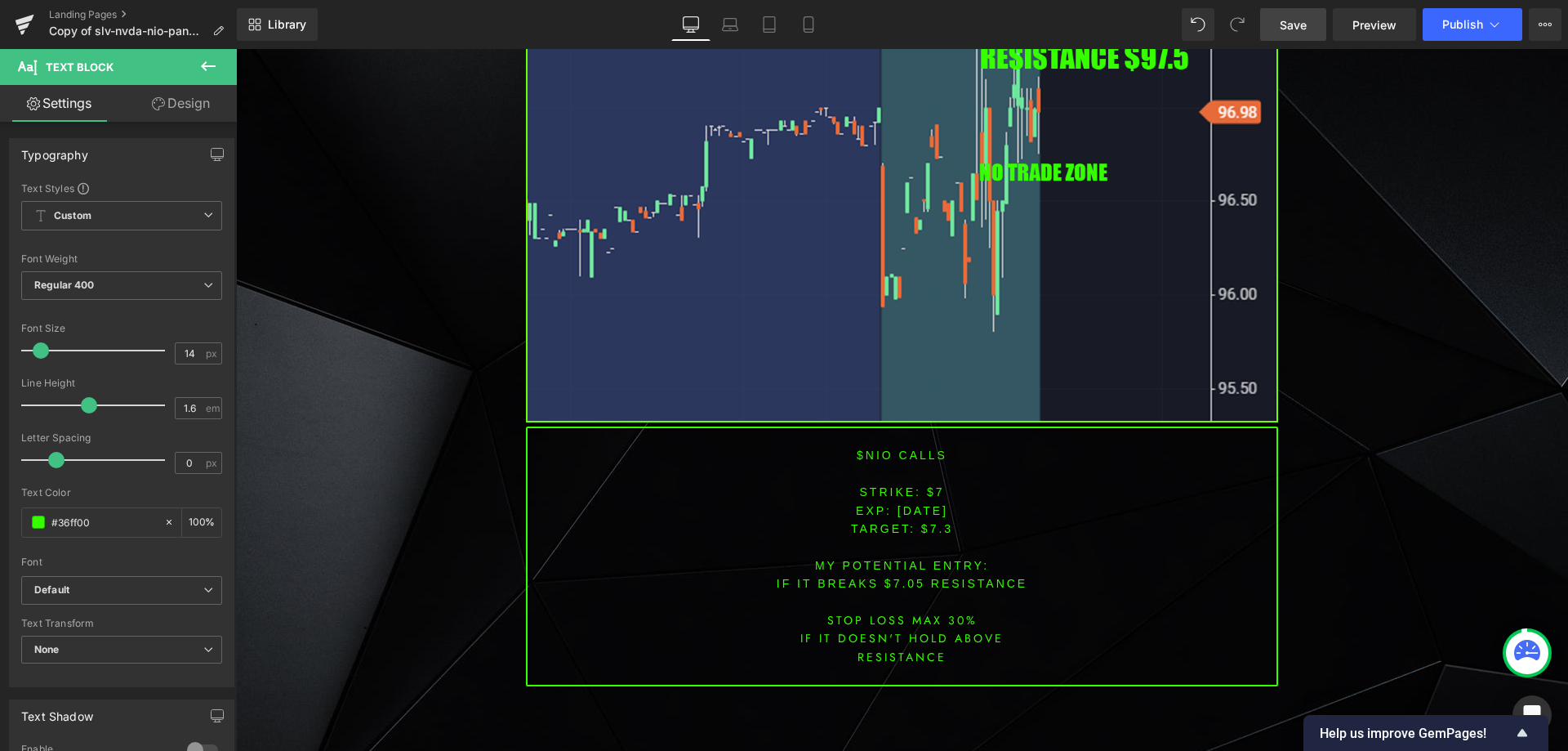
scroll to position [2692, 0]
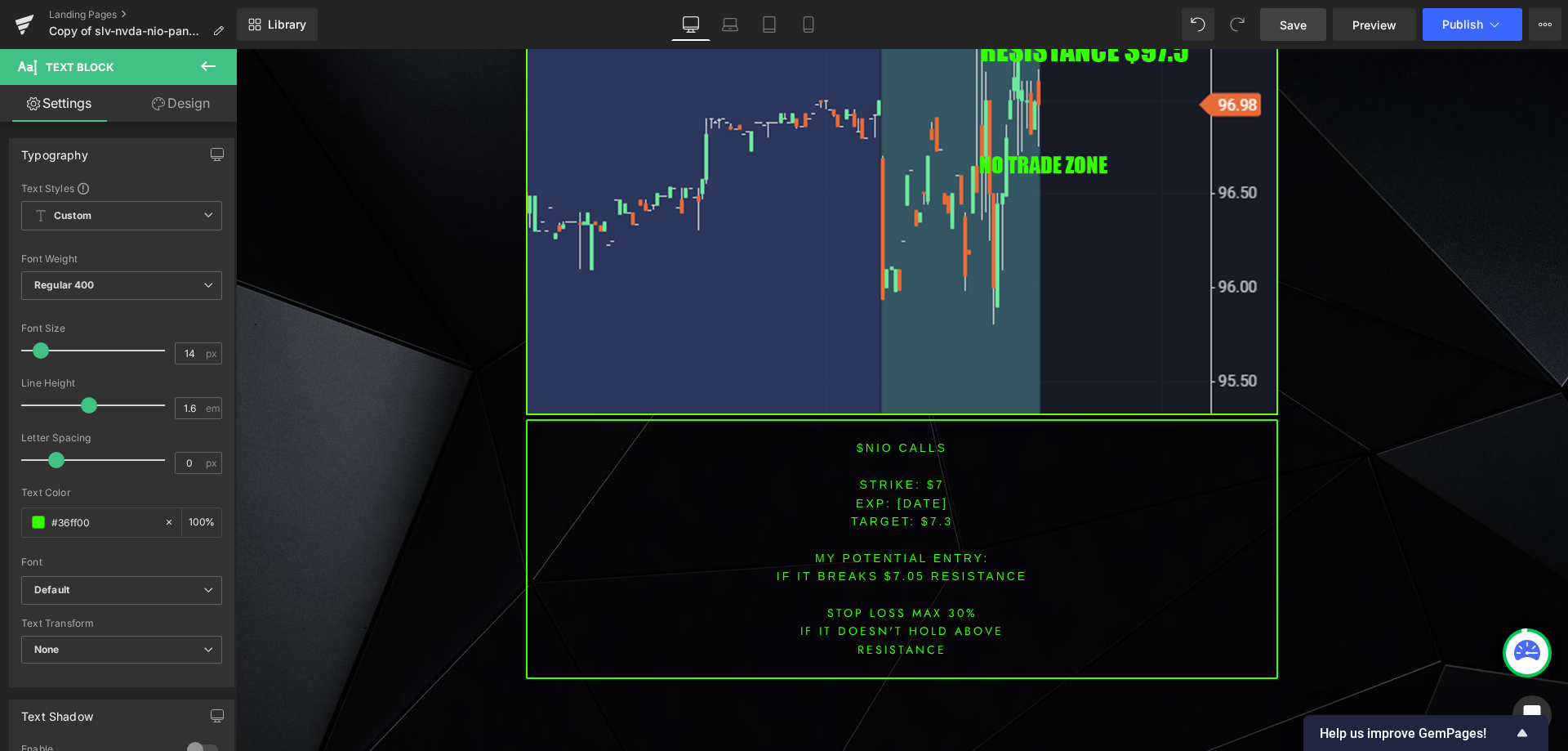
click at [871, 454] on font "$nio CALLS" at bounding box center [902, 447] width 91 height 13
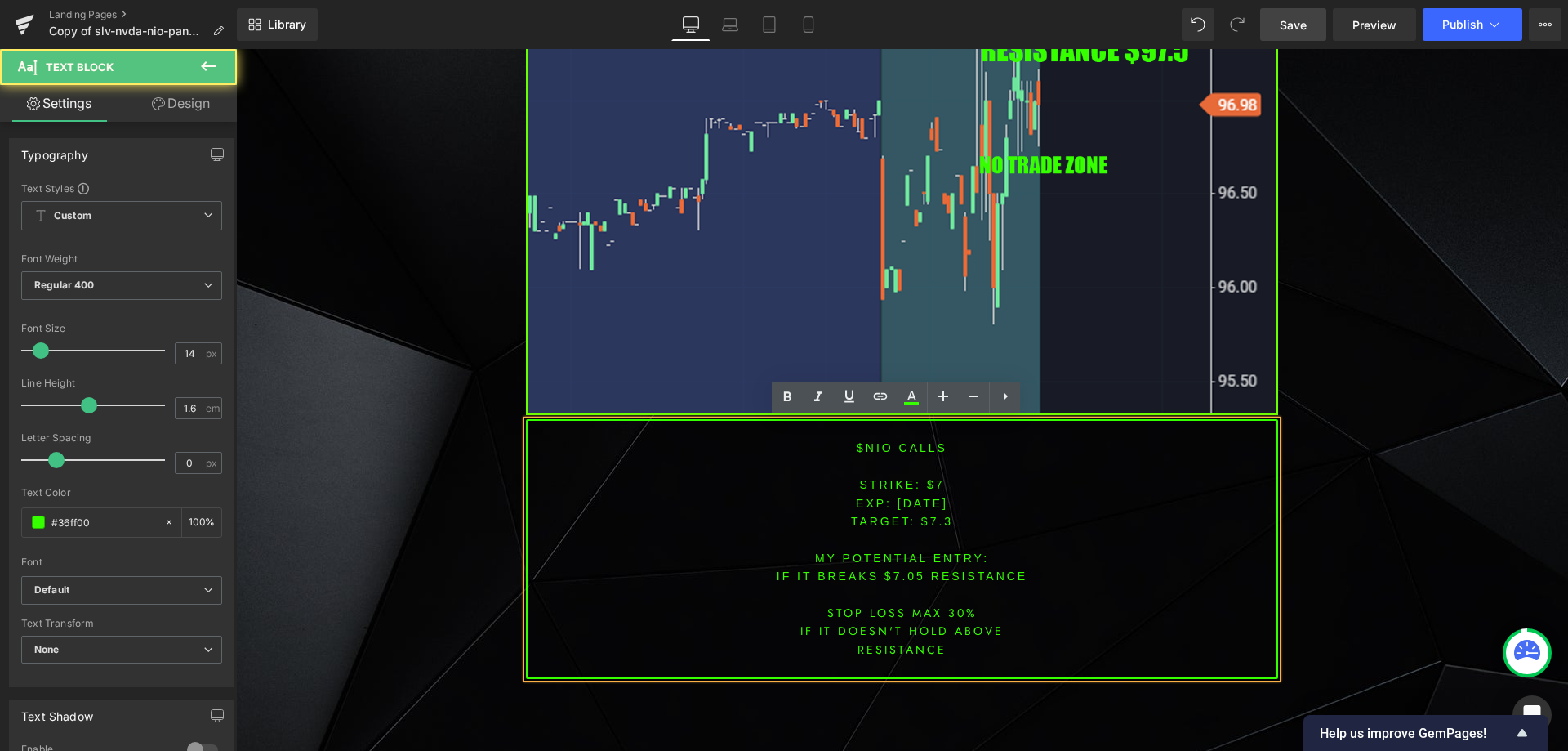
click at [868, 448] on font "$nio CALLS" at bounding box center [902, 447] width 91 height 13
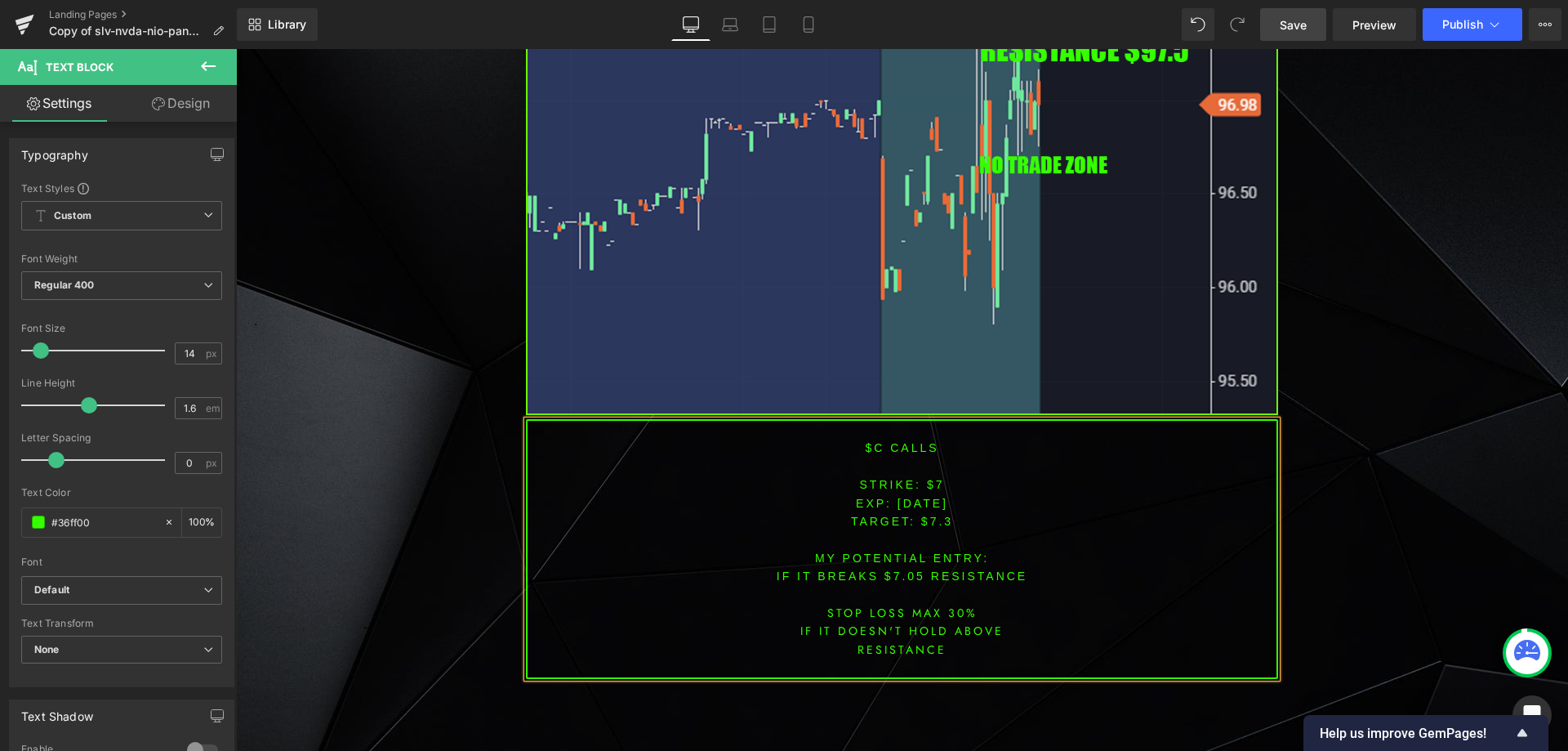
click at [929, 488] on font "STRIKE: $7" at bounding box center [903, 484] width 85 height 13
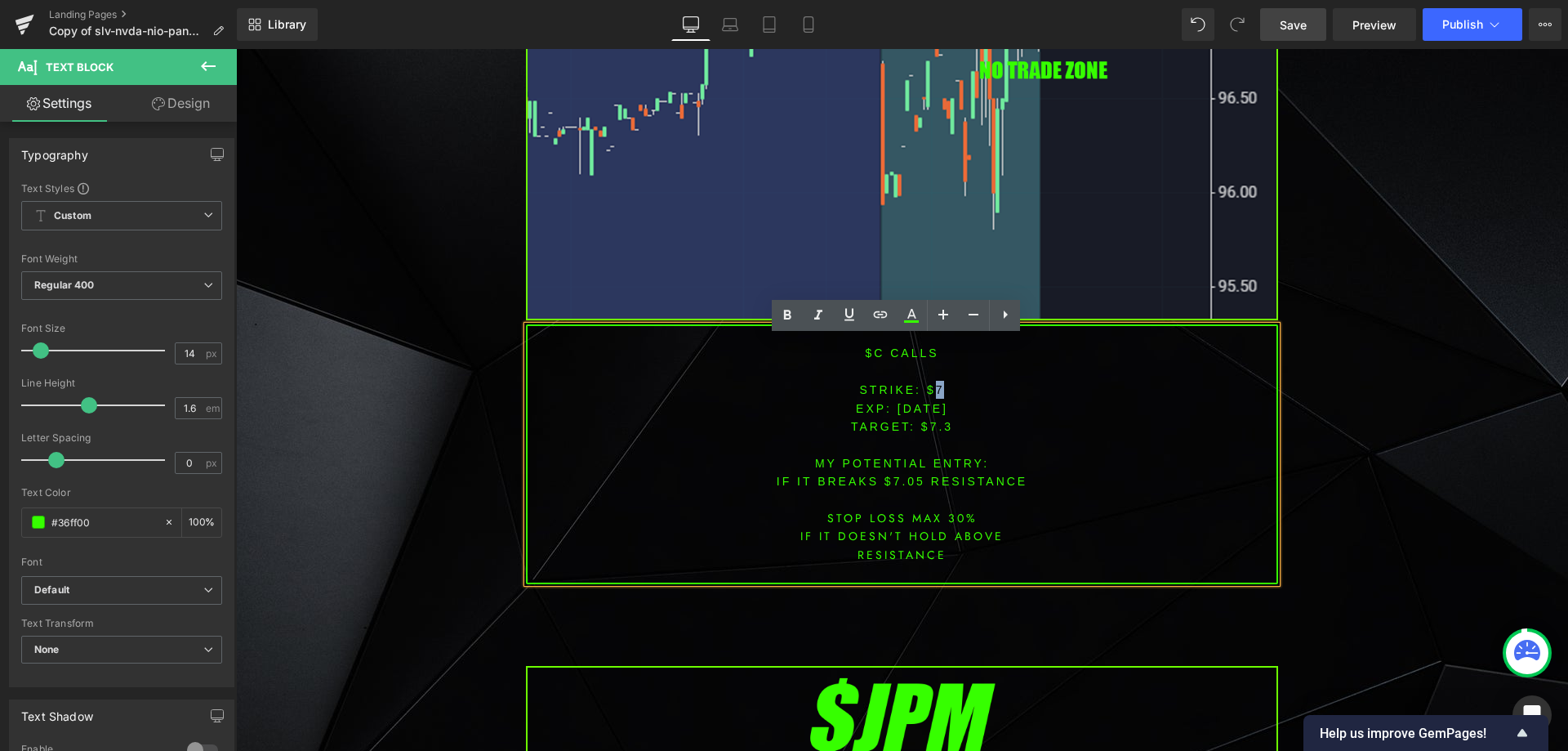
scroll to position [2774, 0]
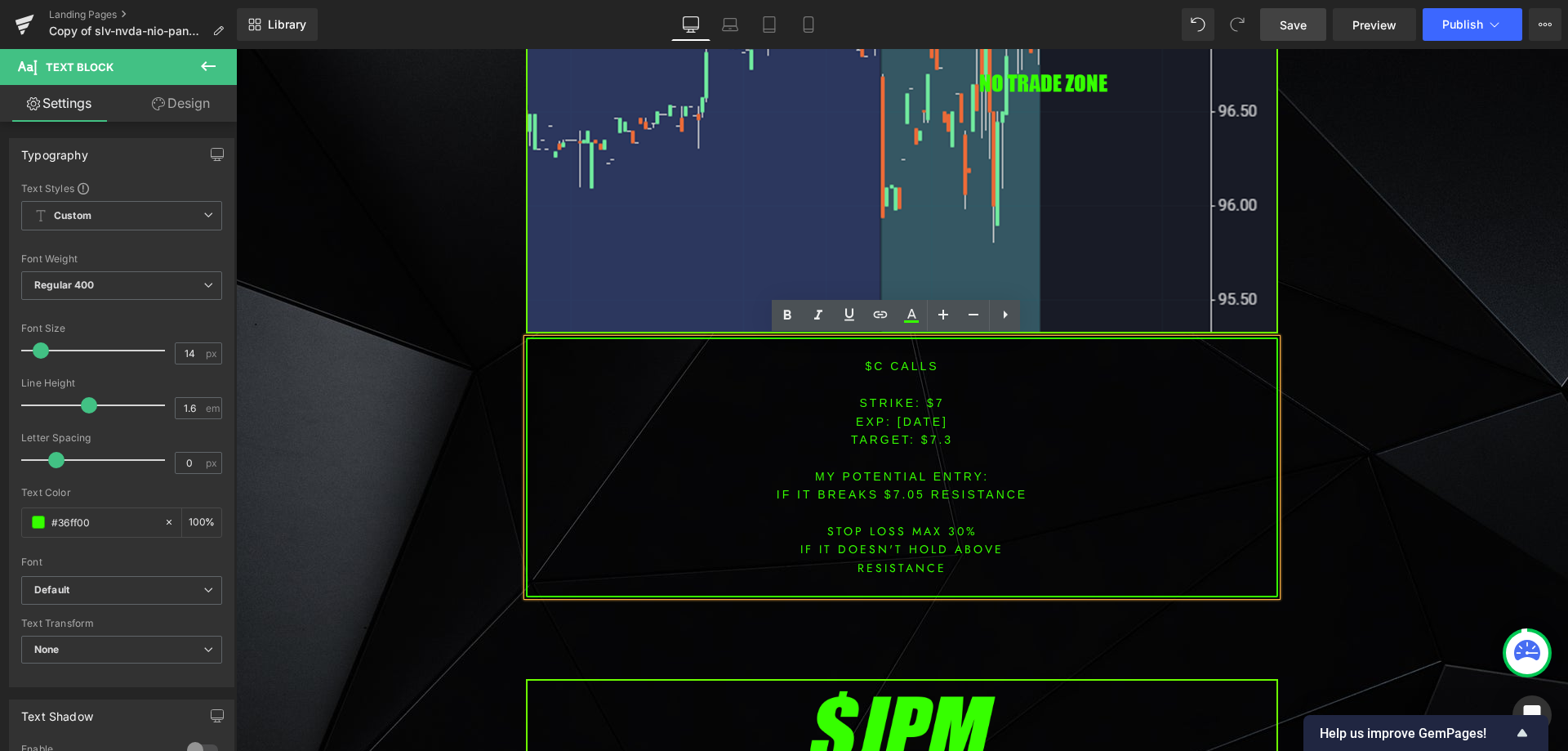
click at [917, 417] on span "[DATE]" at bounding box center [923, 421] width 51 height 13
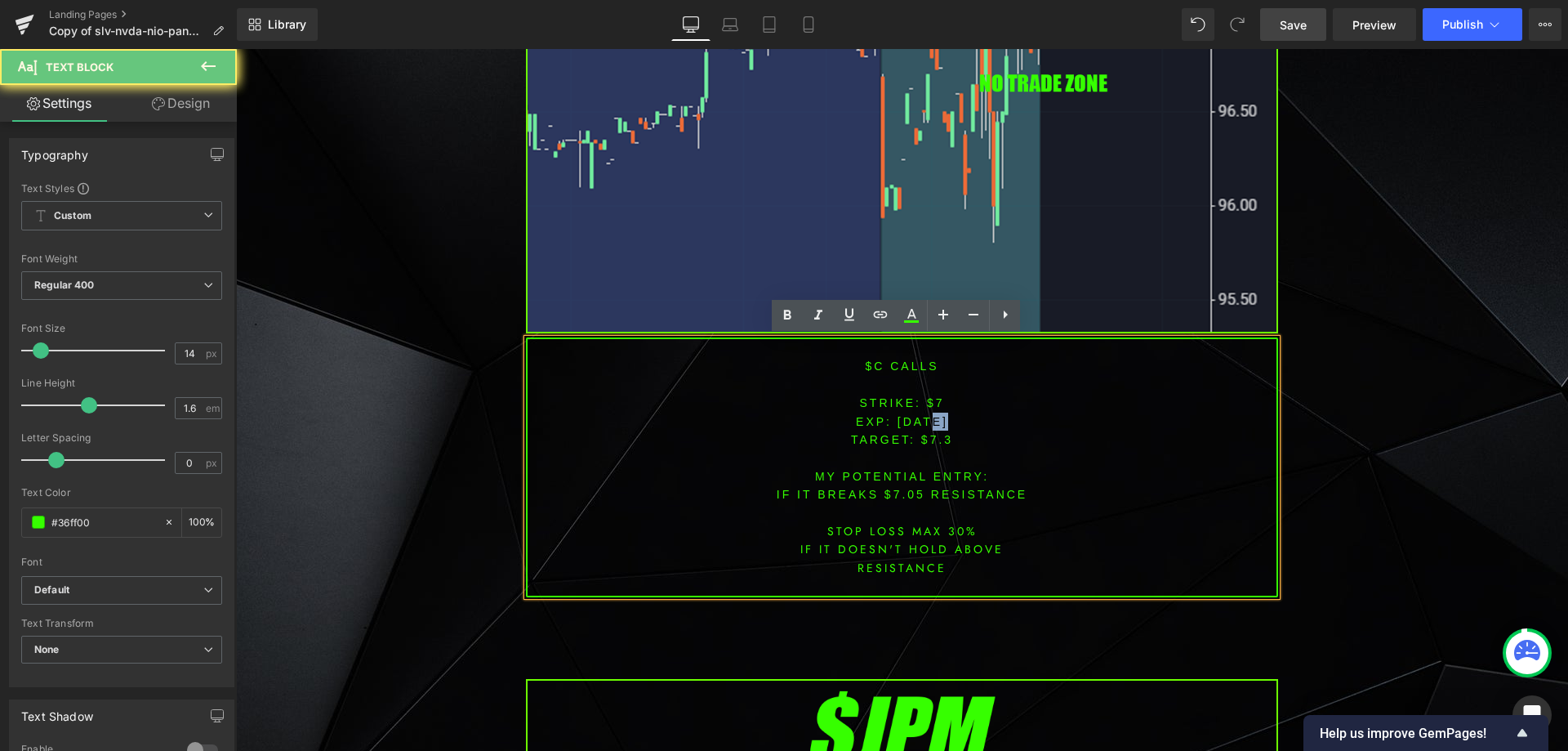
click at [917, 417] on span "[DATE]" at bounding box center [923, 421] width 51 height 13
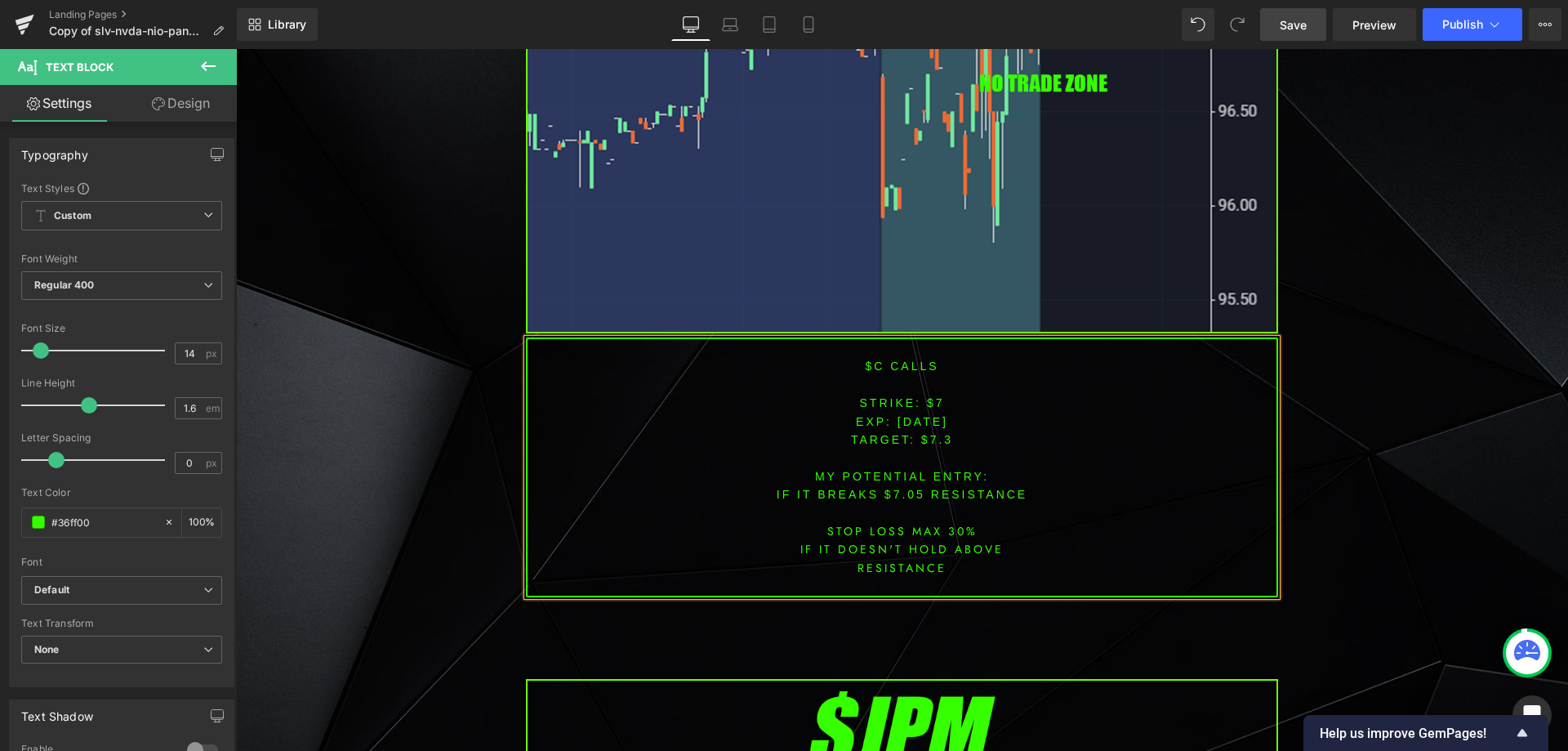
click at [932, 403] on font "STRIKE: $7" at bounding box center [903, 402] width 85 height 13
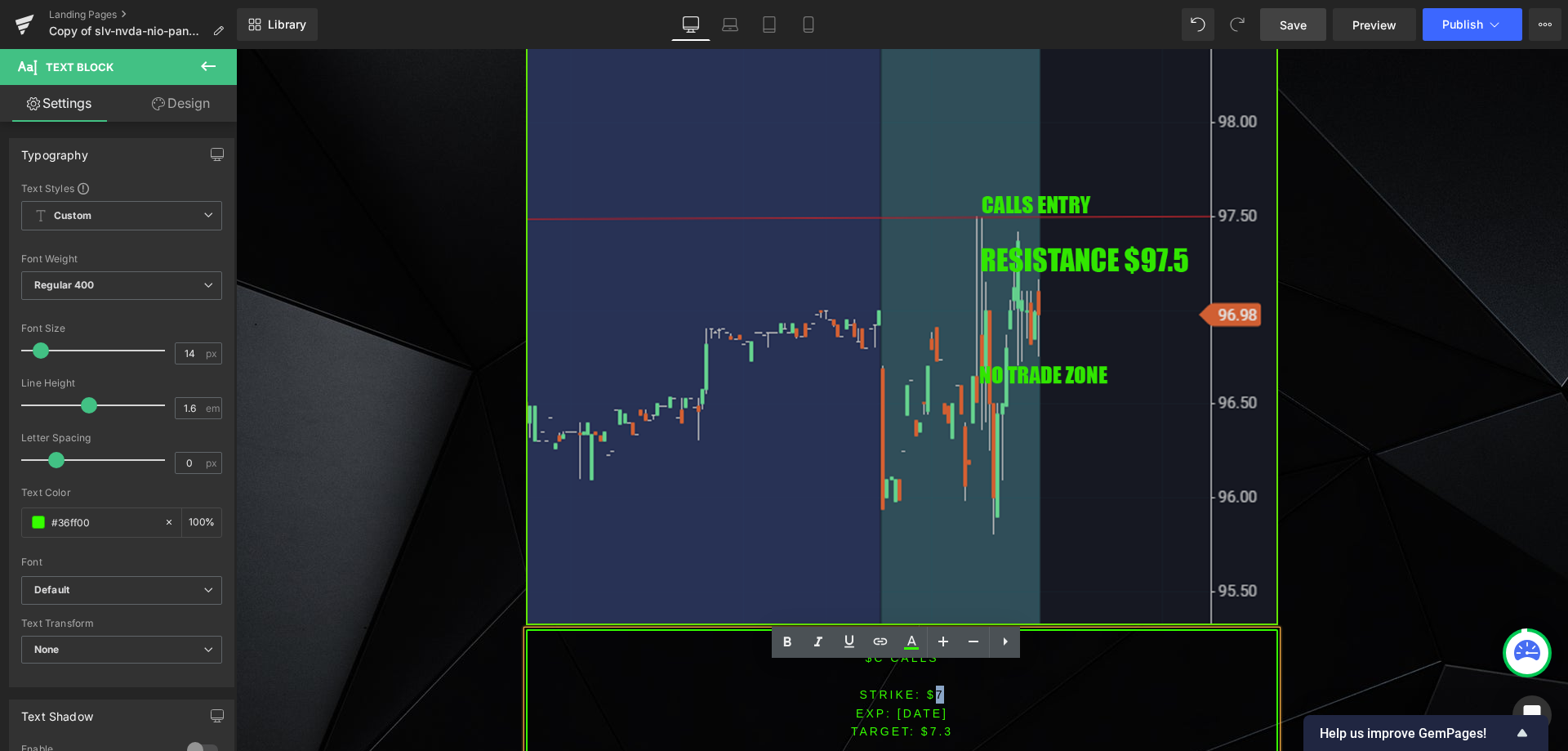
scroll to position [2692, 0]
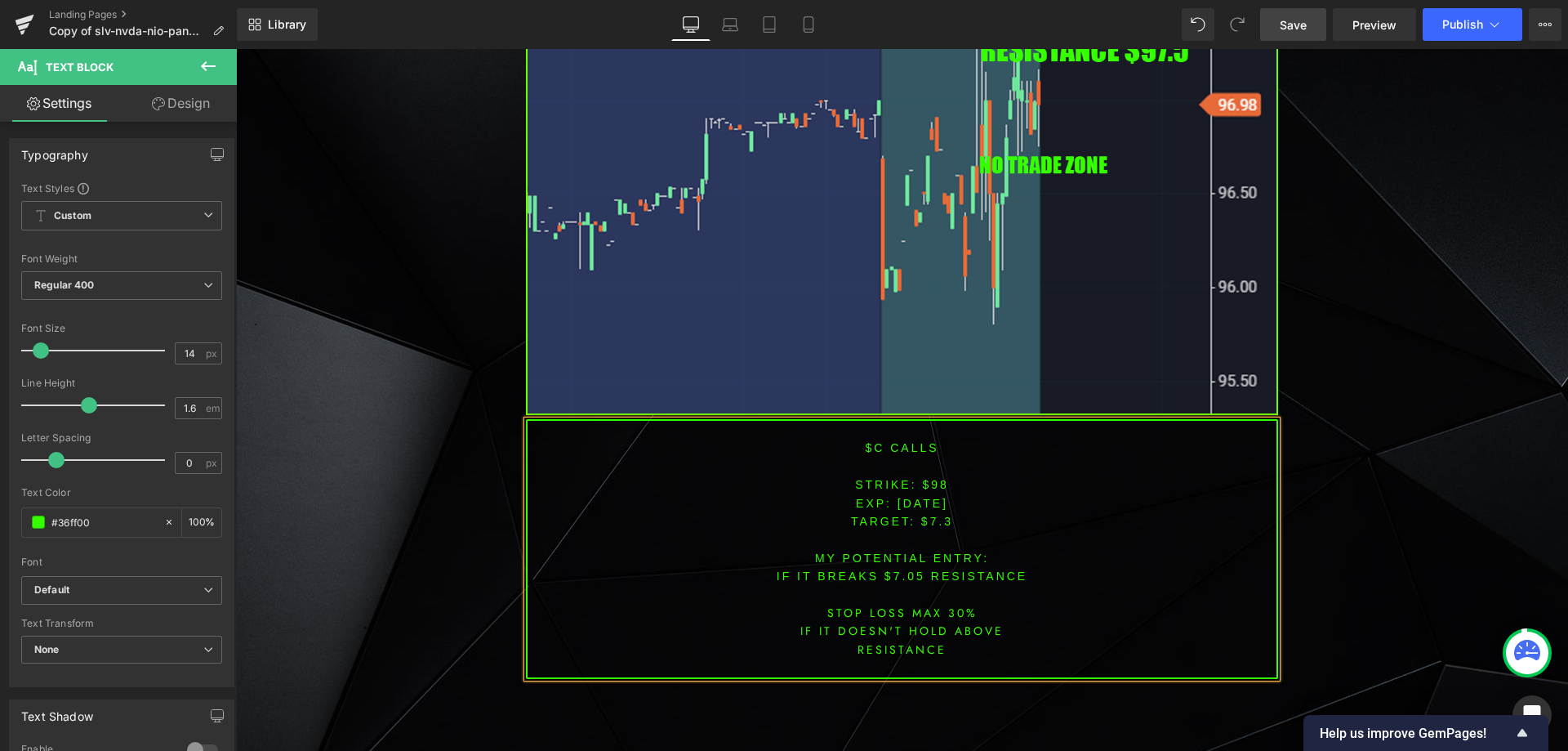
click at [934, 518] on span "TARGET: $7.3" at bounding box center [902, 521] width 102 height 13
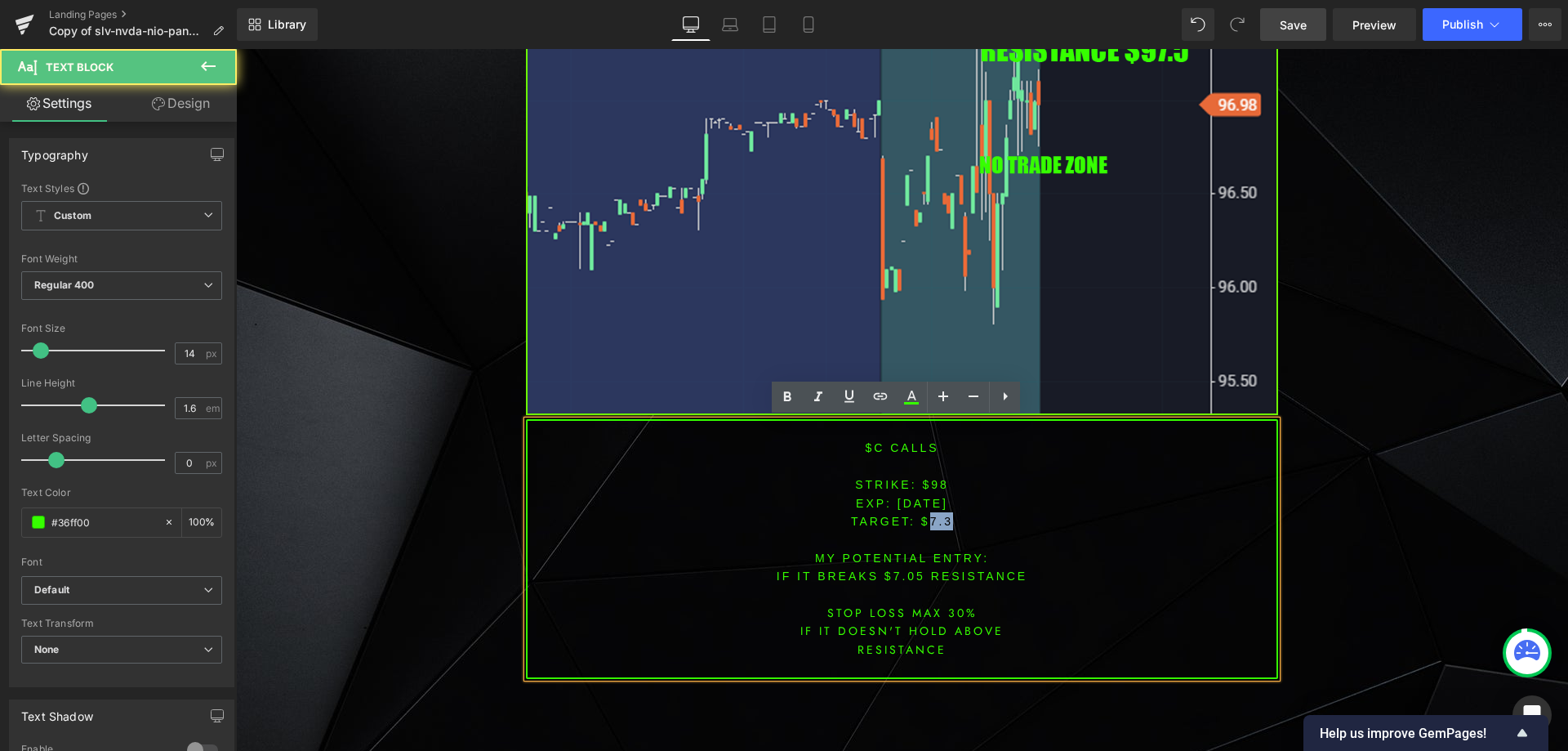
click at [934, 519] on span "TARGET: $7.3" at bounding box center [902, 521] width 102 height 13
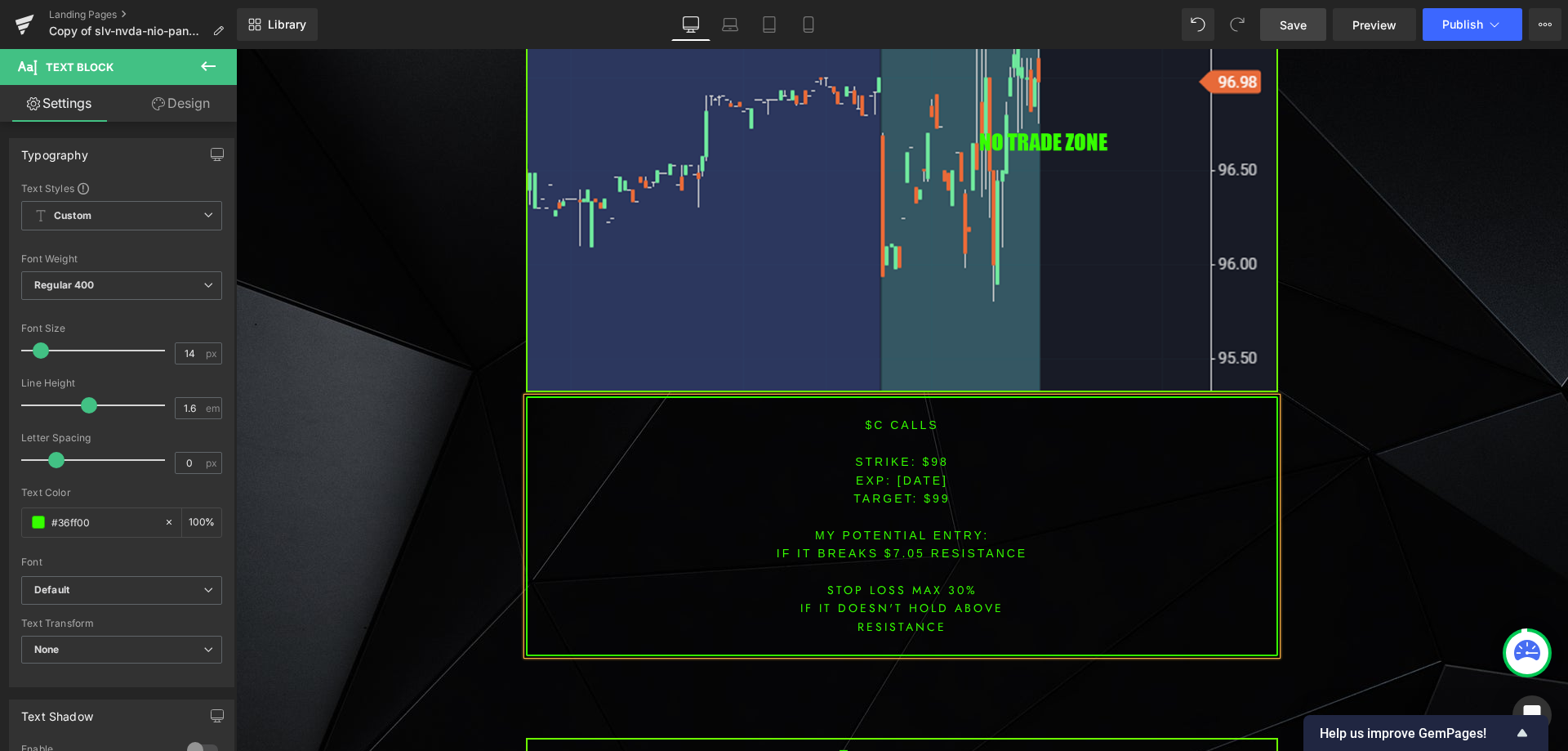
click at [900, 553] on font "IF IT BREAKS $7.05 resistance" at bounding box center [903, 552] width 251 height 13
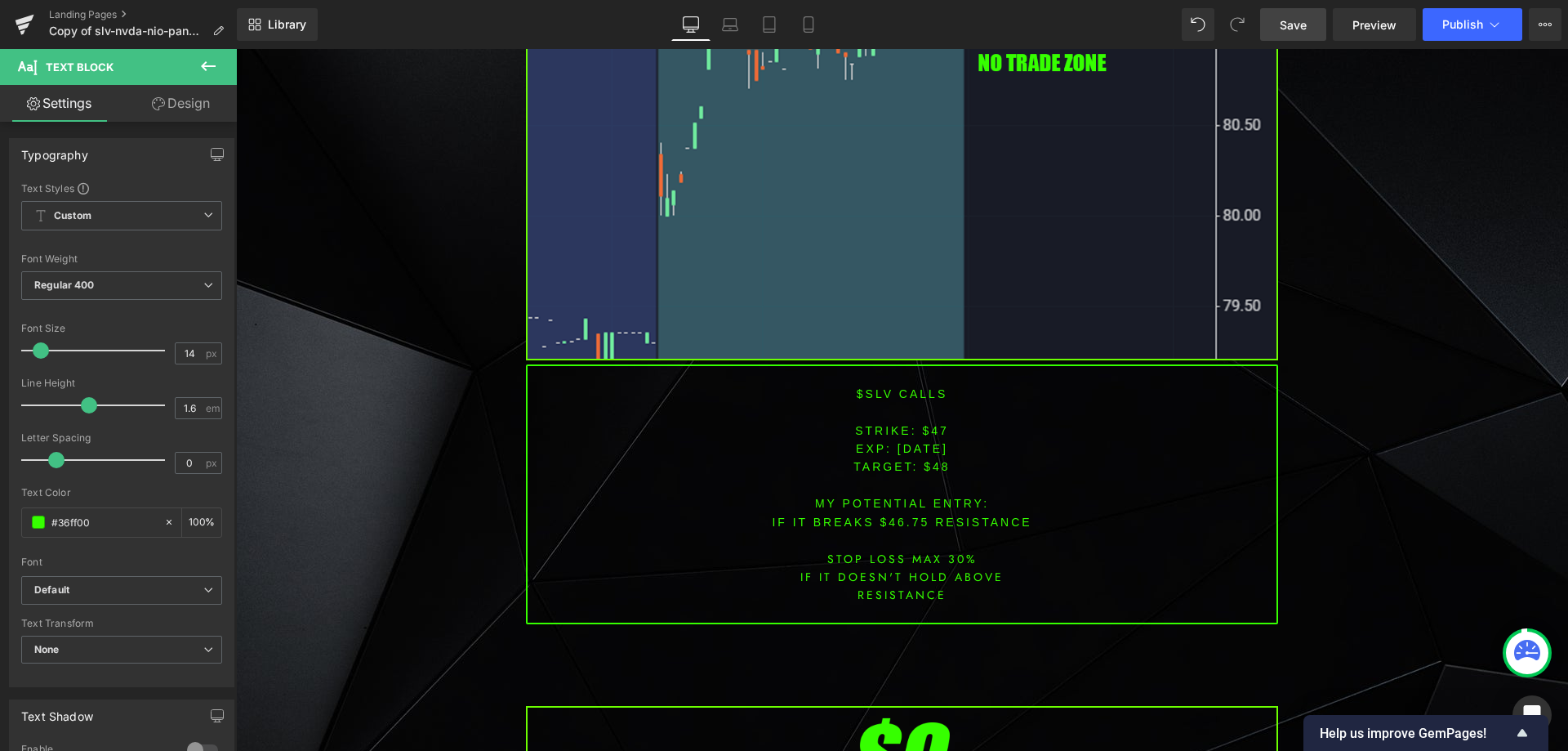
scroll to position [1544, 0]
click at [871, 388] on font "$slv CALLS" at bounding box center [902, 392] width 91 height 13
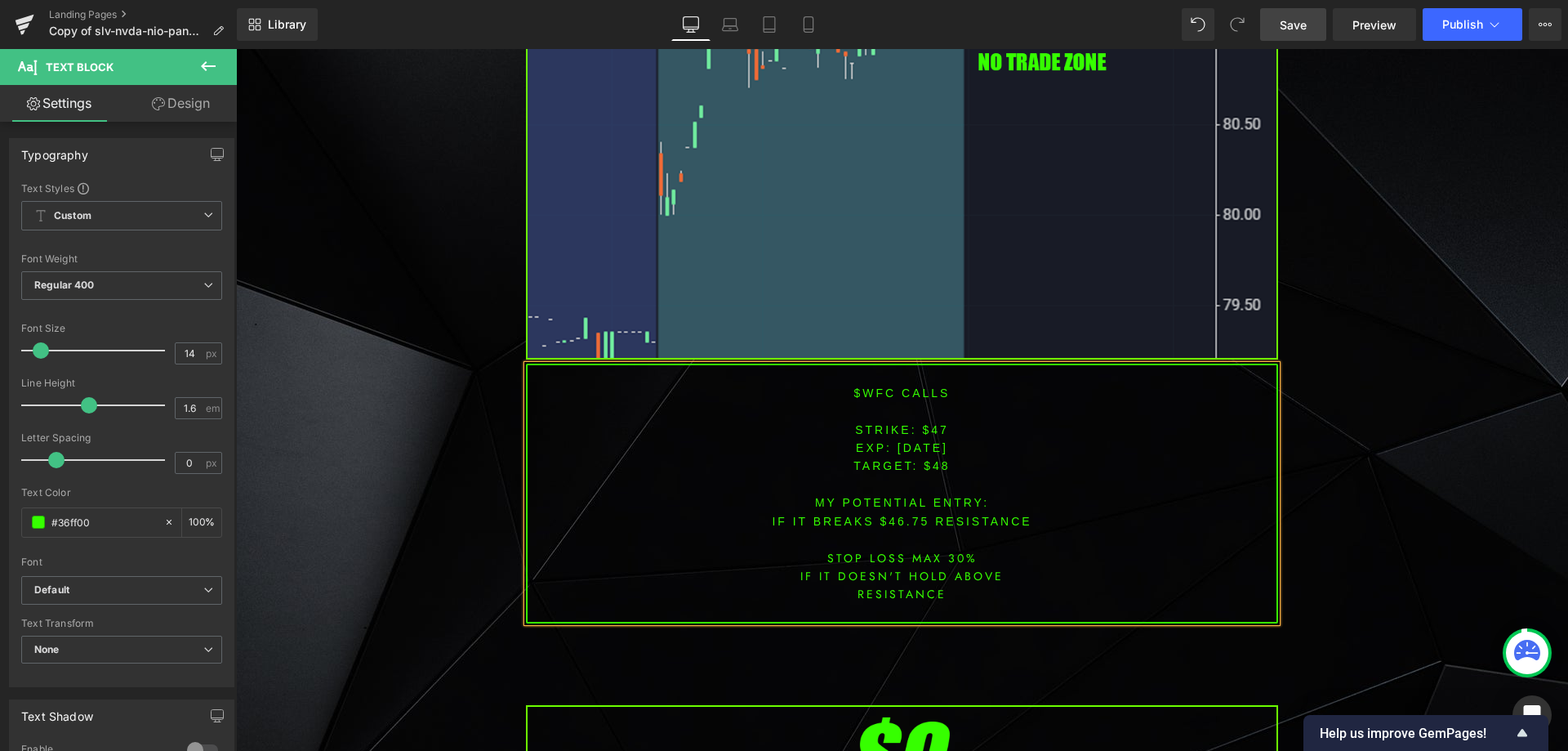
click at [932, 437] on p "STRIKE: $47" at bounding box center [902, 429] width 749 height 18
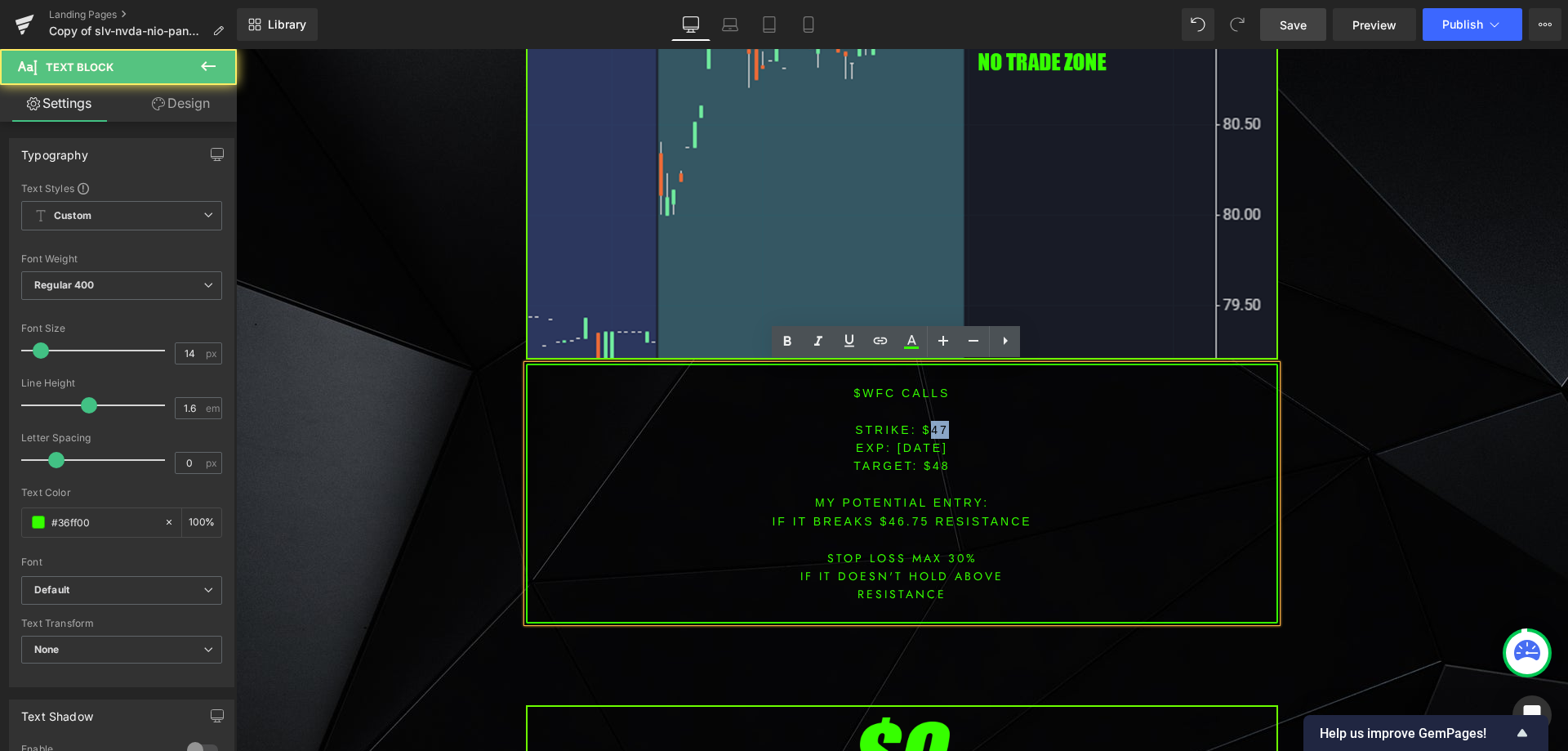
click at [932, 437] on p "STRIKE: $47" at bounding box center [902, 429] width 749 height 18
click at [919, 447] on span "[DATE]" at bounding box center [923, 447] width 51 height 13
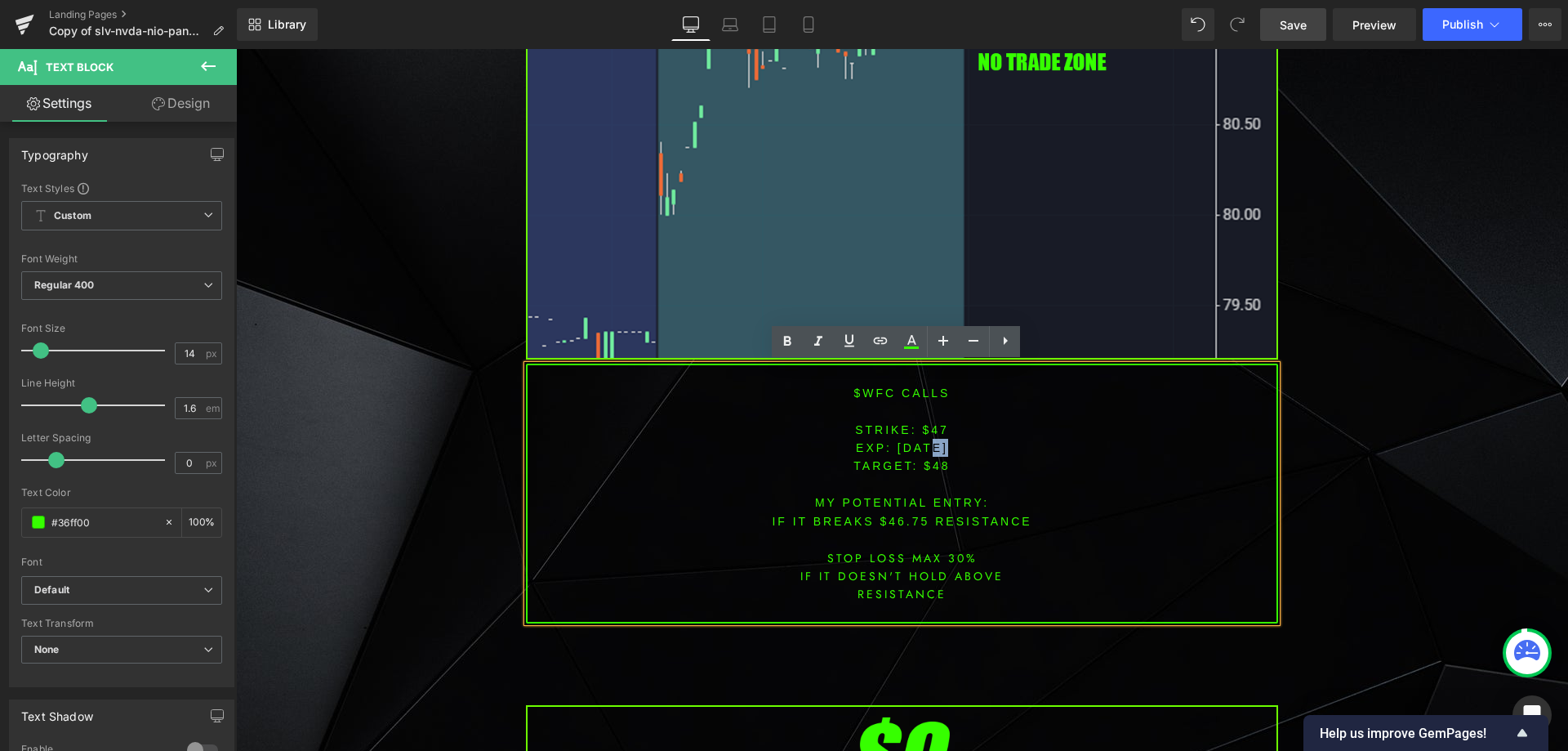
click at [919, 447] on span "[DATE]" at bounding box center [923, 447] width 51 height 13
drag, startPoint x: 1140, startPoint y: 444, endPoint x: 976, endPoint y: 452, distance: 164.2
click at [1139, 445] on p "EXP: [DATE]" at bounding box center [902, 447] width 749 height 18
click at [927, 434] on font "STRIKE: $47" at bounding box center [902, 429] width 94 height 13
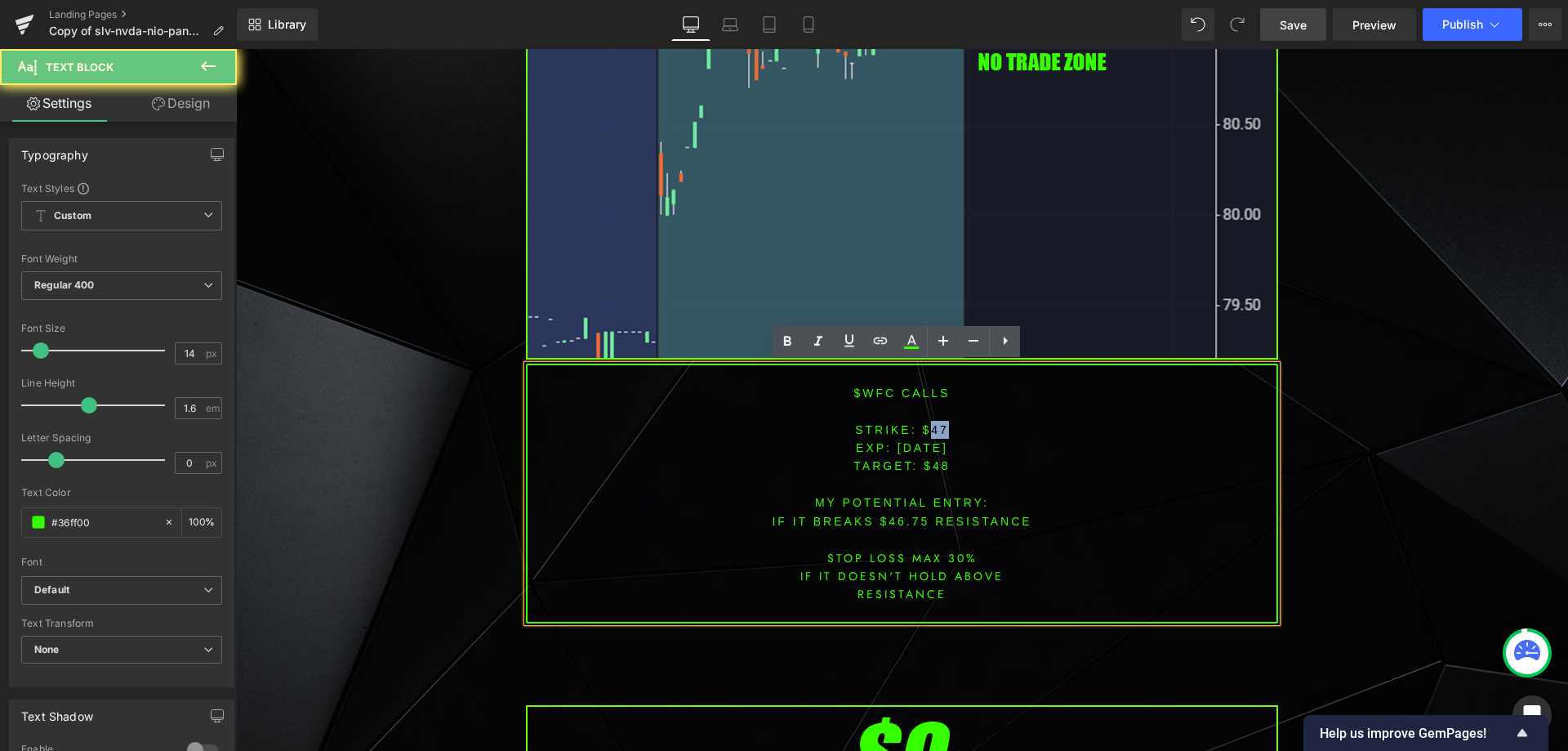
click at [927, 434] on font "STRIKE: $47" at bounding box center [902, 429] width 94 height 13
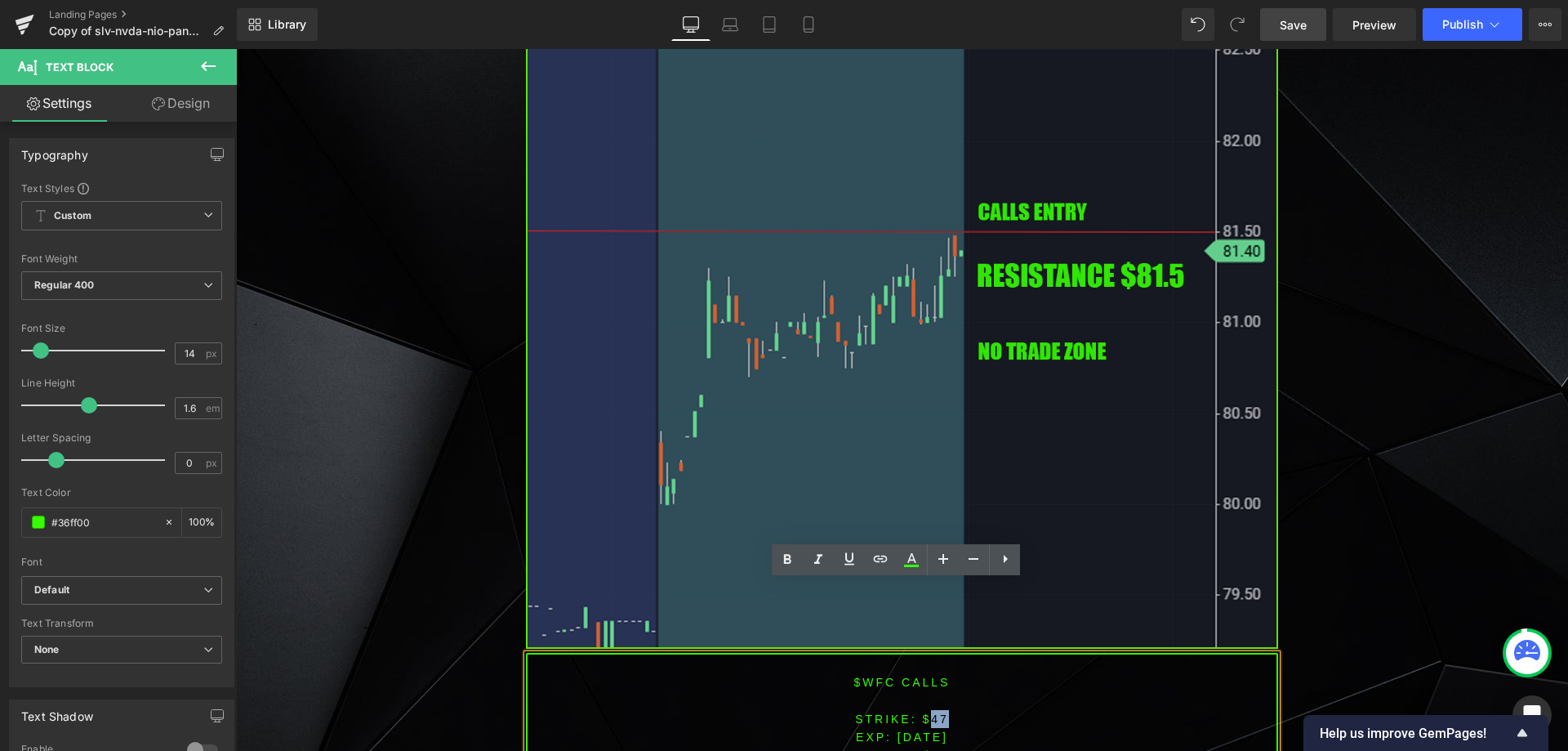
scroll to position [1381, 0]
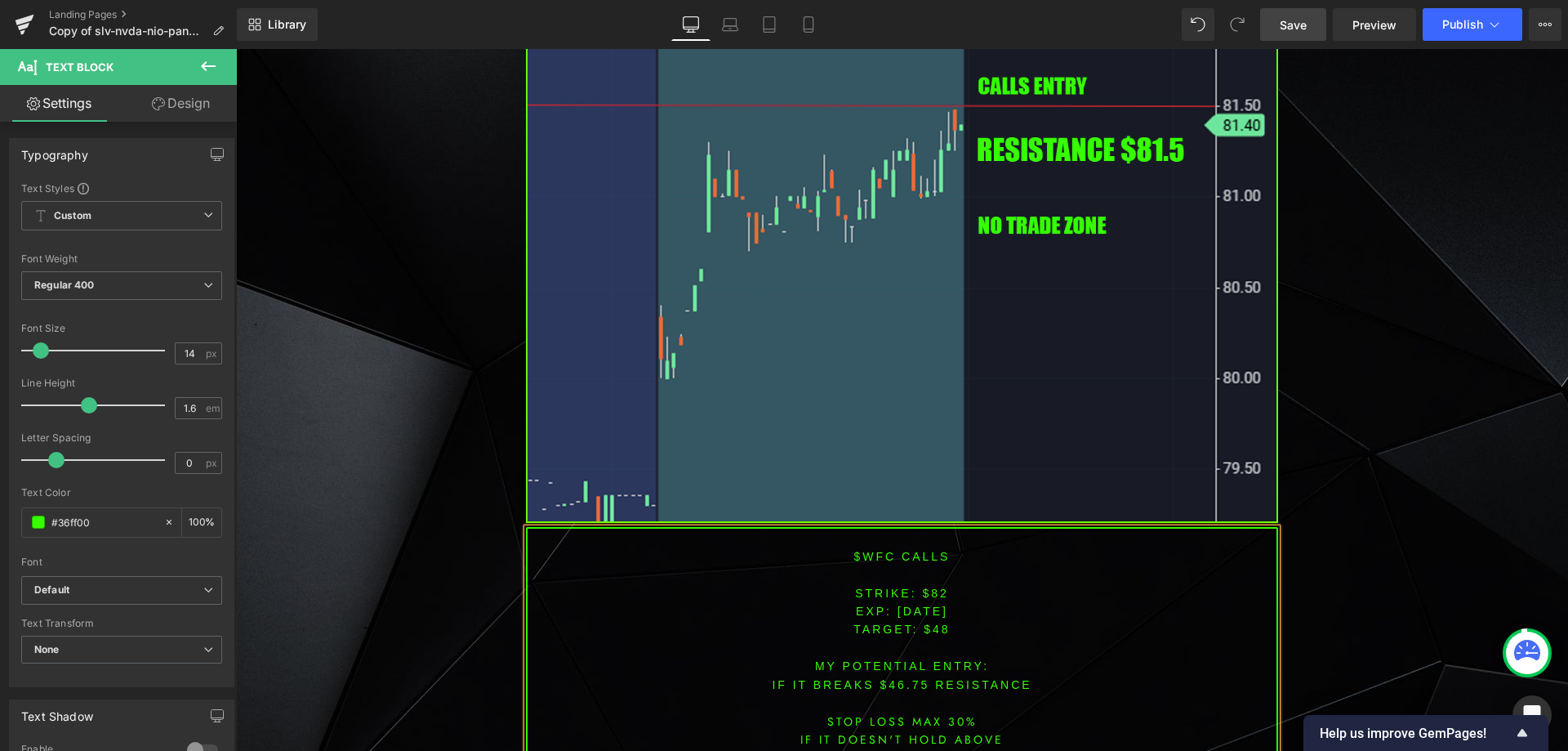
click at [940, 626] on span "TARGET: $48" at bounding box center [902, 629] width 97 height 13
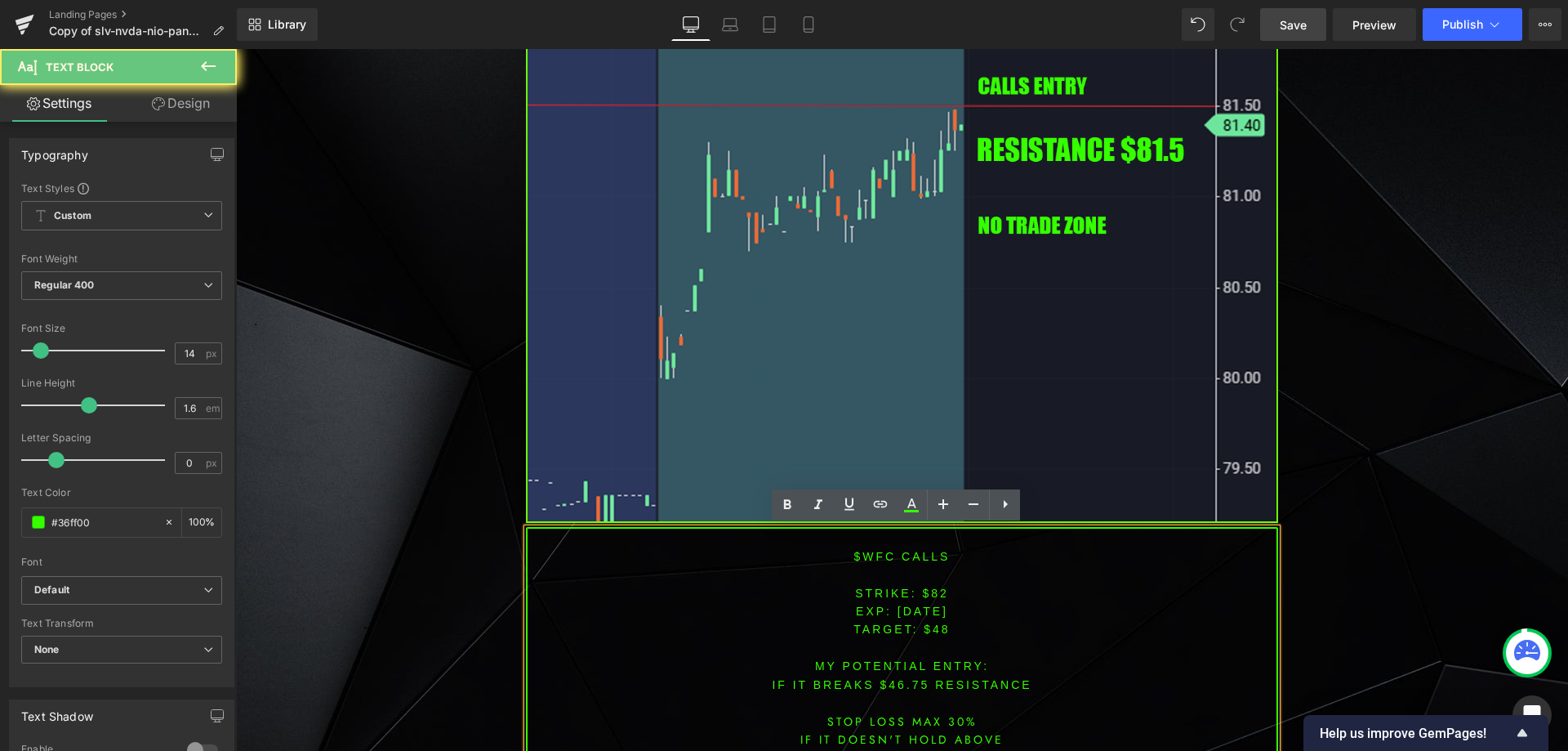
click at [935, 625] on span "TARGET: $48" at bounding box center [902, 629] width 97 height 13
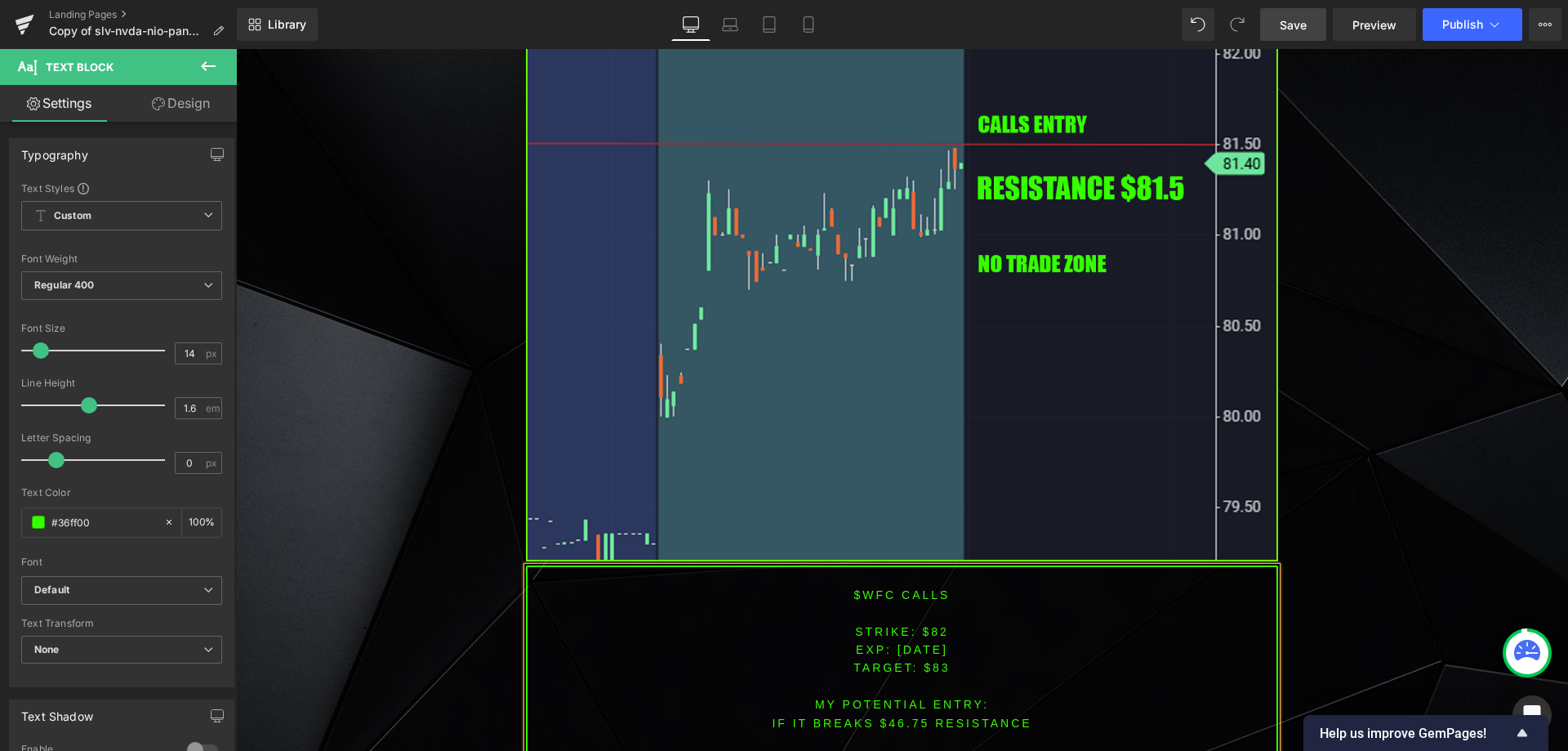
scroll to position [1348, 0]
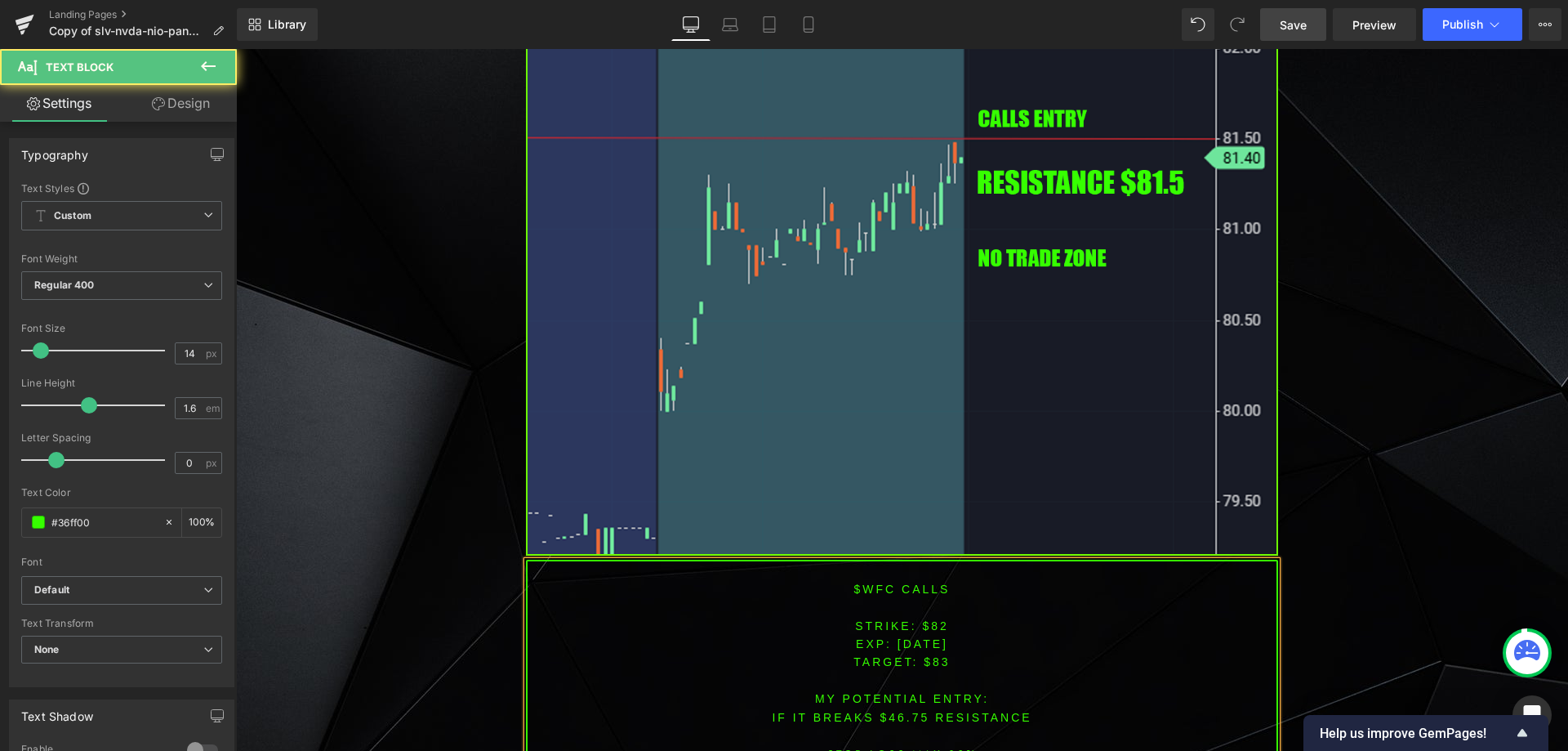
click at [903, 715] on font "IF IT BREAKS $46.75 resistance" at bounding box center [902, 717] width 260 height 13
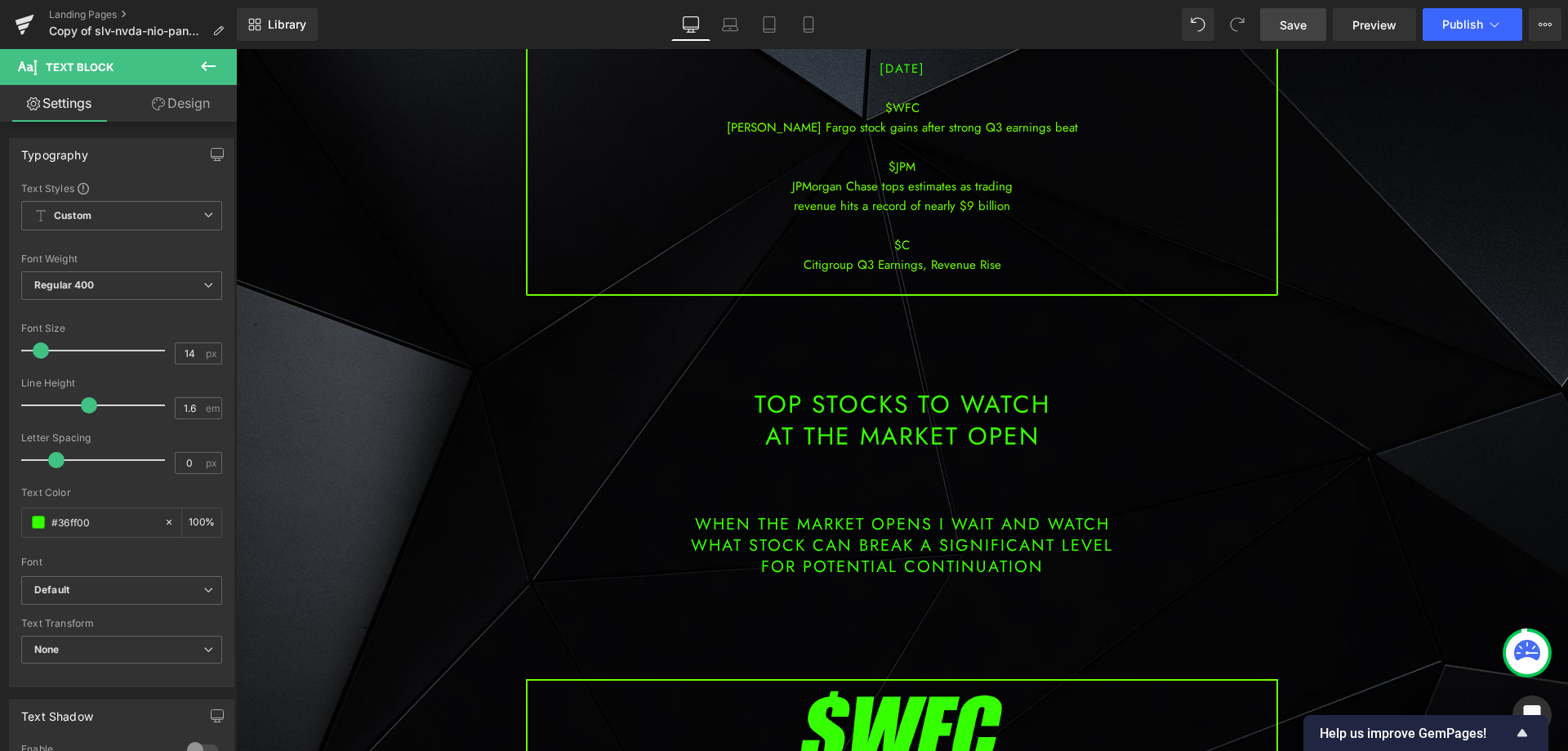
click at [1292, 35] on link "Save" at bounding box center [1294, 25] width 66 height 33
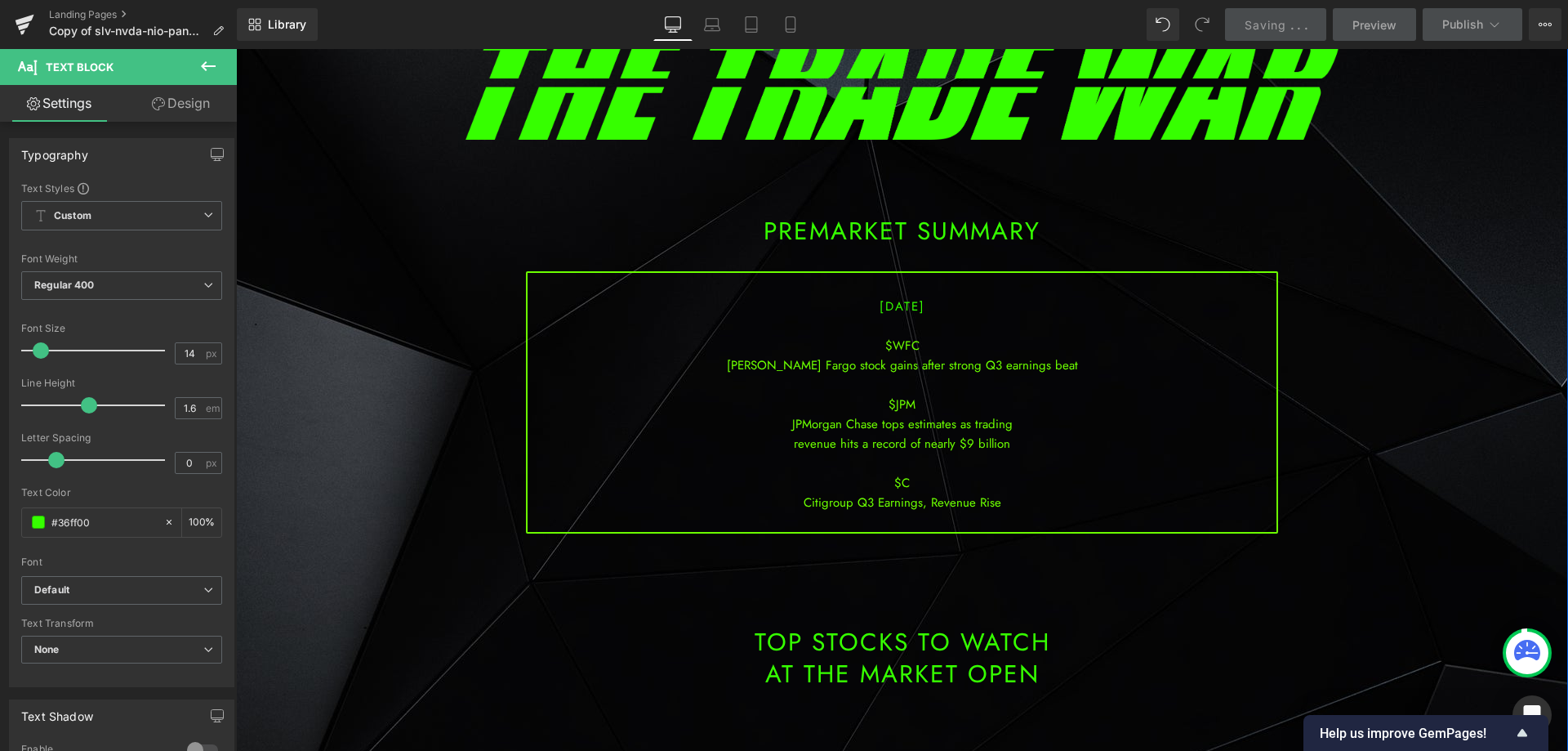
scroll to position [122, 0]
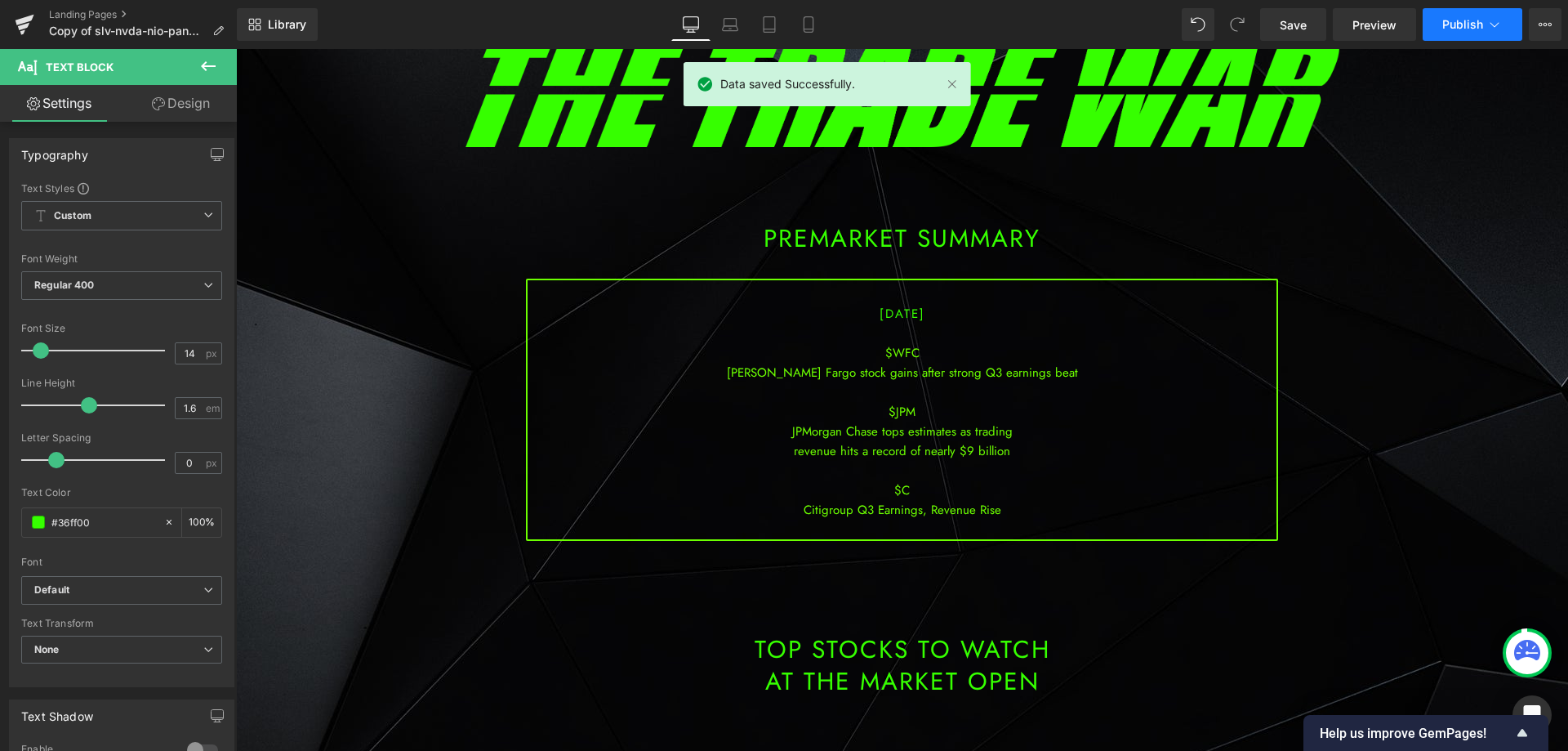
click at [1481, 26] on span "Publish" at bounding box center [1463, 24] width 41 height 13
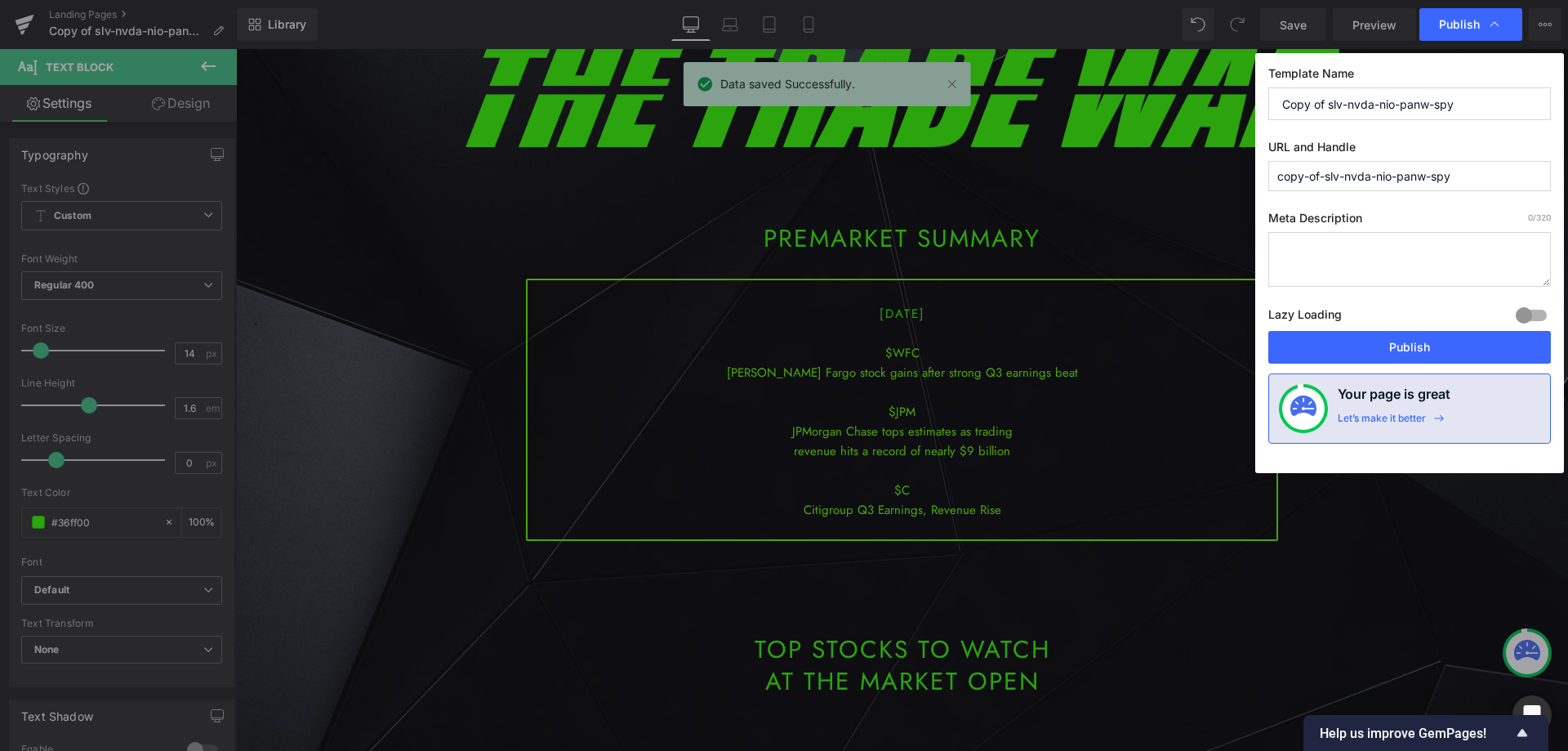
drag, startPoint x: 1484, startPoint y: 92, endPoint x: 1186, endPoint y: 98, distance: 298.1
click at [1186, 98] on div "Publish Template Name Copy of slv-nvda-nio-panw-spy URL and Handle copy-of-slv-…" at bounding box center [784, 375] width 1568 height 751
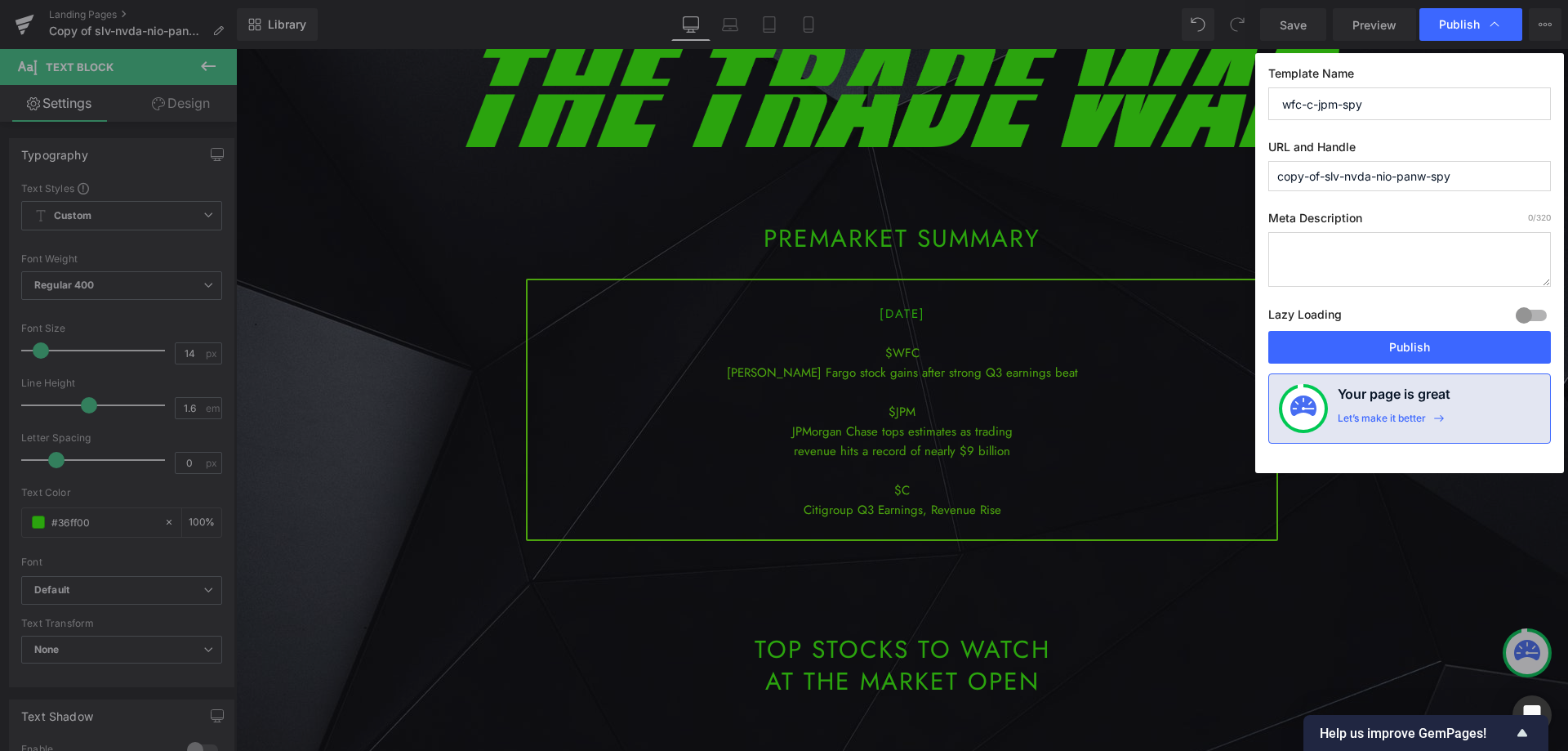
drag, startPoint x: 1399, startPoint y: 100, endPoint x: 1184, endPoint y: 92, distance: 215.1
click at [1184, 92] on div "Publish Template Name wfc-c-jpm-spy URL and Handle copy-of-slv-nvda-nio-panw-sp…" at bounding box center [784, 375] width 1568 height 751
type input "wfc-c-jpm-spy"
drag, startPoint x: 1376, startPoint y: 182, endPoint x: 1198, endPoint y: 231, distance: 184.6
click at [1172, 205] on div "Publish Template Name wfc-c-jpm-spy URL and Handle copy-of-slv-nvda-nio-panw-sp…" at bounding box center [784, 375] width 1568 height 751
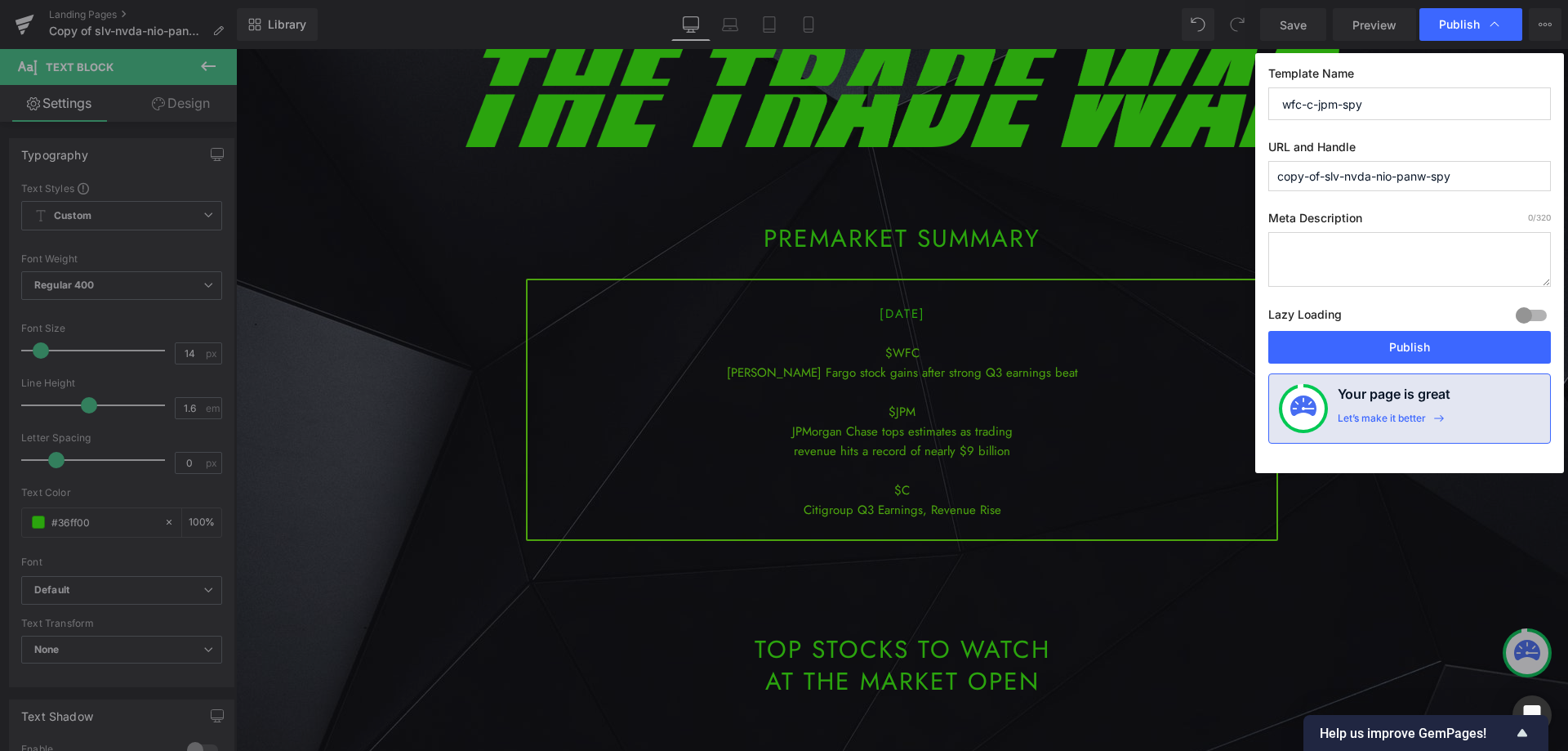
paste input "wfc-c-jpm"
type input "wfc-c-jpm-spy"
click at [1407, 354] on button "Publish" at bounding box center [1409, 347] width 283 height 33
